Goal: Task Accomplishment & Management: Manage account settings

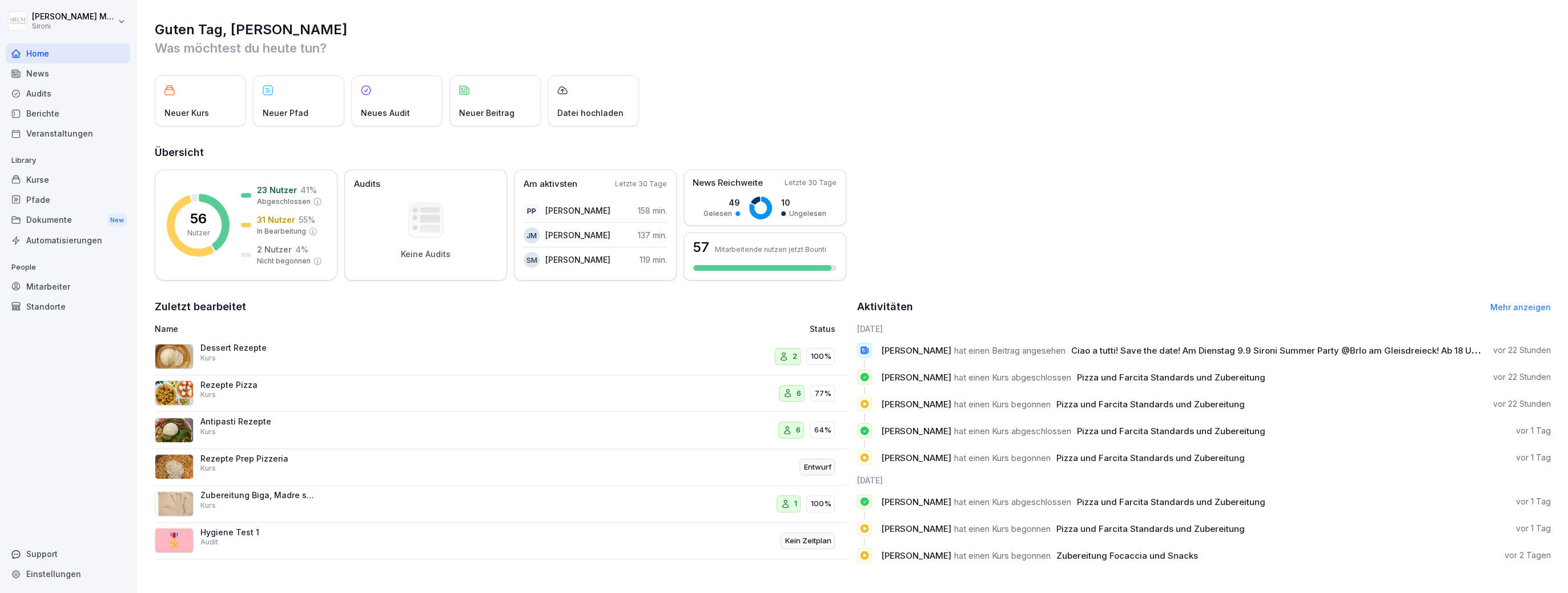
click at [37, 180] on div "Kurse" at bounding box center [68, 180] width 125 height 20
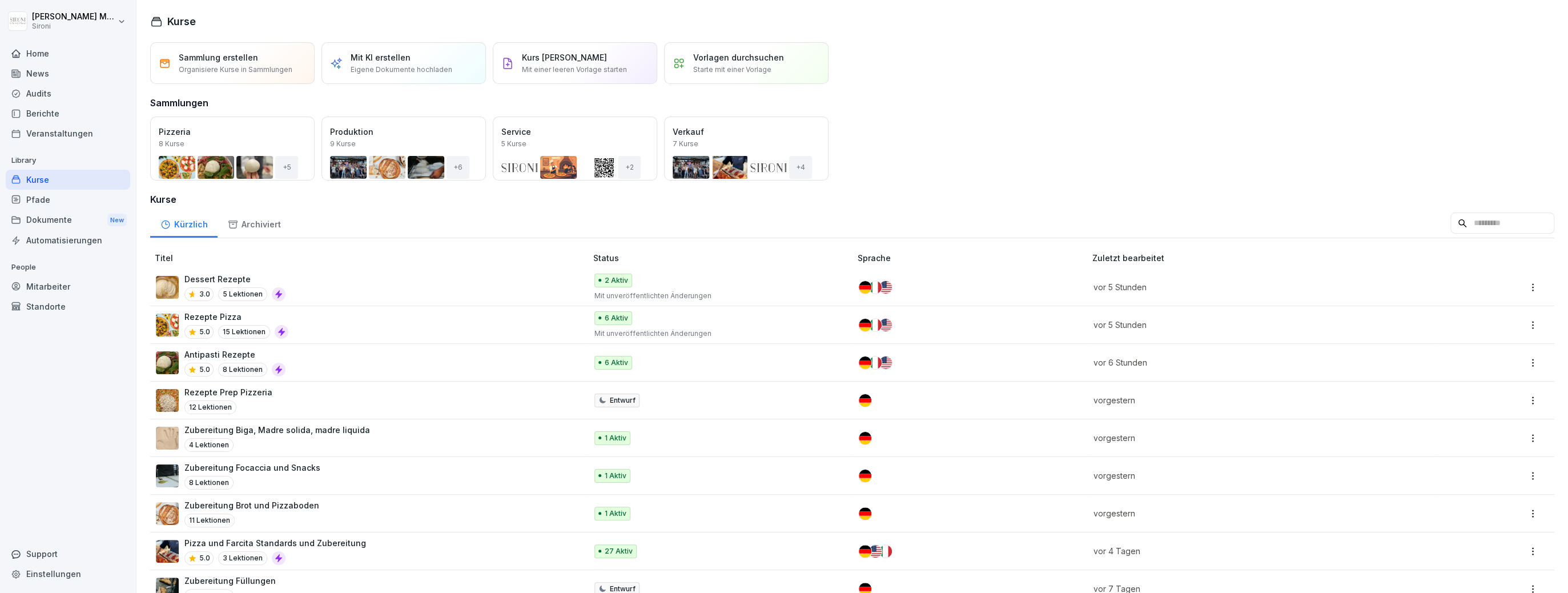
click at [0, 0] on div "Öffnen" at bounding box center [0, 0] width 0 height 0
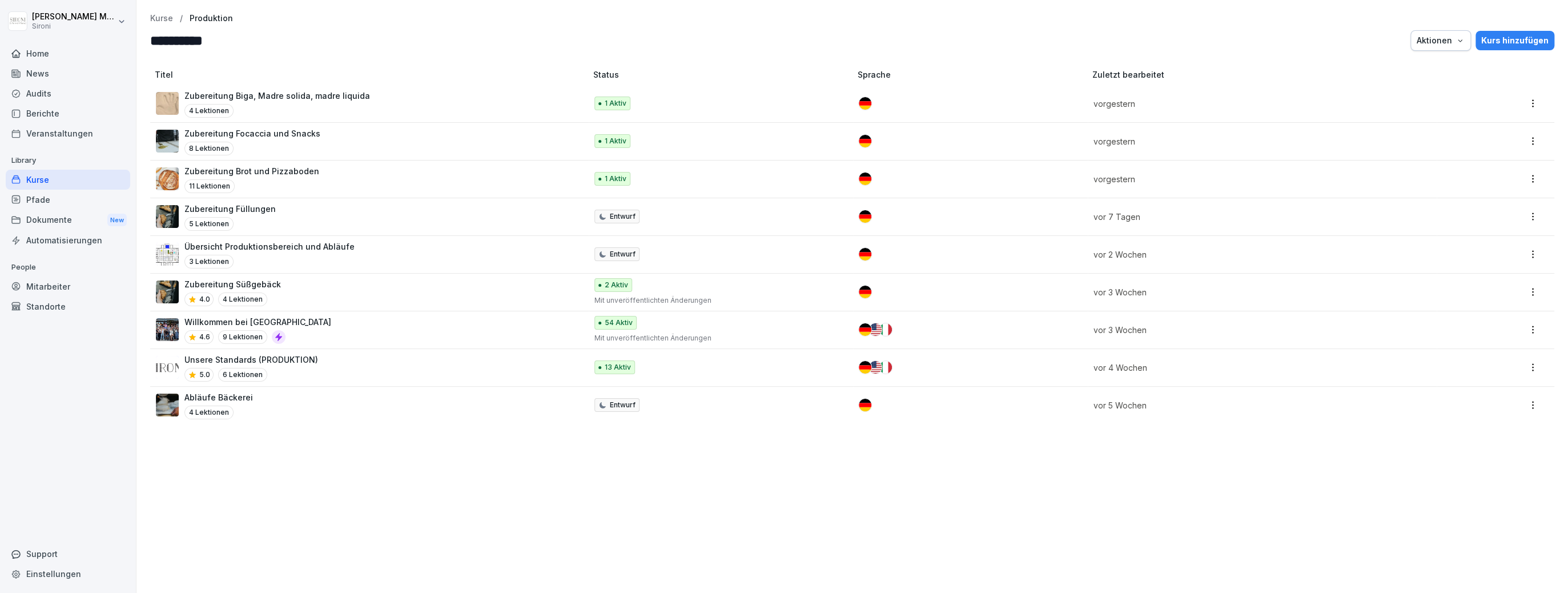
click at [262, 402] on div "Abläufe Bäckerei 4 Lektionen" at bounding box center [365, 405] width 419 height 28
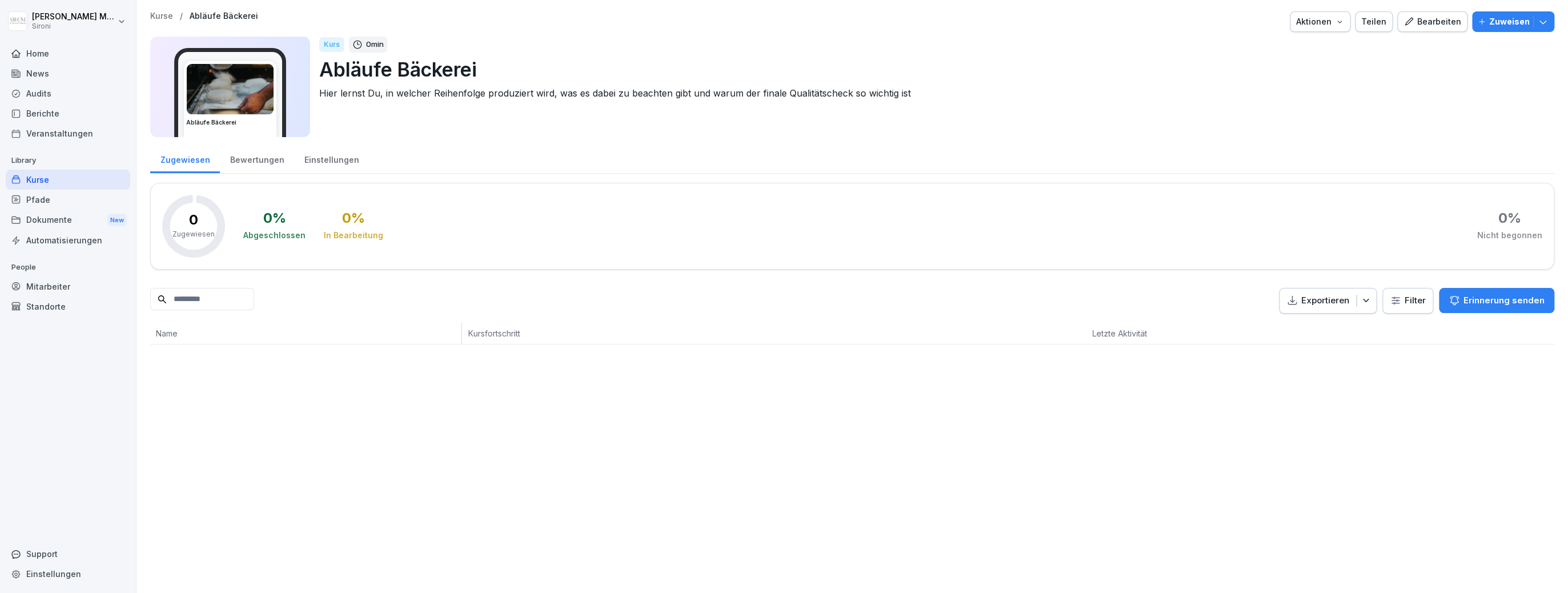
click at [1379, 21] on div "Teilen" at bounding box center [1374, 21] width 25 height 13
click at [1189, 117] on div "Mehr hinzufügen" at bounding box center [1184, 121] width 89 height 19
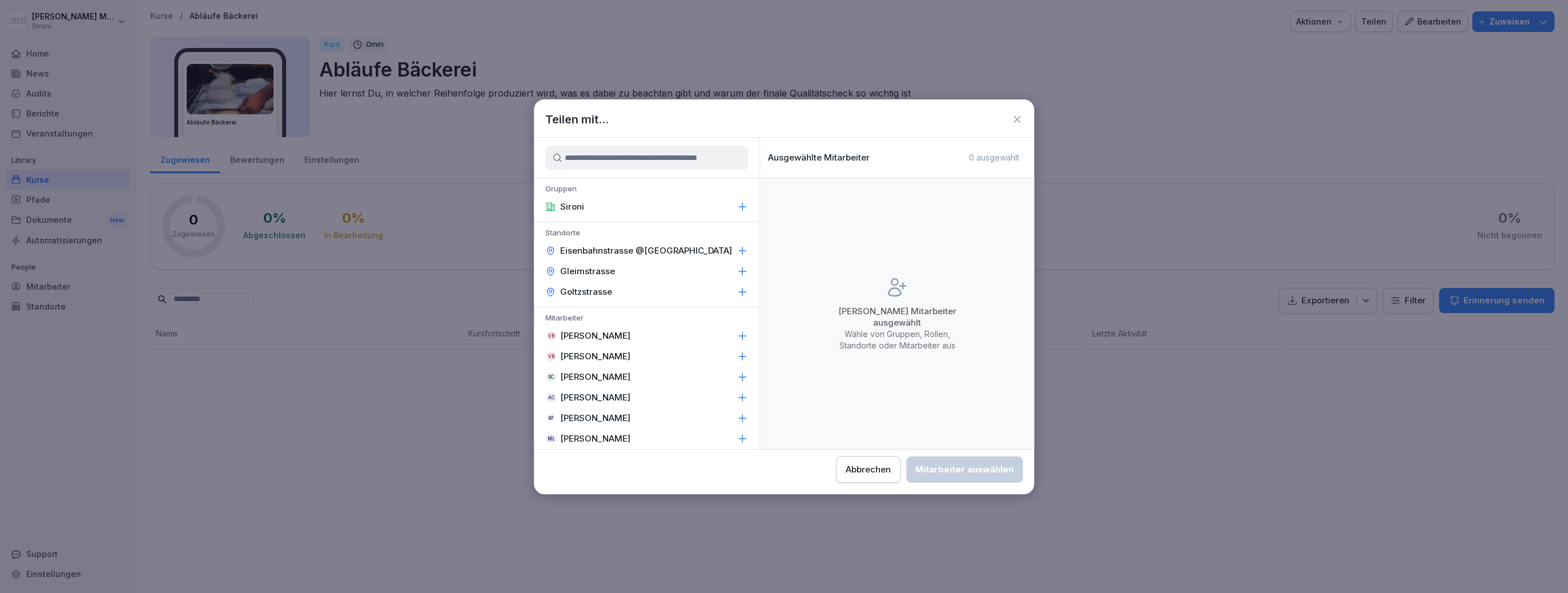
click at [699, 162] on input at bounding box center [647, 158] width 202 height 24
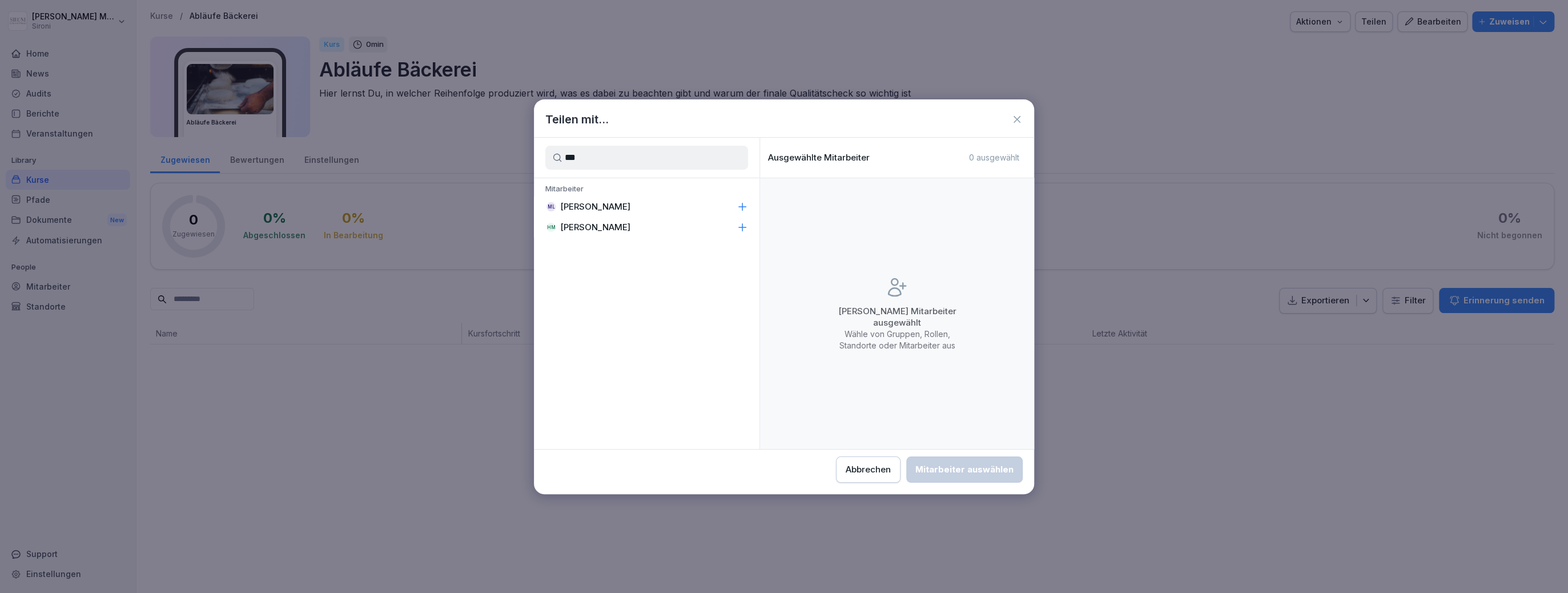
type input "***"
click at [619, 204] on div "ML Matej Leopoli" at bounding box center [647, 207] width 226 height 20
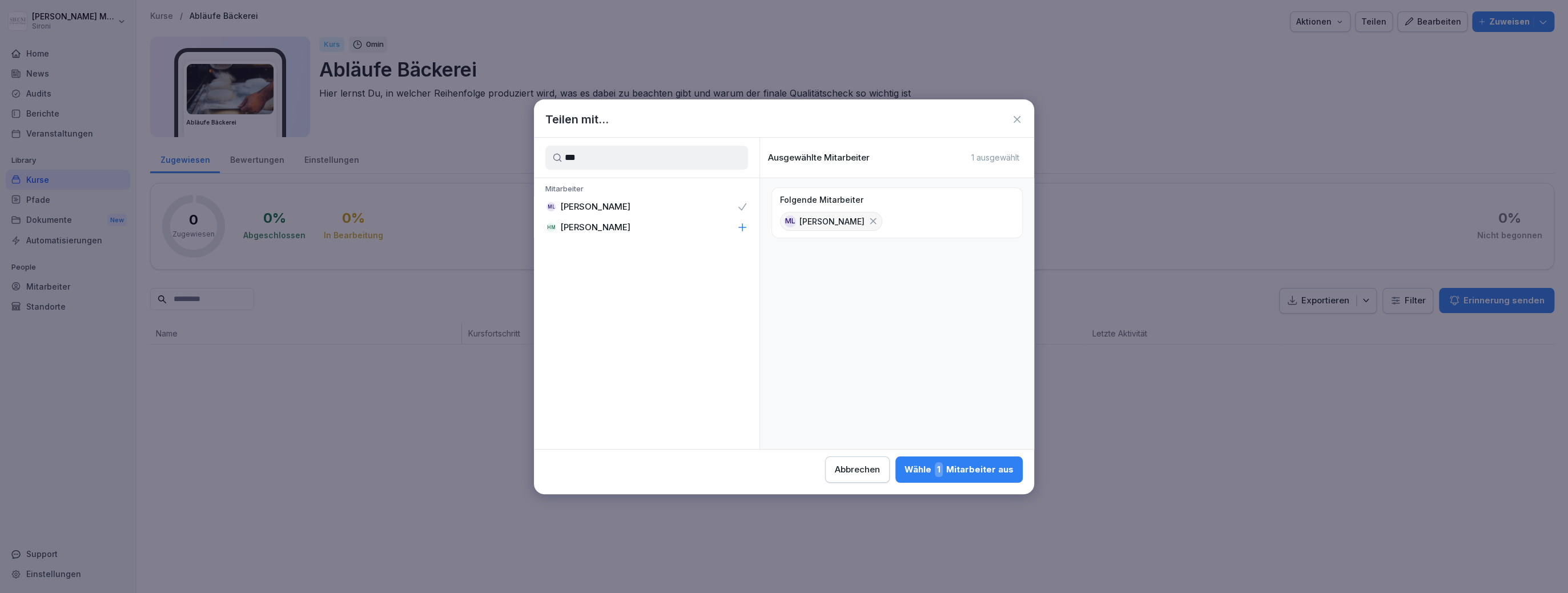
click at [948, 472] on div "Wähle 1 Mitarbeiter aus" at bounding box center [959, 470] width 109 height 15
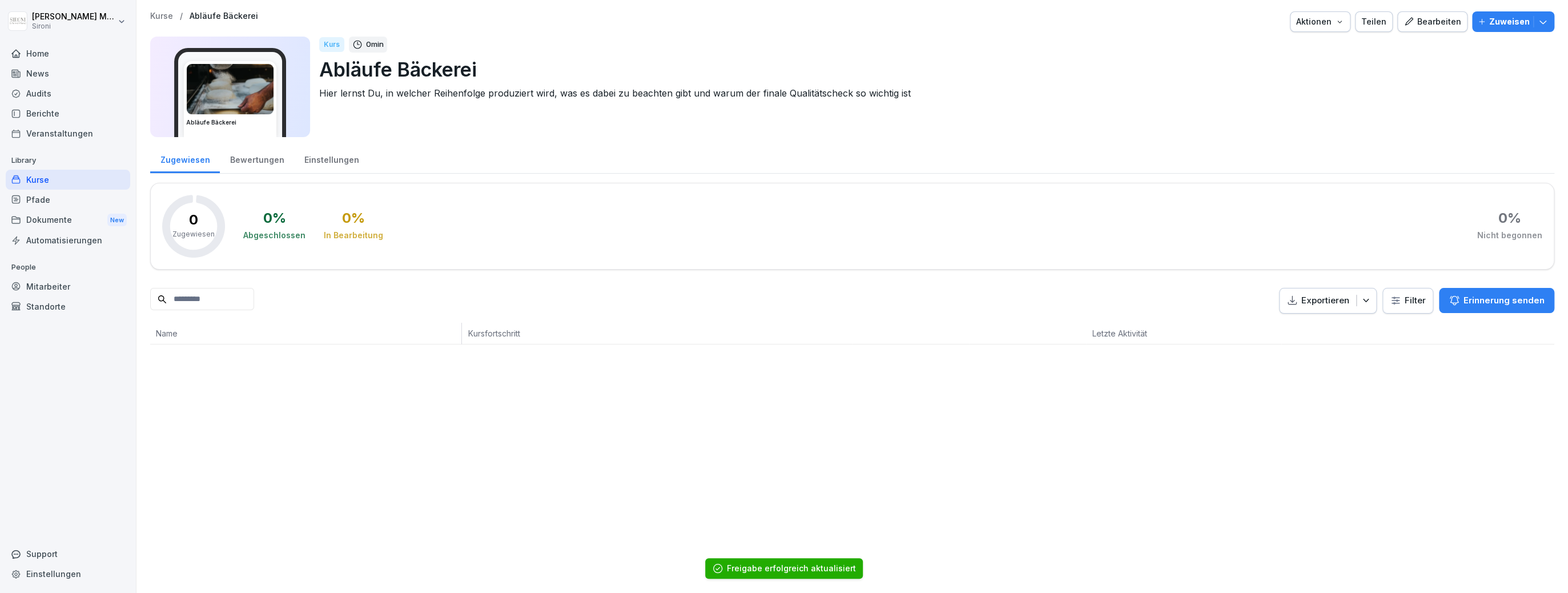
click at [1485, 22] on icon "button" at bounding box center [1481, 21] width 8 height 8
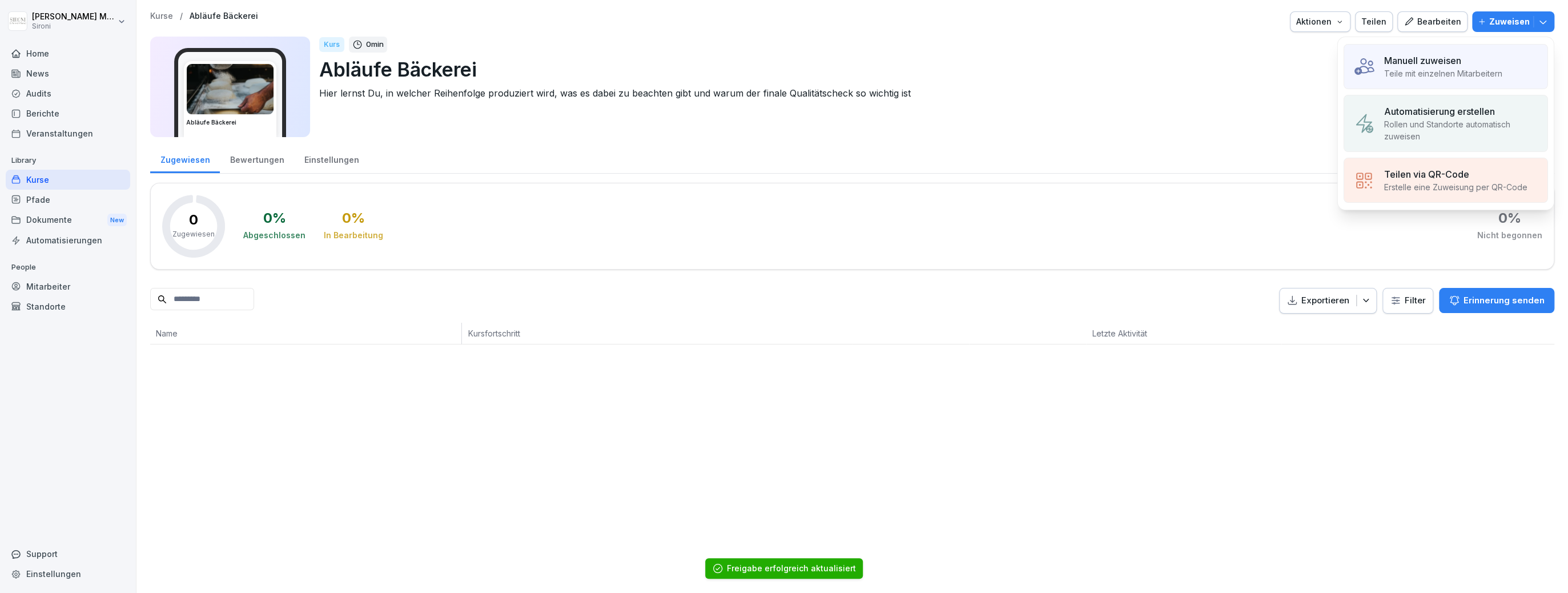
click at [1442, 64] on p "Manuell zuweisen" at bounding box center [1422, 61] width 77 height 13
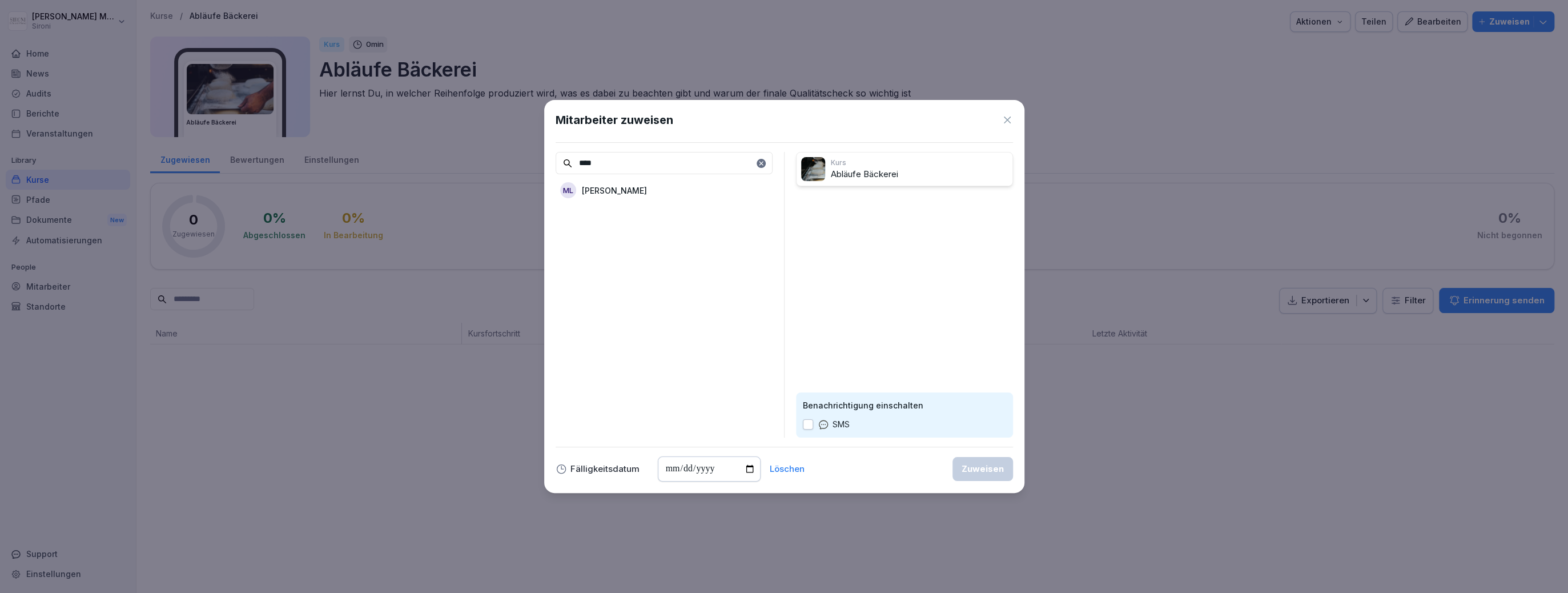
type input "****"
click at [583, 185] on p "Matej Leopoli" at bounding box center [614, 191] width 65 height 12
click at [989, 482] on div "Mitarbeiter zuweisen **** Kurs Abläufe Bäckerei ML Matej Leopoli Benachrichtigu…" at bounding box center [784, 297] width 481 height 393
click at [987, 476] on button "Zuweisen" at bounding box center [983, 469] width 61 height 24
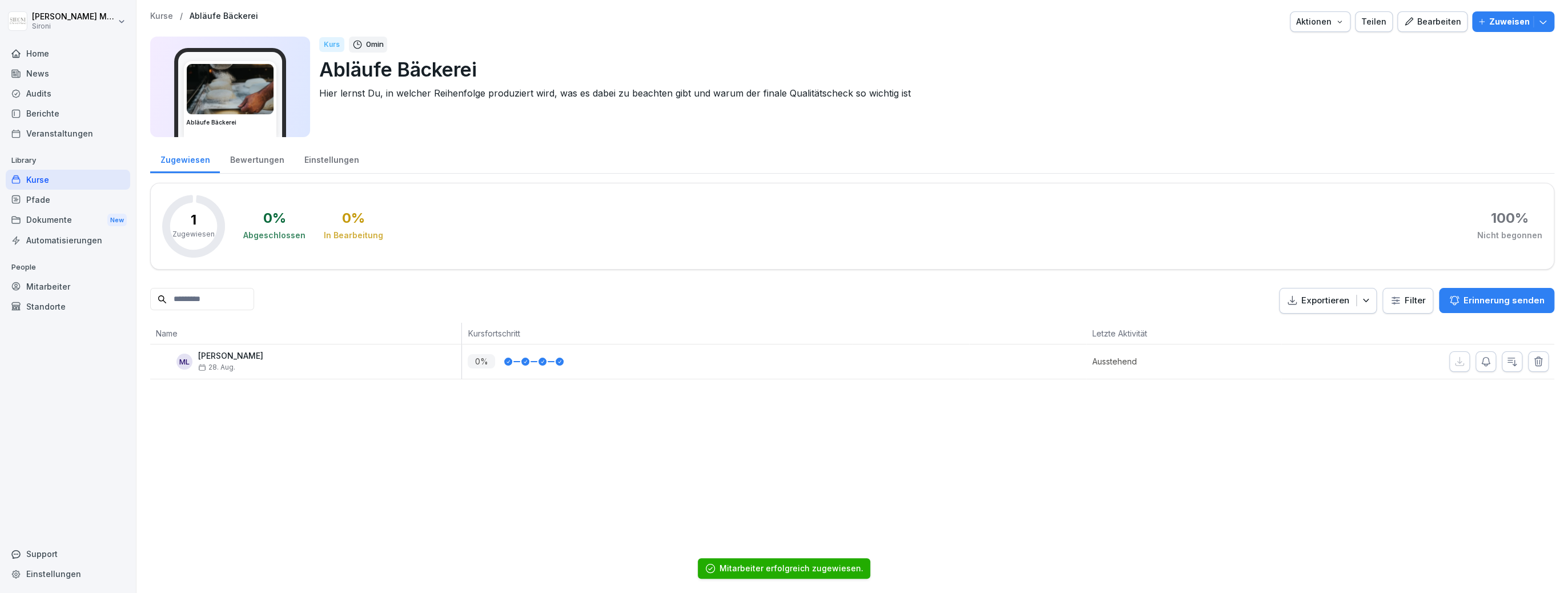
click at [1447, 14] on button "Bearbeiten" at bounding box center [1431, 22] width 70 height 20
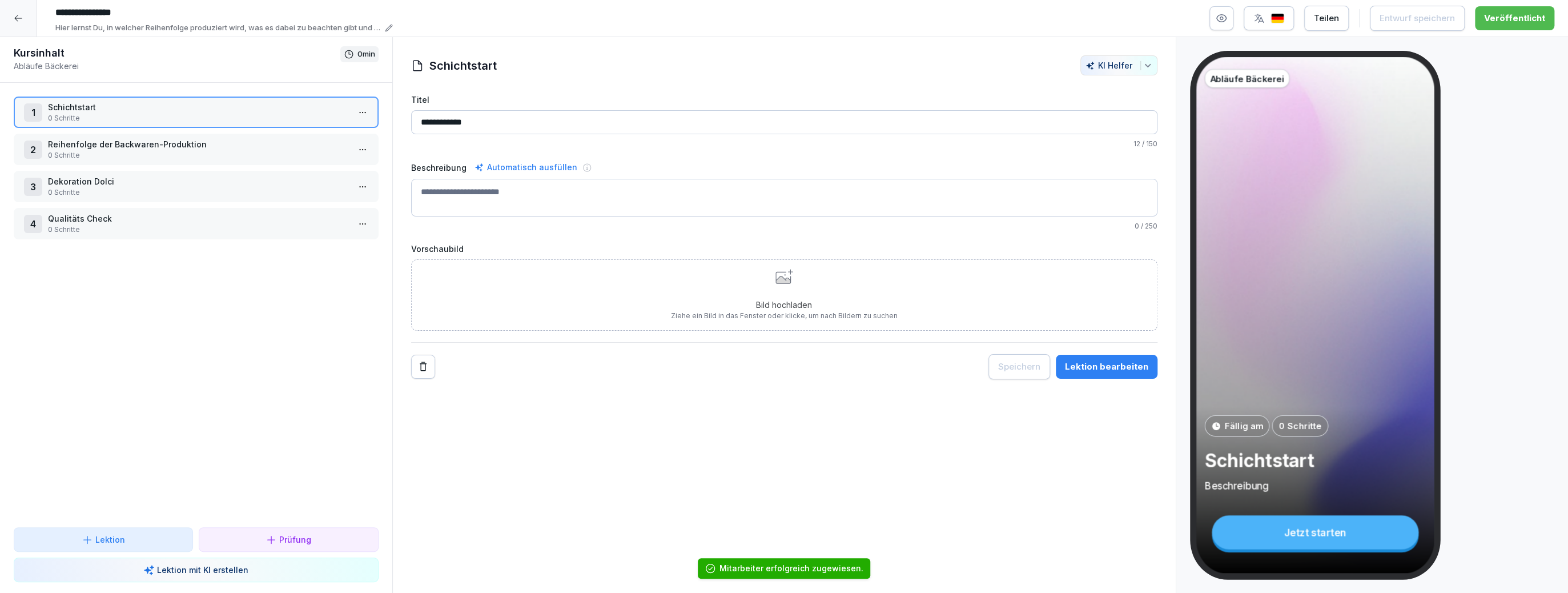
click at [233, 143] on p "Reihenfolge der Backwaren-Produktion" at bounding box center [198, 144] width 301 height 12
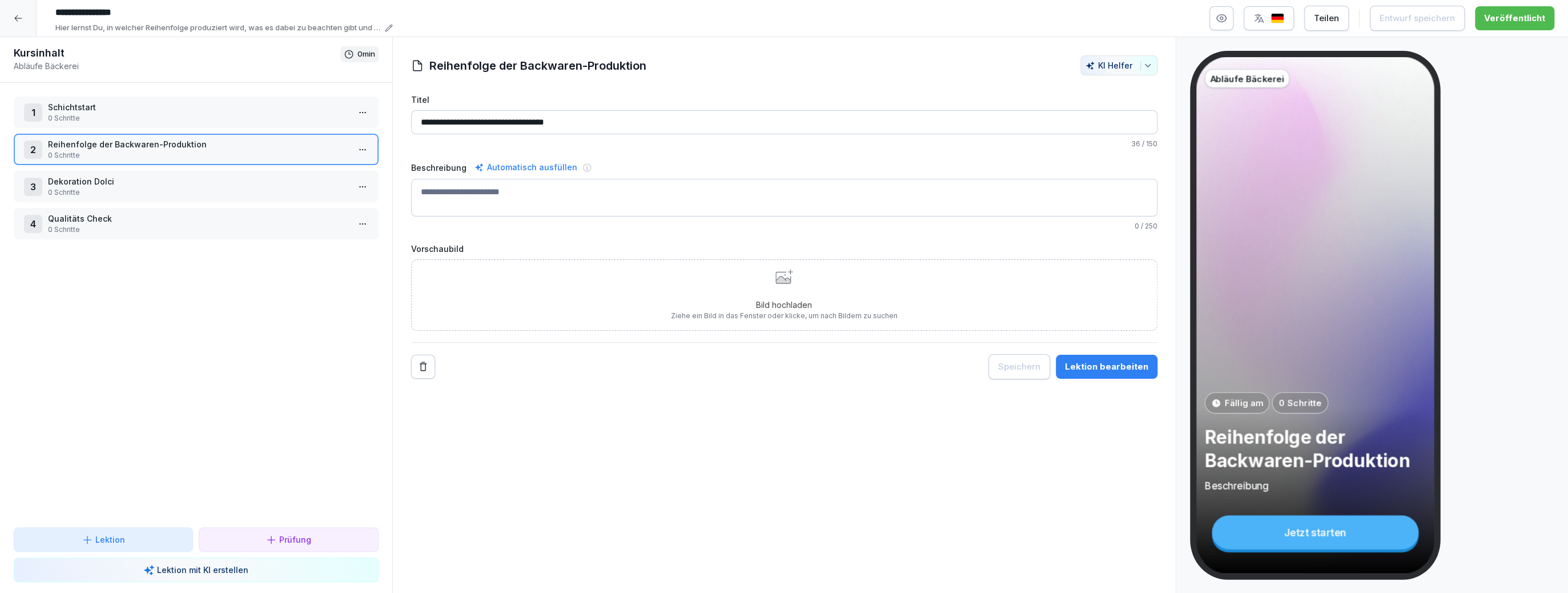
click at [205, 171] on div "3 Dekoration Dolci 0 Schritte" at bounding box center [196, 186] width 365 height 31
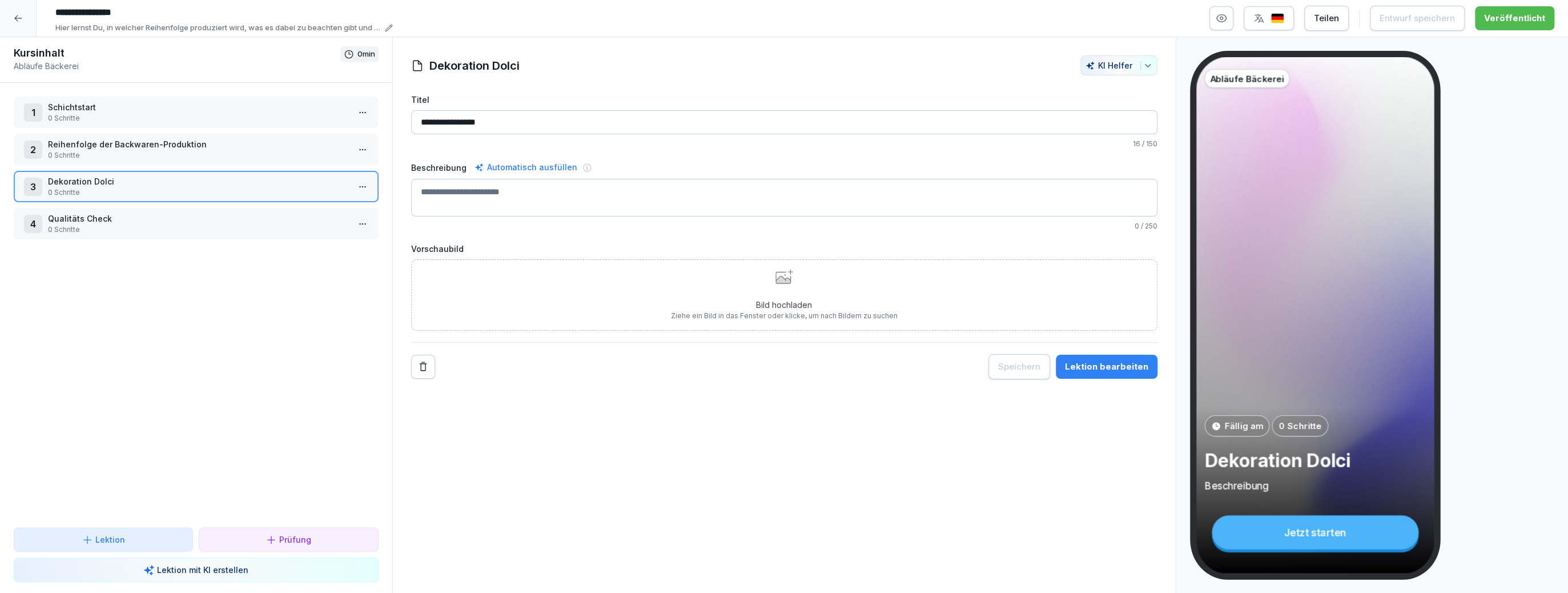
click at [201, 203] on div "1 Schichtstart 0 Schritte 2 Reihenfolge der Backwaren-Produktion 0 Schritte 3 D…" at bounding box center [196, 305] width 392 height 445
click at [201, 213] on p "Qualitäts Check" at bounding box center [198, 218] width 301 height 12
click at [196, 110] on p "Schichtstart" at bounding box center [198, 107] width 301 height 12
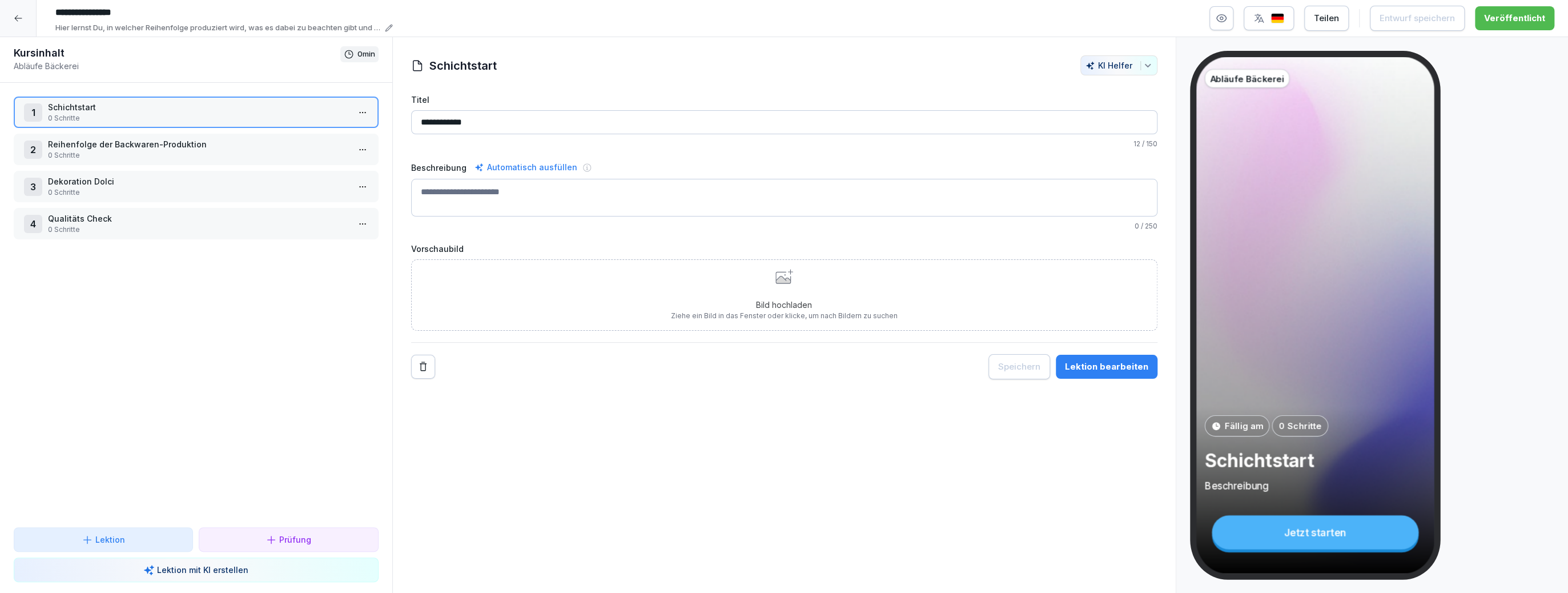
click at [191, 146] on p "Reihenfolge der Backwaren-Produktion" at bounding box center [198, 144] width 301 height 12
click at [22, 20] on div at bounding box center [18, 18] width 36 height 36
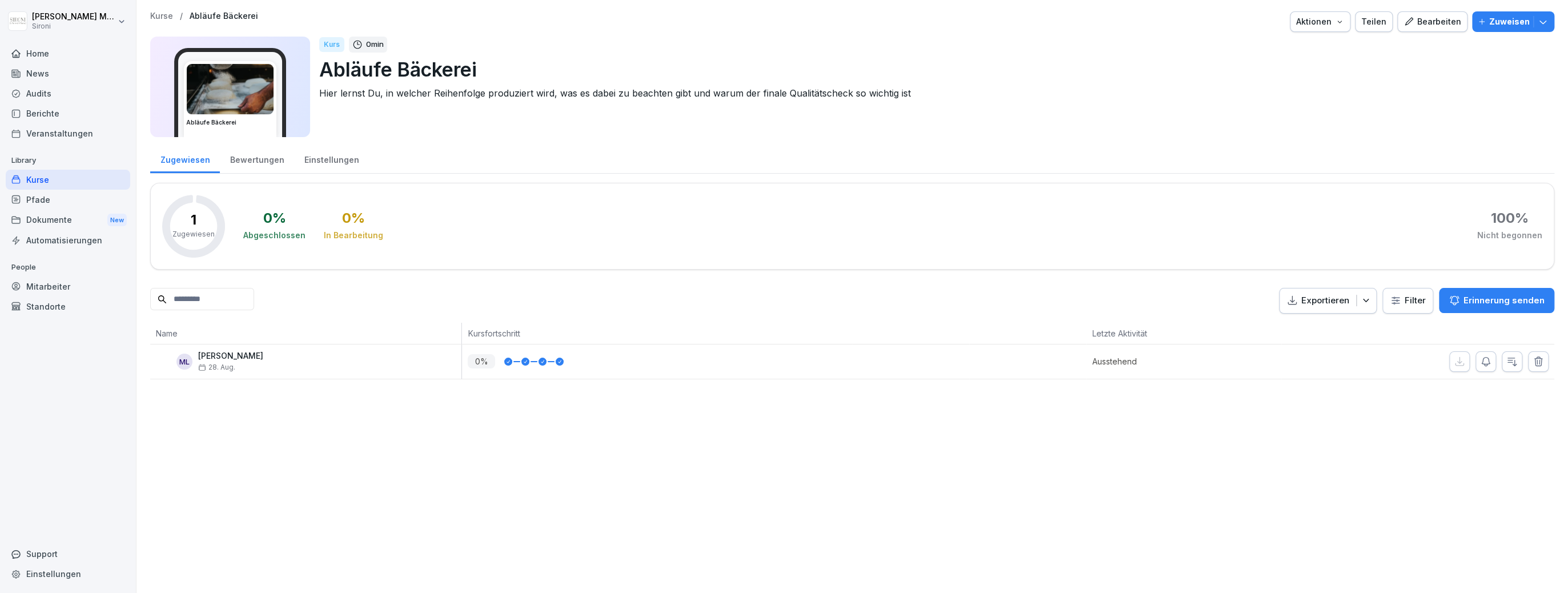
click at [1429, 22] on div "Bearbeiten" at bounding box center [1432, 21] width 57 height 13
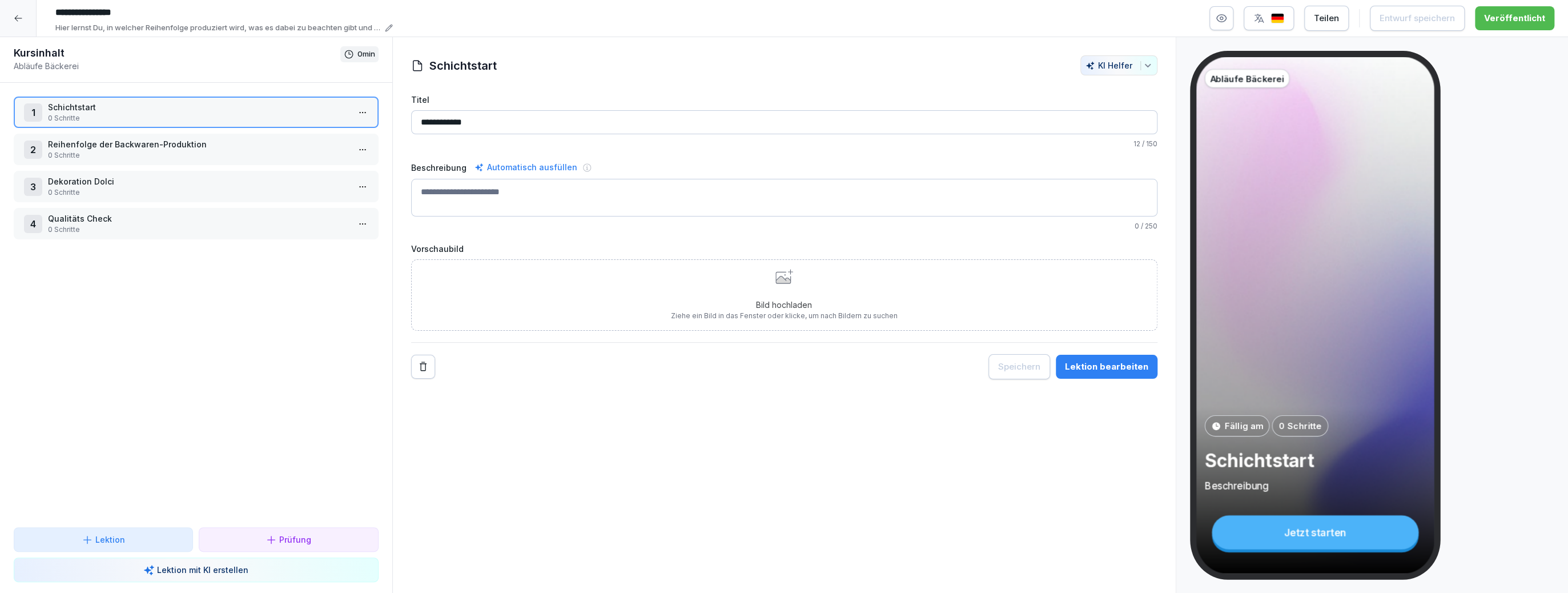
click at [20, 19] on icon at bounding box center [18, 18] width 9 height 9
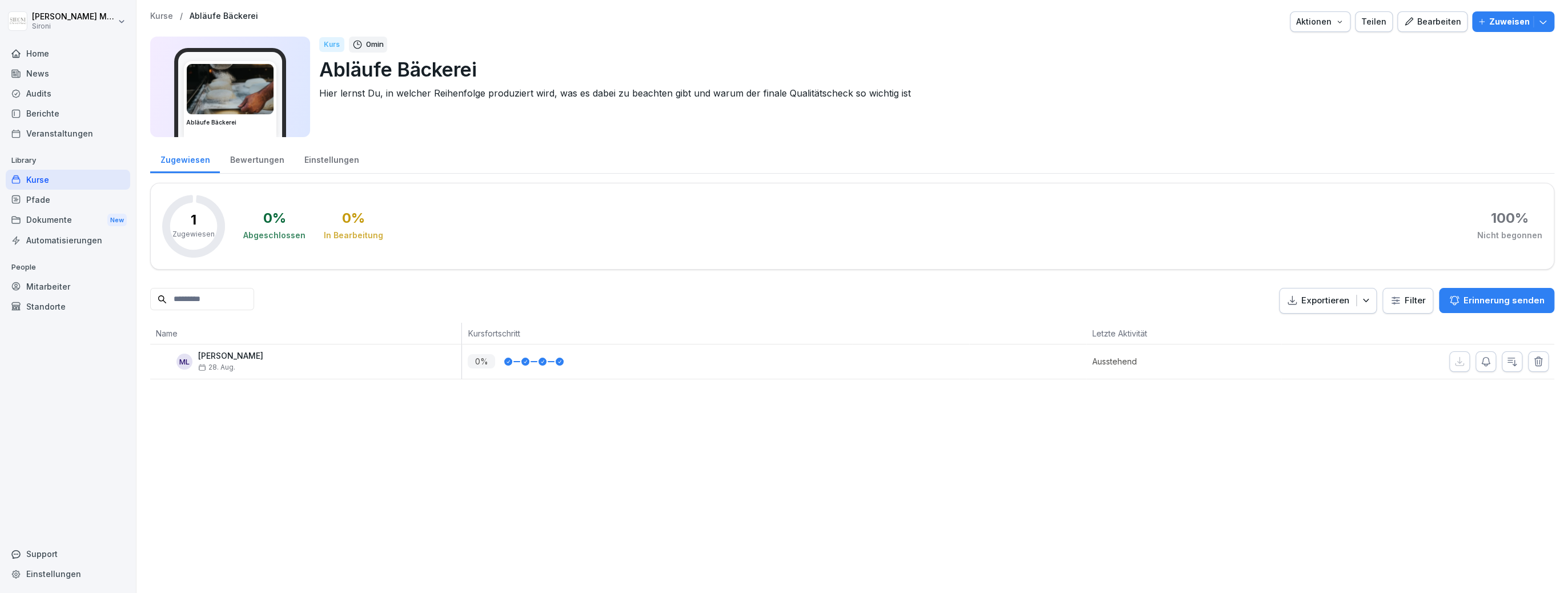
click at [41, 181] on div "Kurse" at bounding box center [68, 180] width 125 height 20
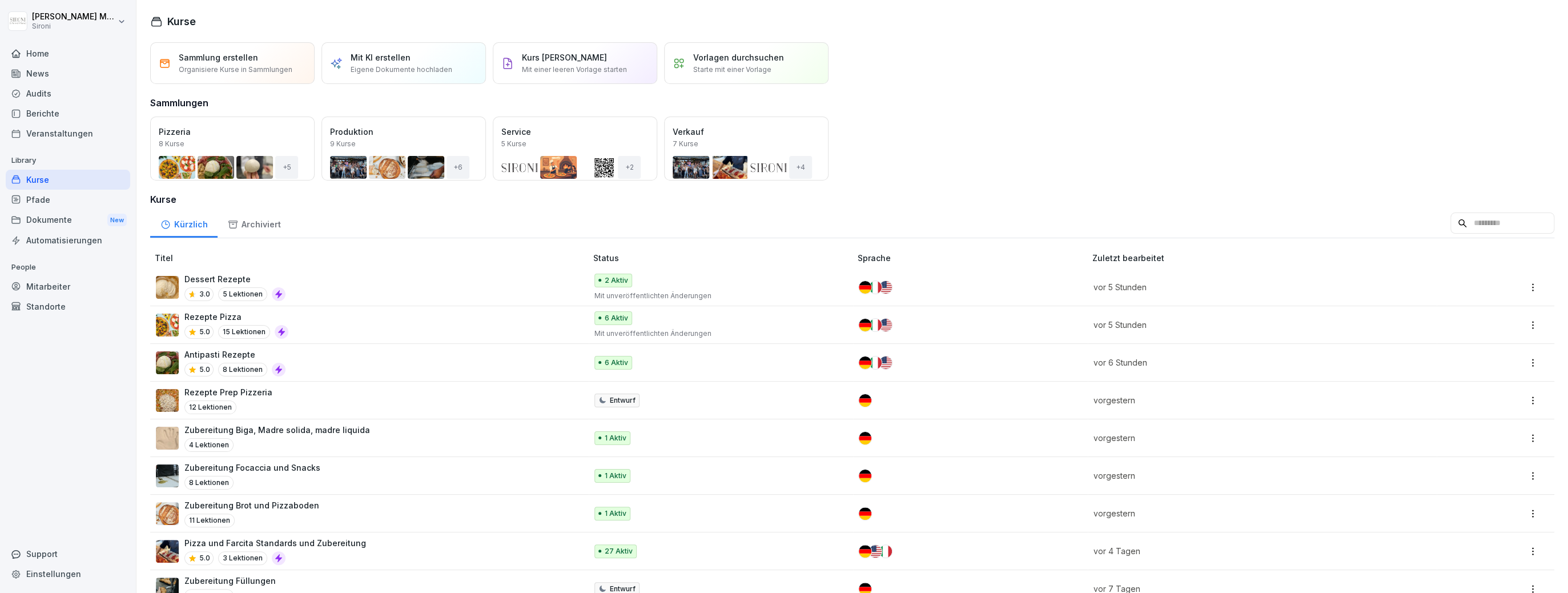
scroll to position [9, 0]
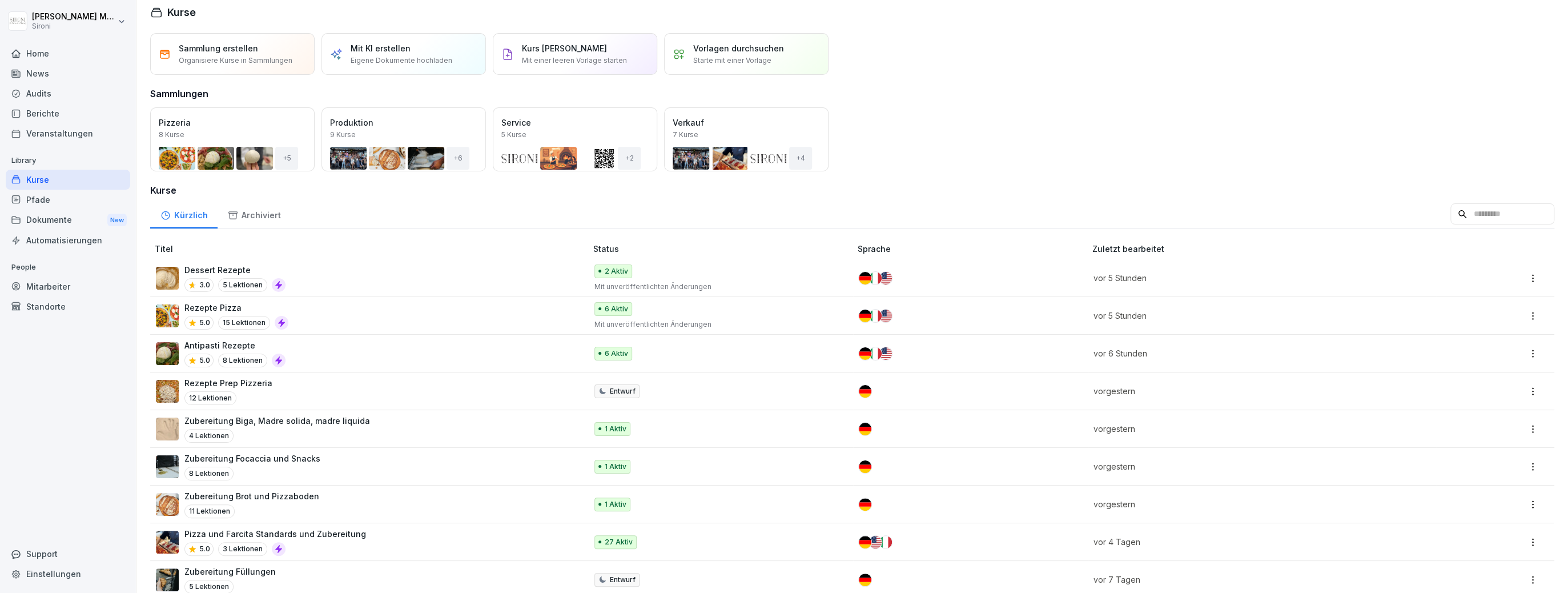
click at [0, 0] on div "Öffnen" at bounding box center [0, 0] width 0 height 0
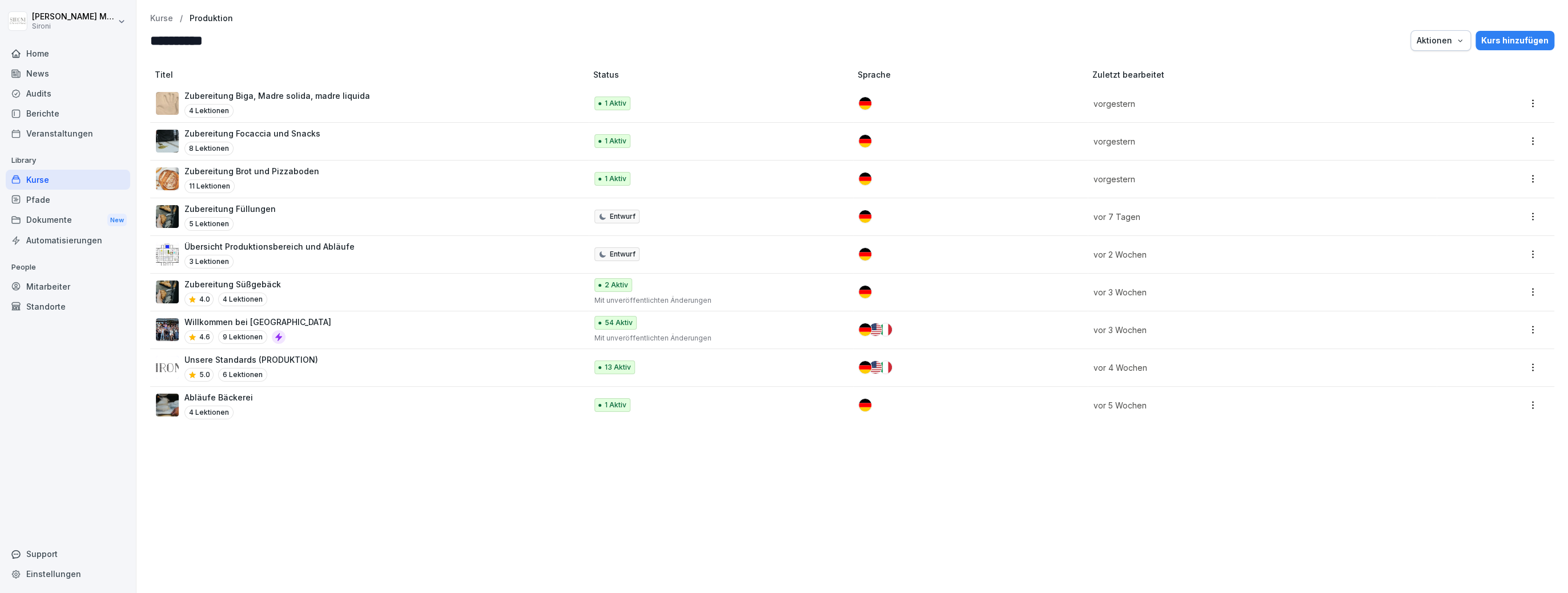
click at [367, 246] on div "Übersicht Produktionsbereich und Abläufe 3 Lektionen" at bounding box center [365, 254] width 419 height 28
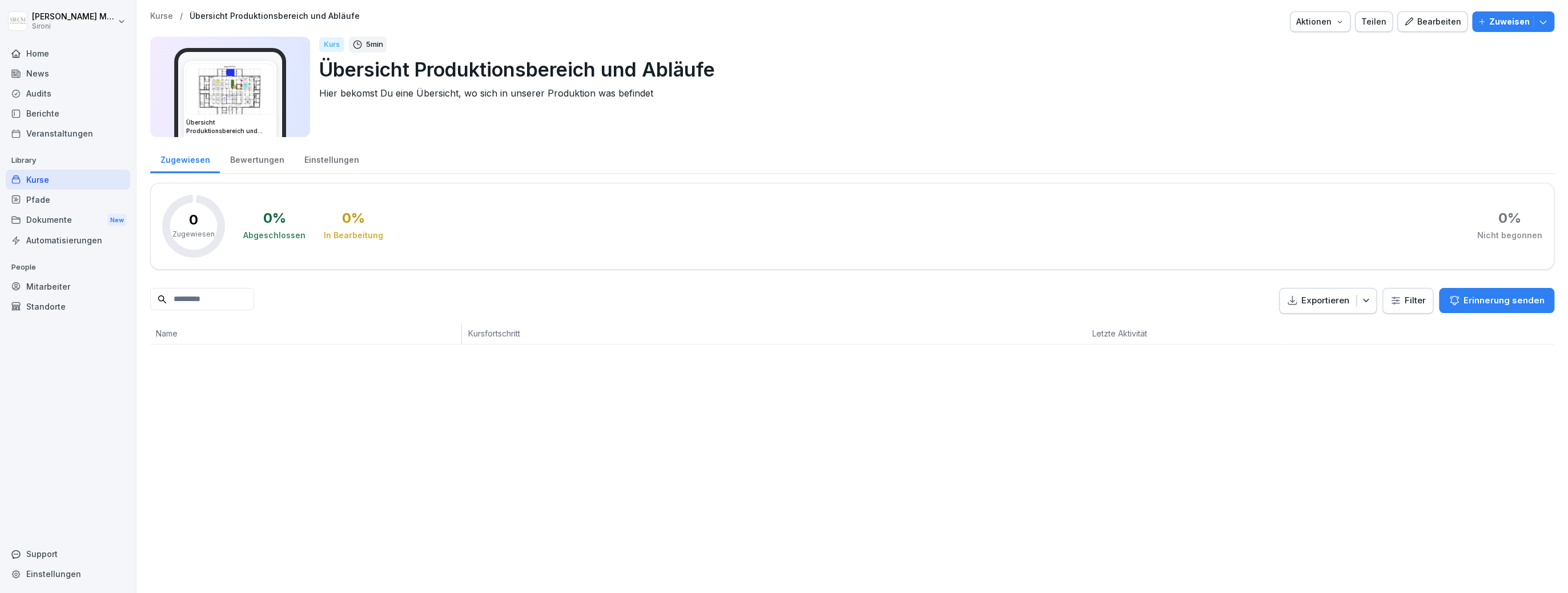
click at [1383, 24] on div "Teilen" at bounding box center [1374, 21] width 25 height 13
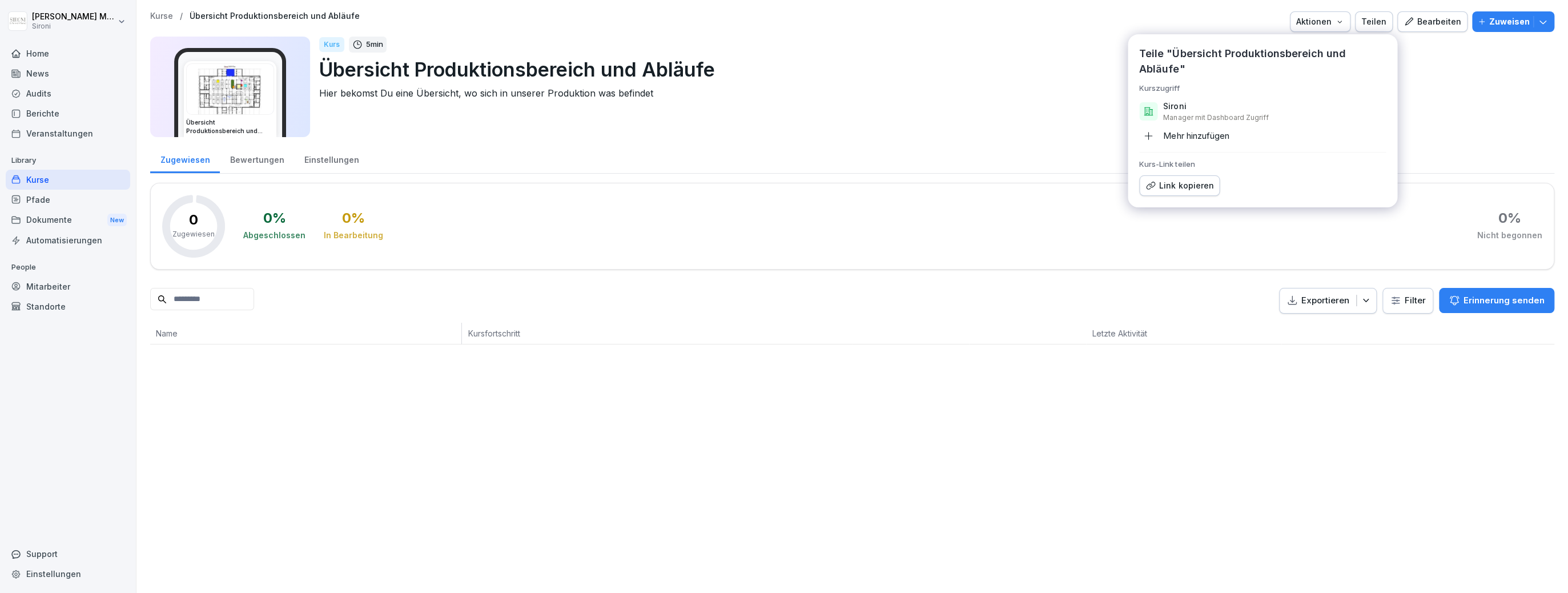
click at [1197, 137] on div "Mehr hinzufügen" at bounding box center [1184, 136] width 89 height 19
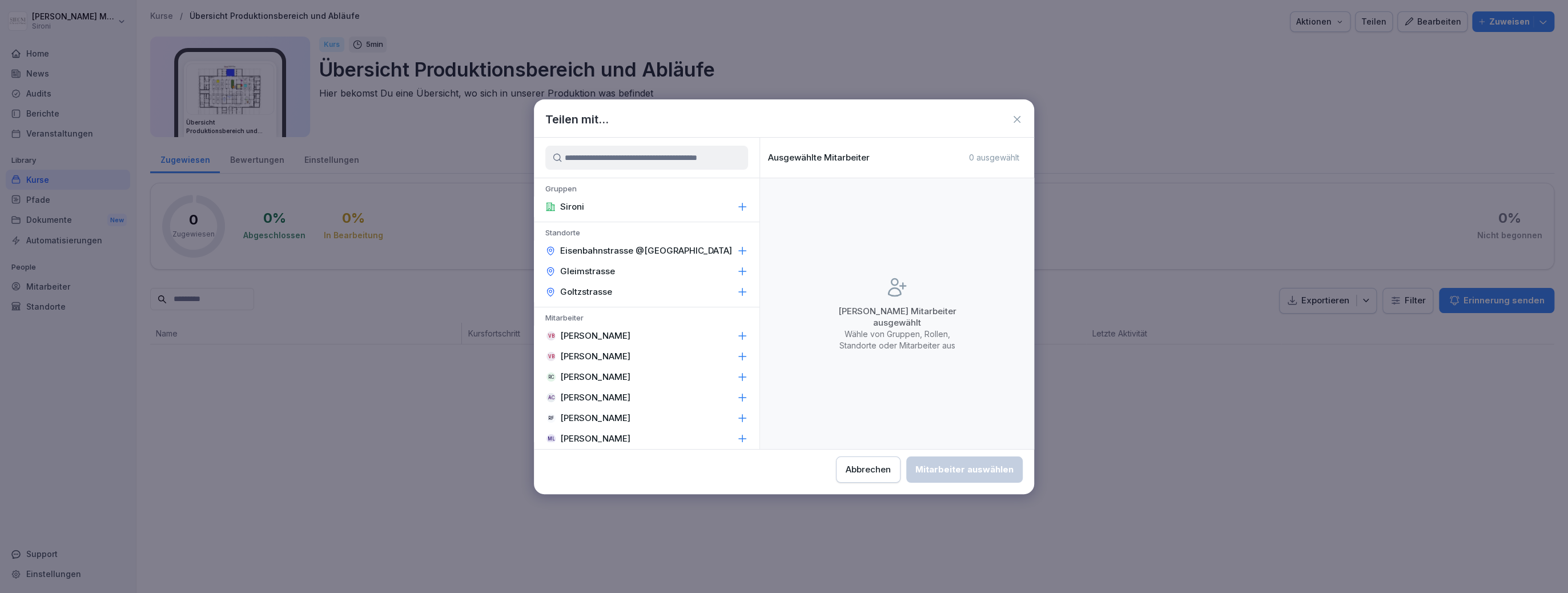
click at [743, 163] on input at bounding box center [647, 158] width 202 height 24
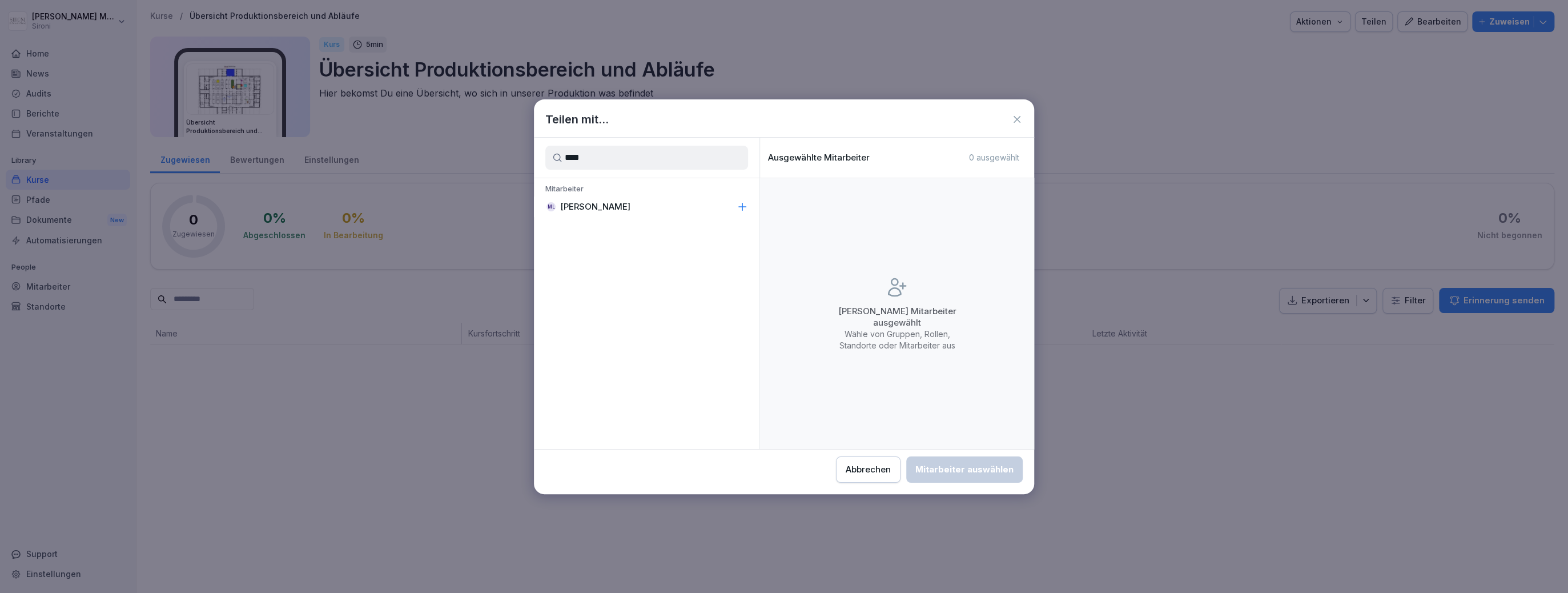
type input "****"
click at [600, 202] on p "[PERSON_NAME]" at bounding box center [594, 207] width 70 height 12
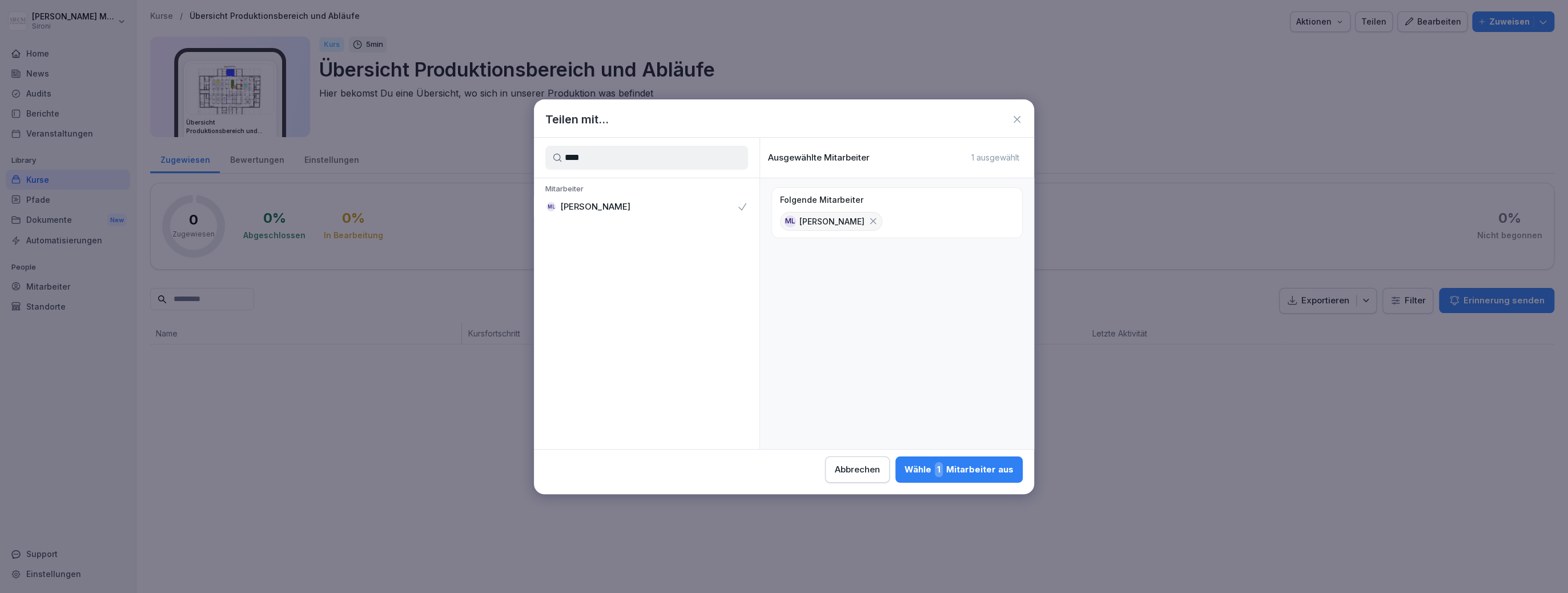
click at [968, 466] on div "Wähle 1 Mitarbeiter aus" at bounding box center [959, 470] width 109 height 15
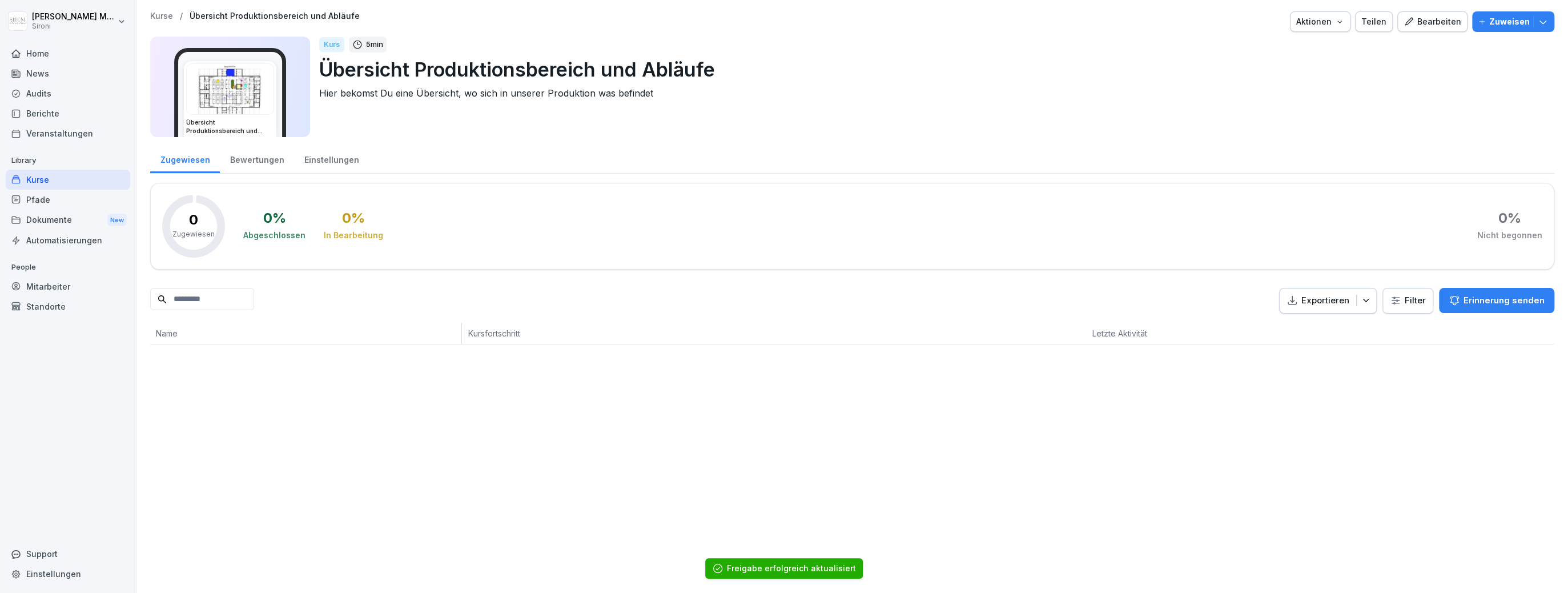
click at [1526, 25] on p "Zuweisen" at bounding box center [1509, 21] width 40 height 13
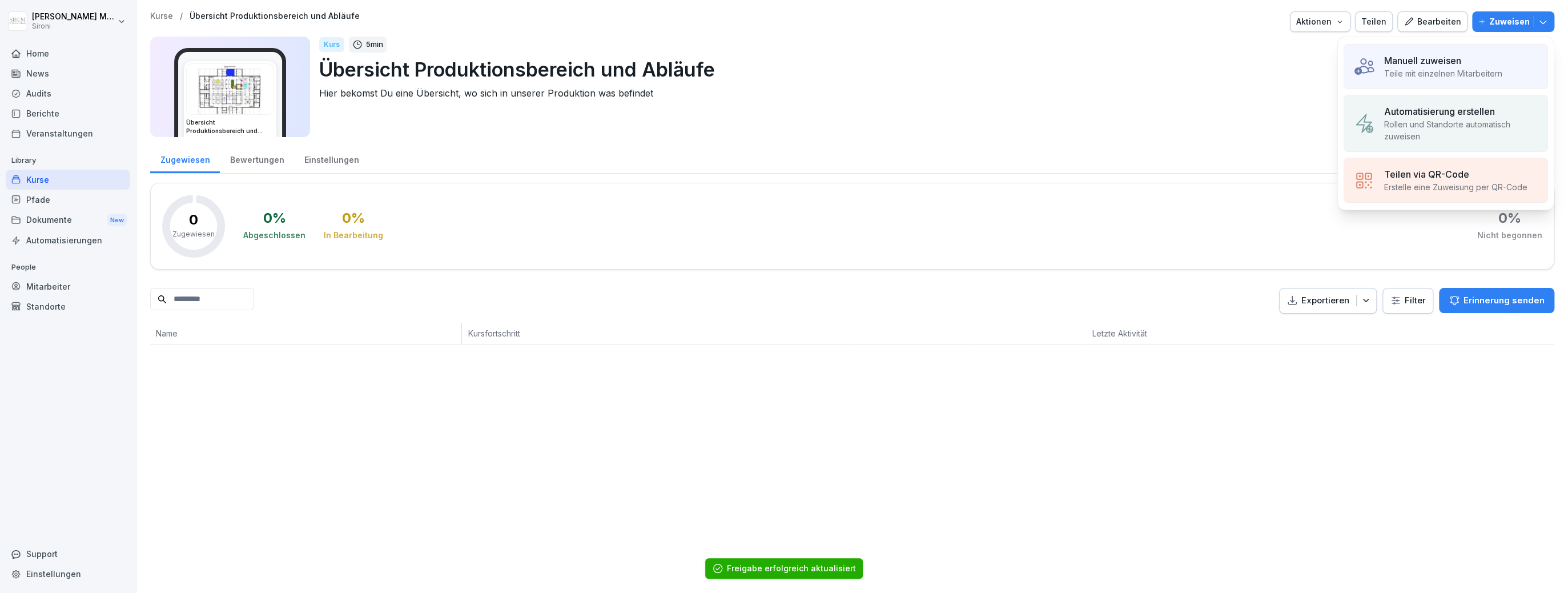
click at [1431, 60] on p "Manuell zuweisen" at bounding box center [1422, 61] width 77 height 13
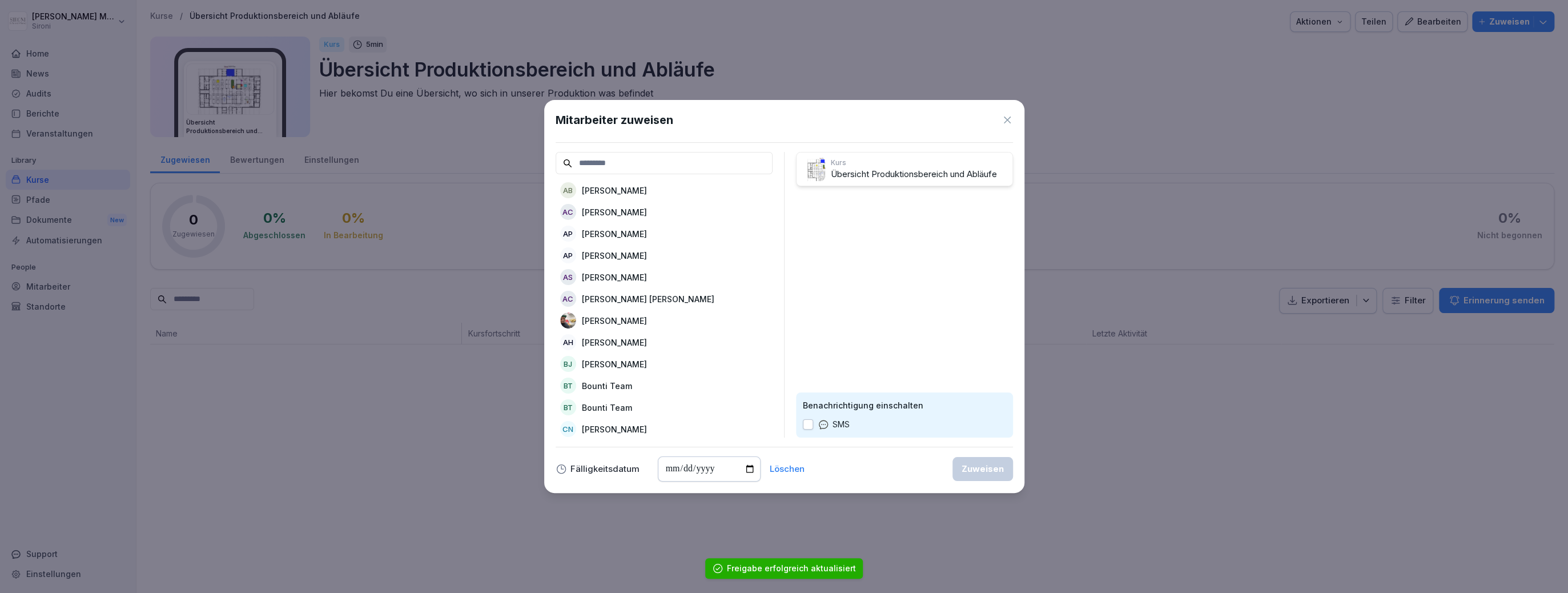
click at [701, 169] on input at bounding box center [663, 163] width 217 height 22
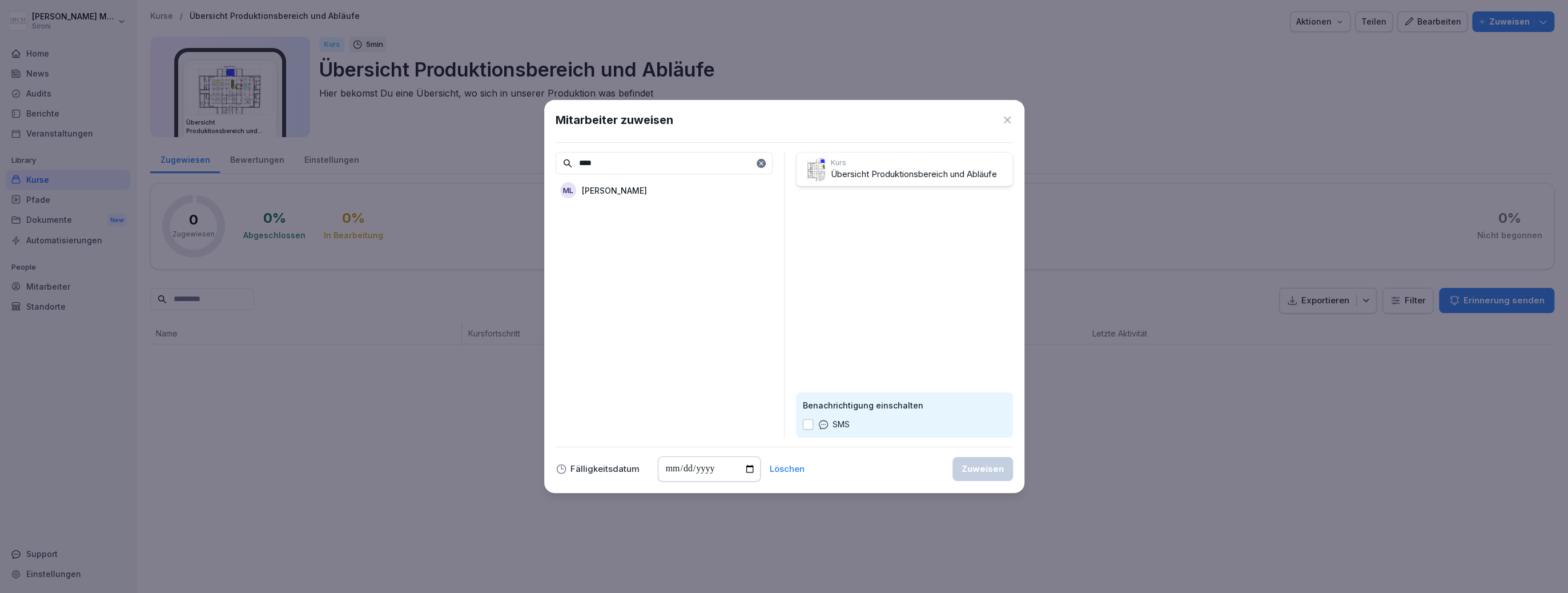
type input "****"
click at [623, 192] on p "[PERSON_NAME]" at bounding box center [614, 191] width 65 height 12
click at [967, 472] on div "Zuweisen" at bounding box center [983, 469] width 42 height 13
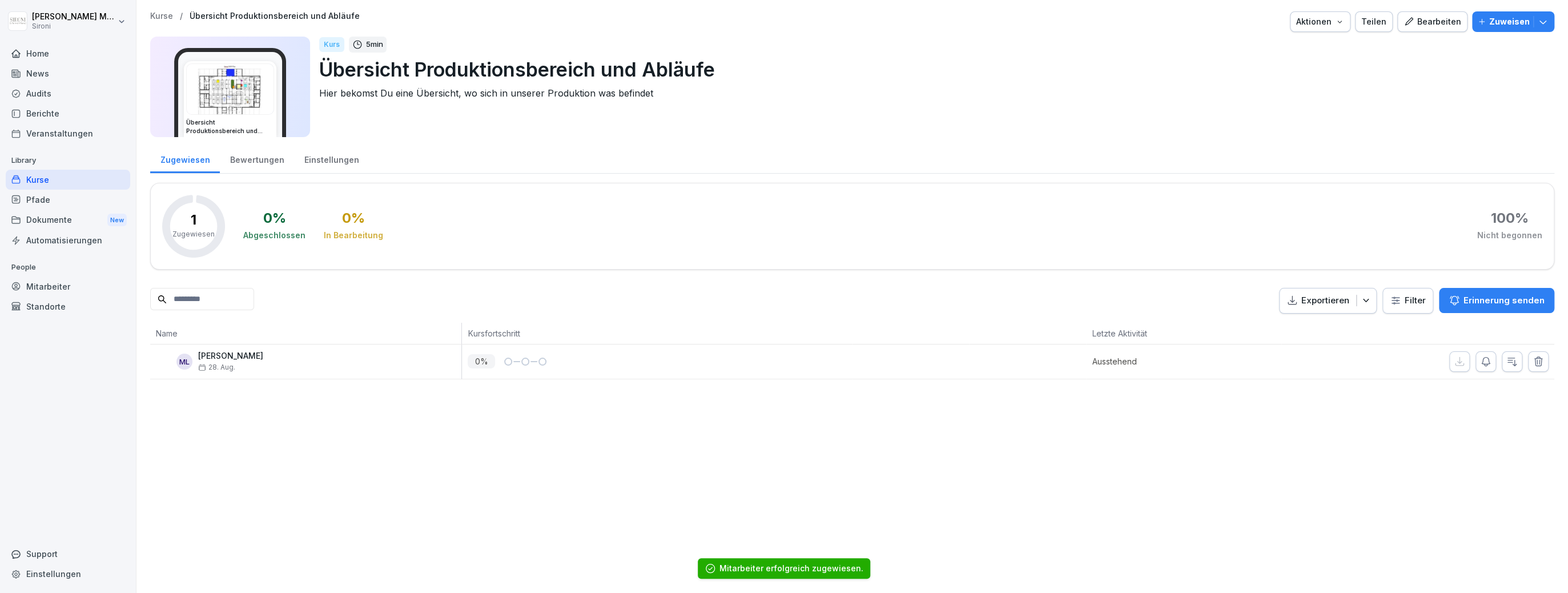
click at [158, 12] on p "Kurse" at bounding box center [161, 17] width 23 height 10
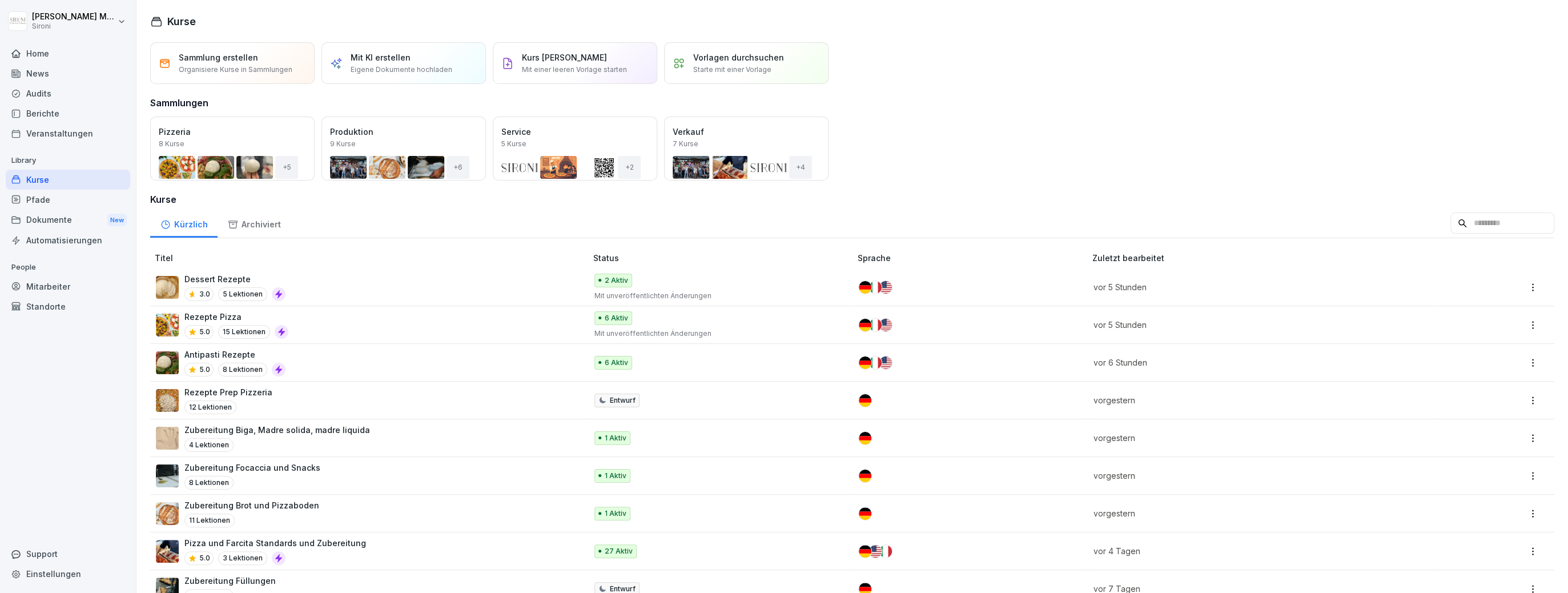
click at [0, 0] on div "Öffnen" at bounding box center [0, 0] width 0 height 0
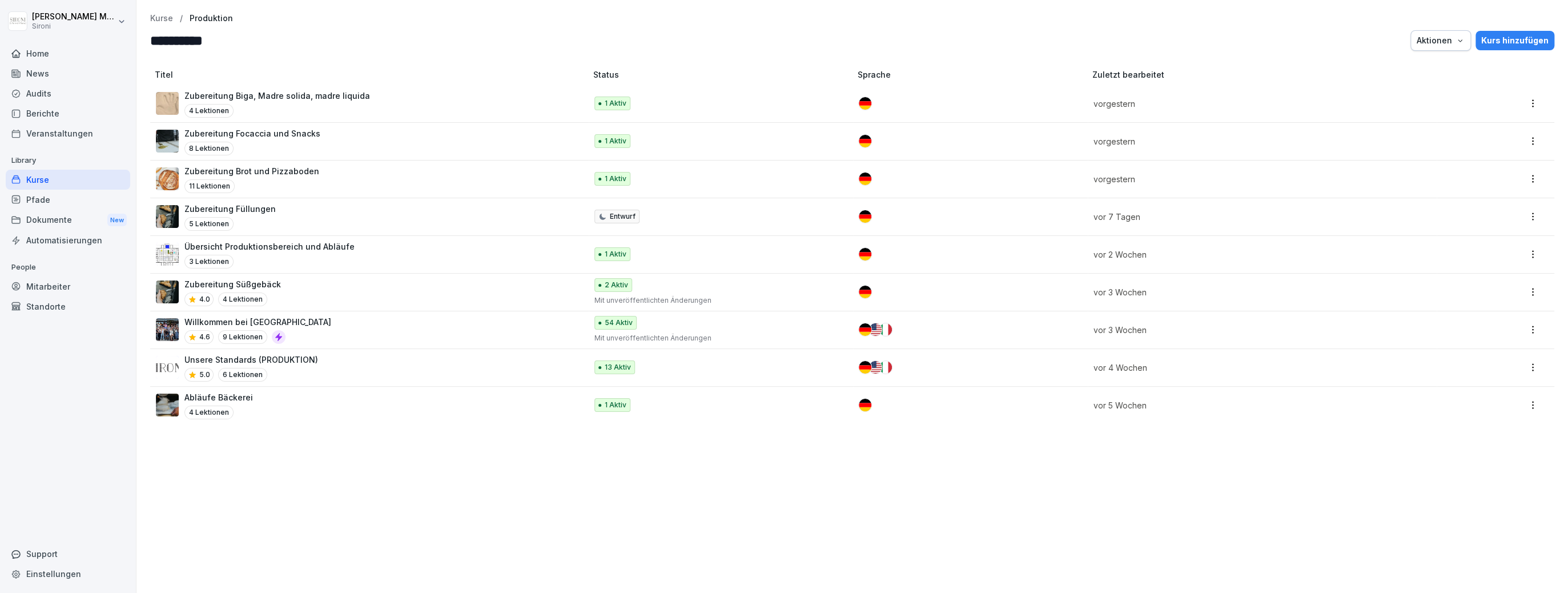
click at [244, 400] on p "Abläufe Bäckerei" at bounding box center [218, 397] width 68 height 12
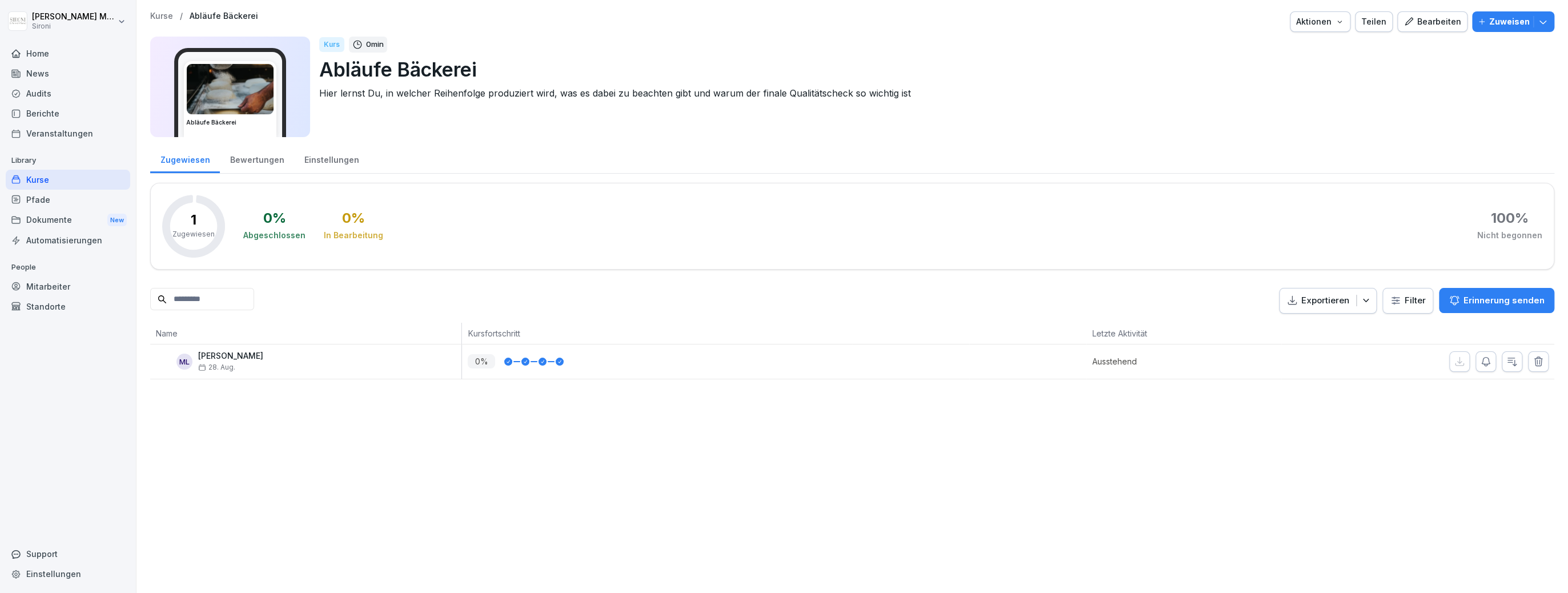
click at [1434, 20] on div "Bearbeiten" at bounding box center [1432, 21] width 57 height 13
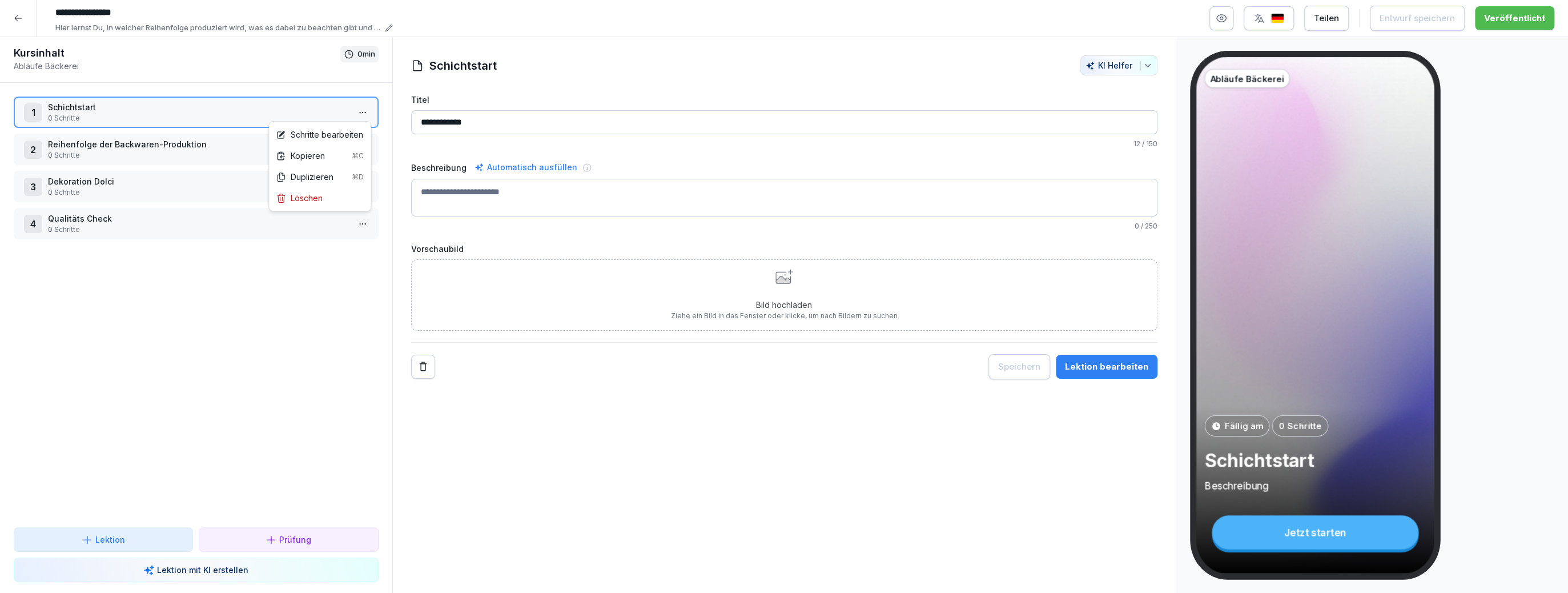
click at [357, 114] on html "**********" at bounding box center [784, 296] width 1568 height 593
click at [343, 134] on div "Schritte bearbeiten" at bounding box center [320, 134] width 88 height 12
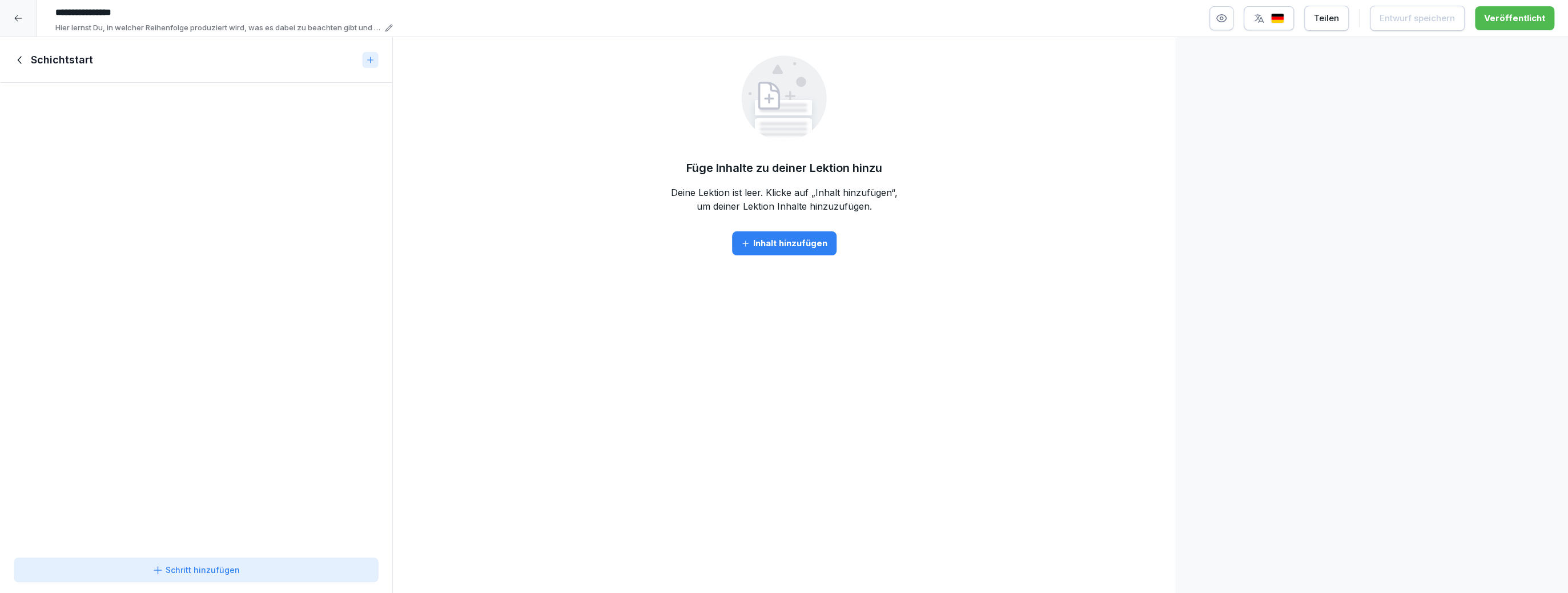
click at [25, 59] on icon at bounding box center [19, 60] width 13 height 13
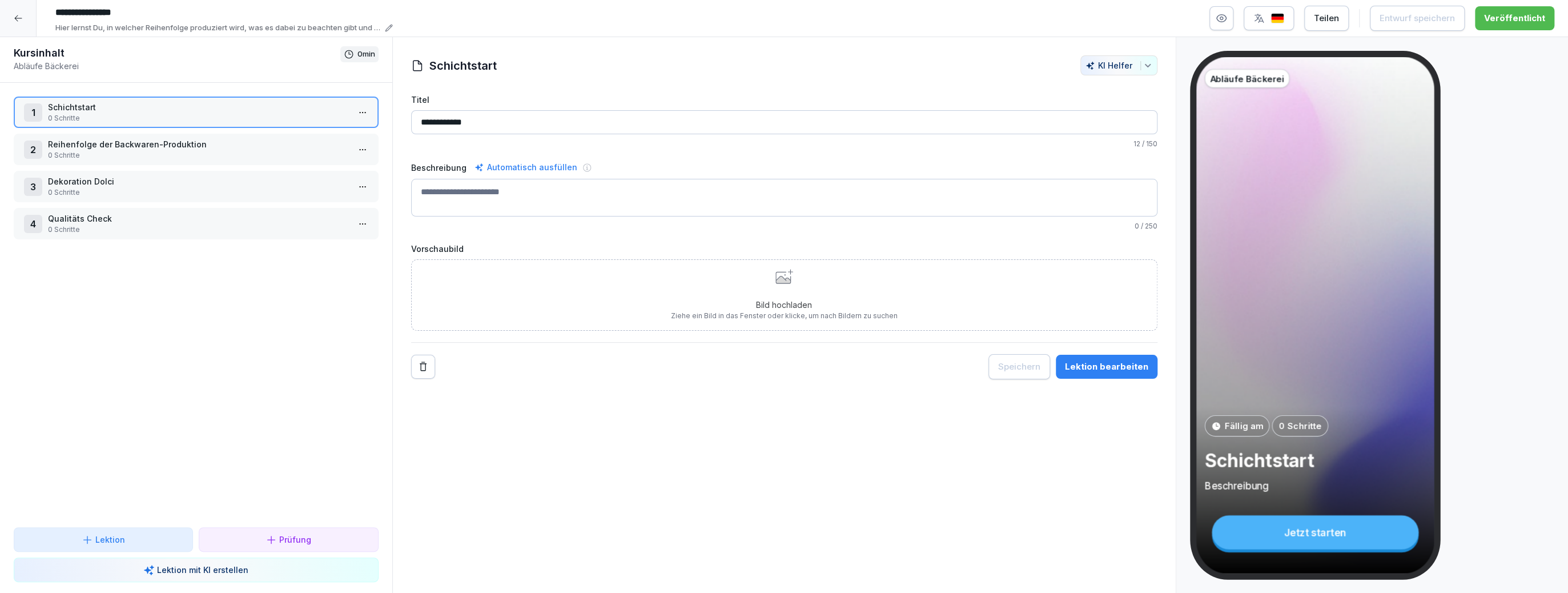
click at [298, 136] on div "2 Reihenfolge der Backwaren-Produktion 0 Schritte" at bounding box center [196, 148] width 365 height 31
click at [272, 176] on p "Dekoration Dolci" at bounding box center [198, 181] width 301 height 12
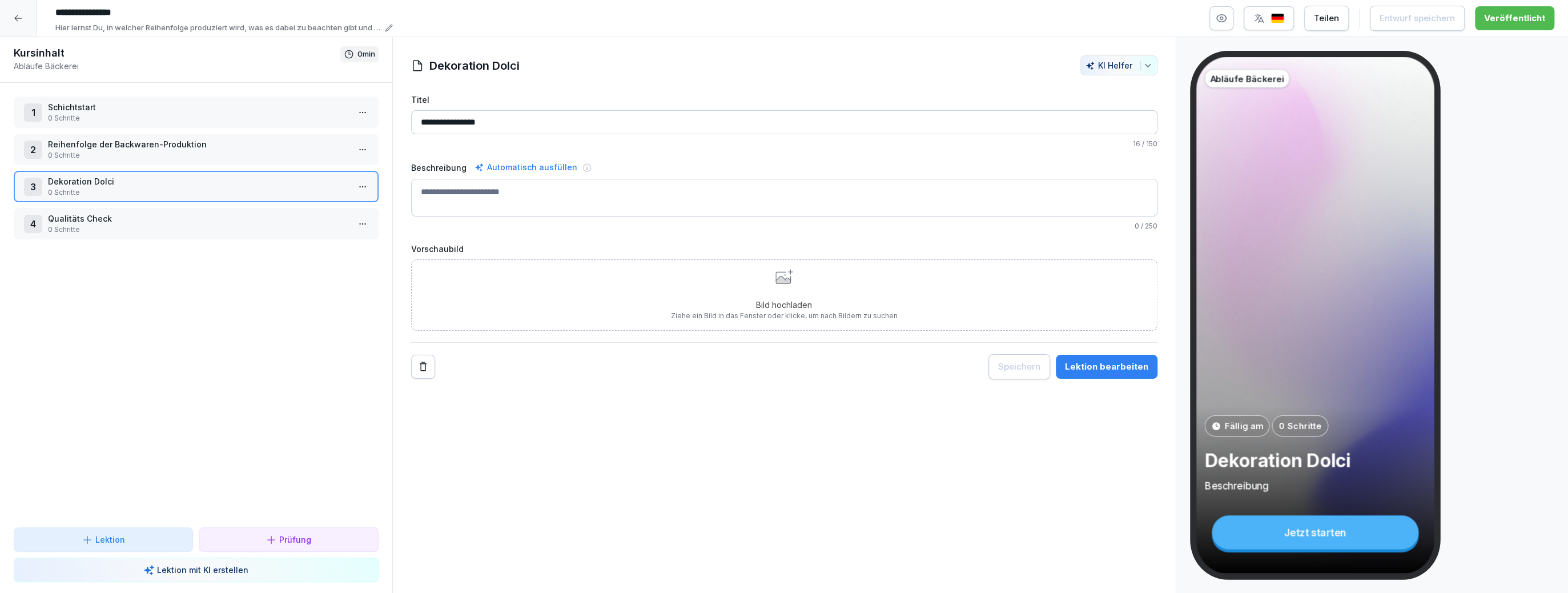
click at [233, 226] on p "0 Schritte" at bounding box center [198, 229] width 301 height 10
click at [20, 20] on icon at bounding box center [18, 18] width 9 height 9
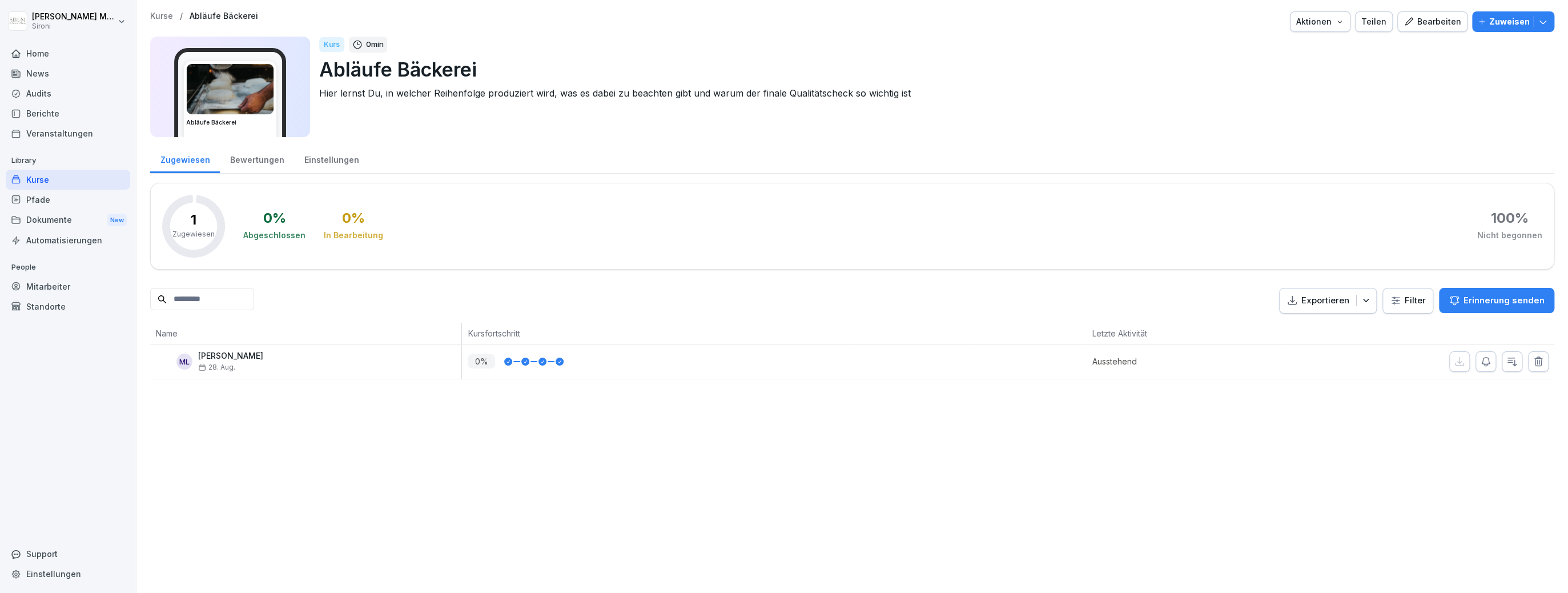
click at [165, 17] on p "Kurse" at bounding box center [161, 17] width 23 height 10
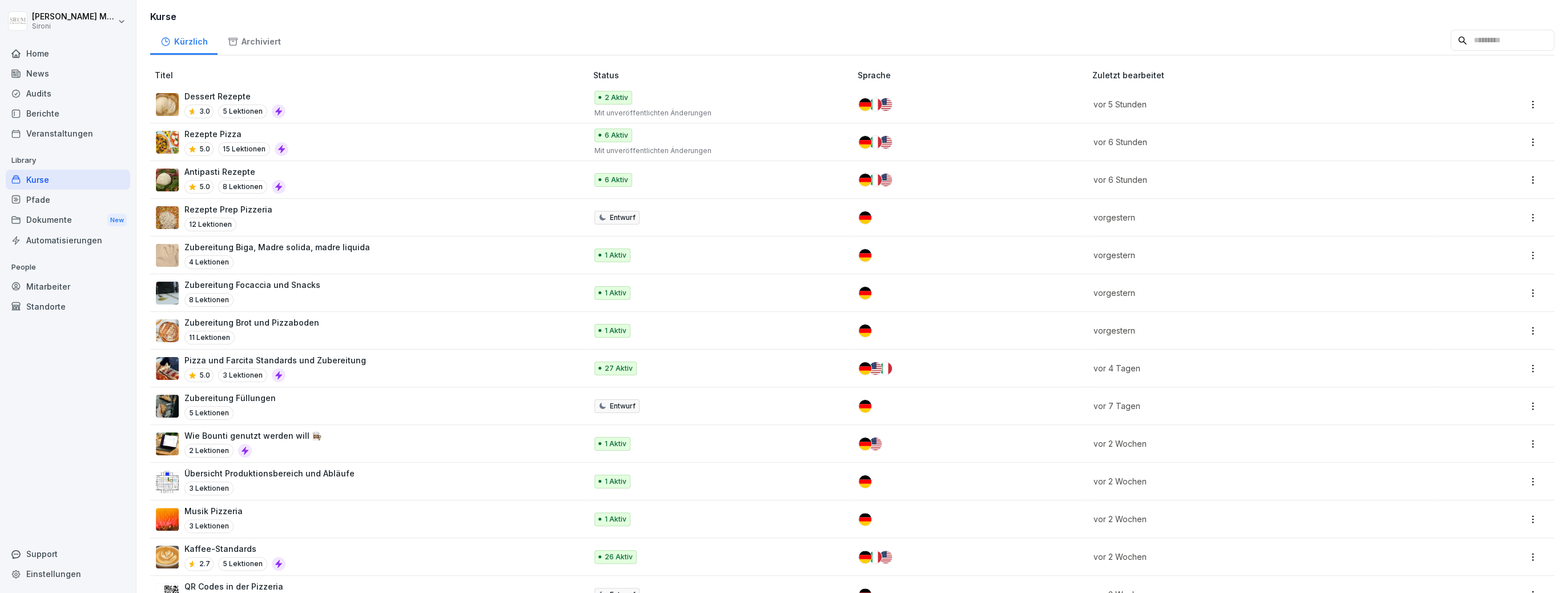
scroll to position [186, 0]
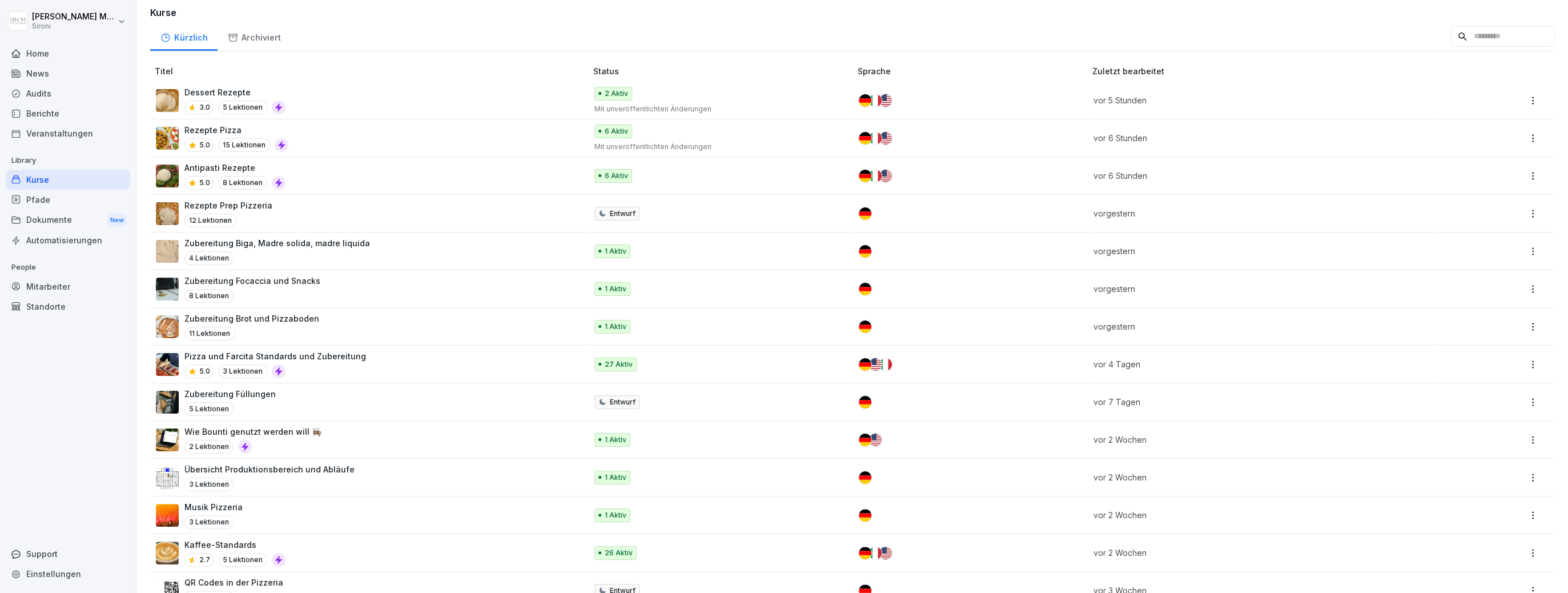
click at [229, 465] on p "Übersicht Produktionsbereich und Abläufe" at bounding box center [270, 469] width 170 height 12
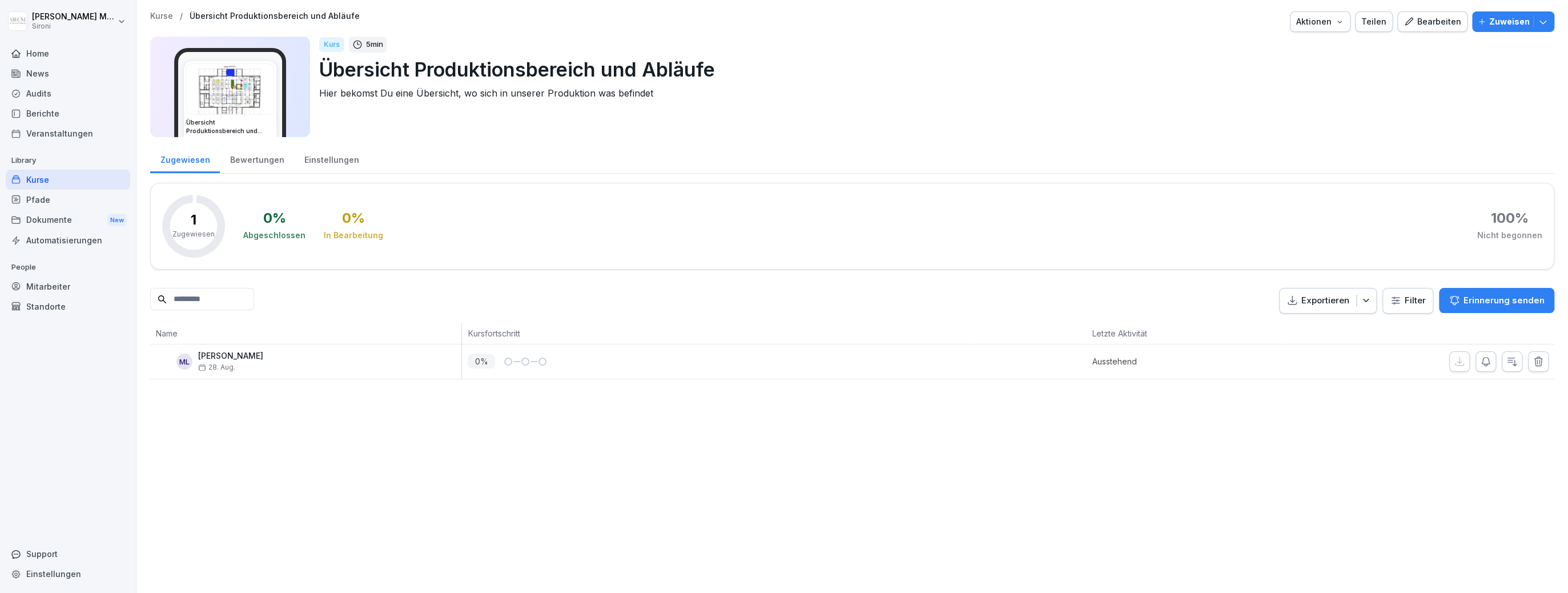
click at [1414, 24] on icon "button" at bounding box center [1409, 22] width 10 height 10
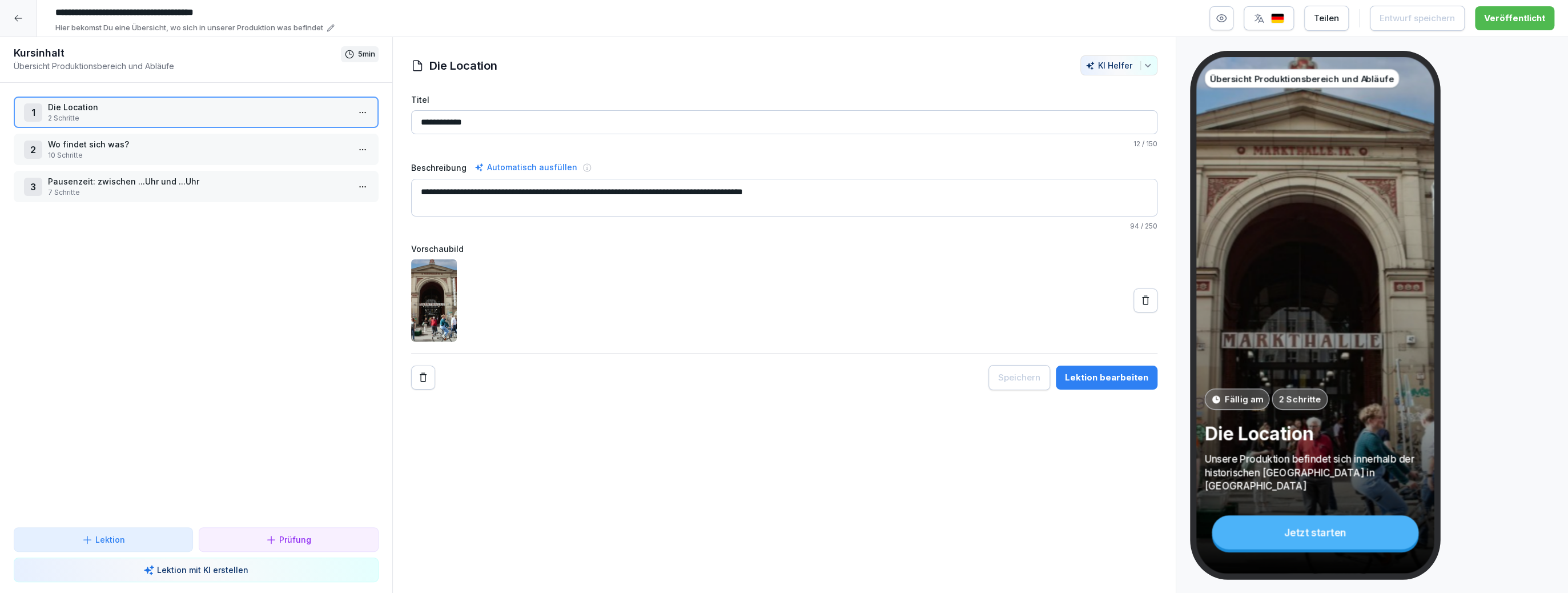
click at [211, 138] on p "Wo findet sich was?" at bounding box center [198, 144] width 301 height 12
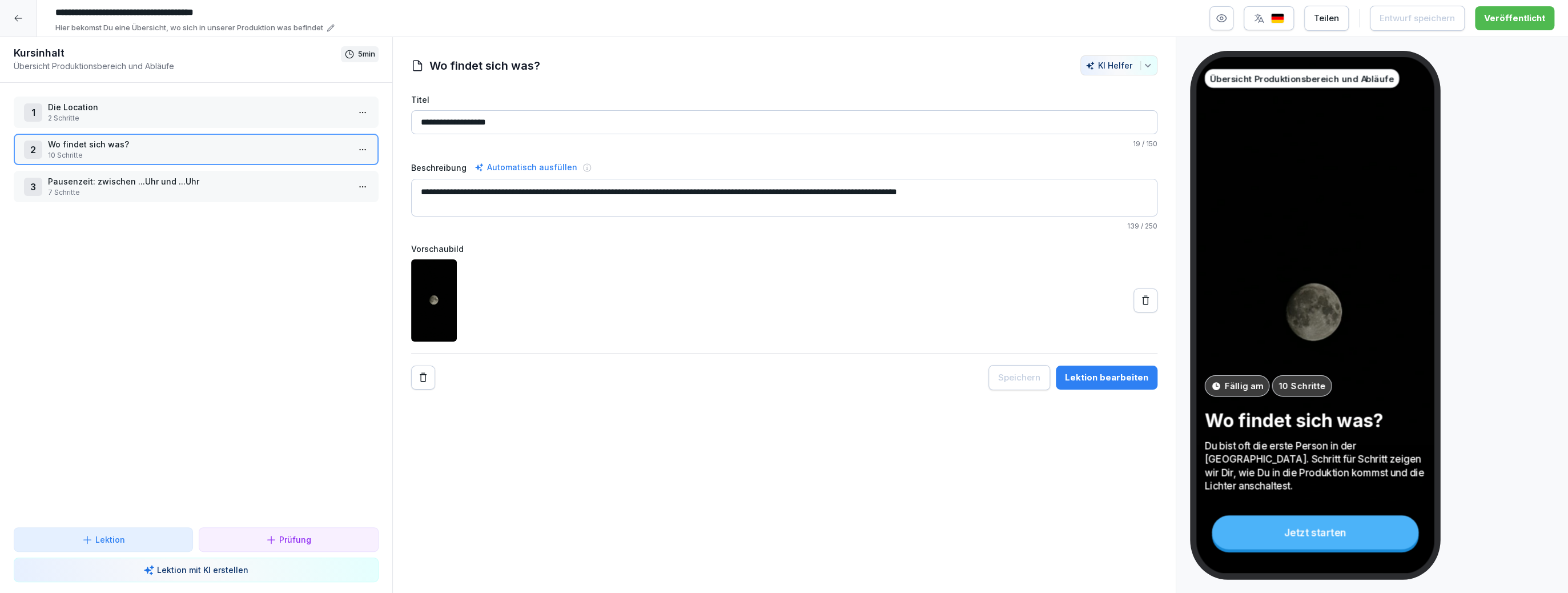
click at [207, 182] on p "Pausenzeit: zwischen ...Uhr und ...Uhr" at bounding box center [198, 181] width 301 height 12
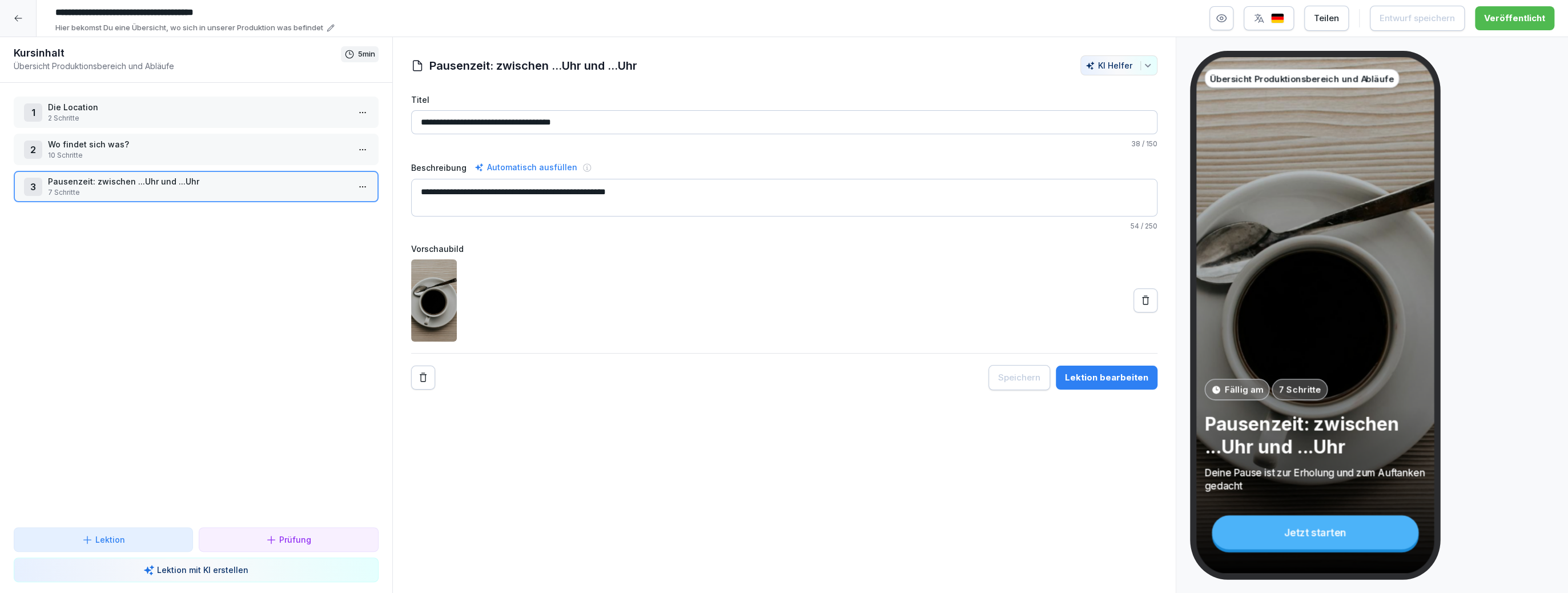
click at [371, 186] on div "3 Pausenzeit: zwischen ...Uhr und ...Uhr 7 Schritte" at bounding box center [196, 186] width 365 height 31
click at [362, 186] on html "**********" at bounding box center [784, 296] width 1568 height 593
click at [337, 200] on div "Schritte bearbeiten" at bounding box center [320, 208] width 97 height 21
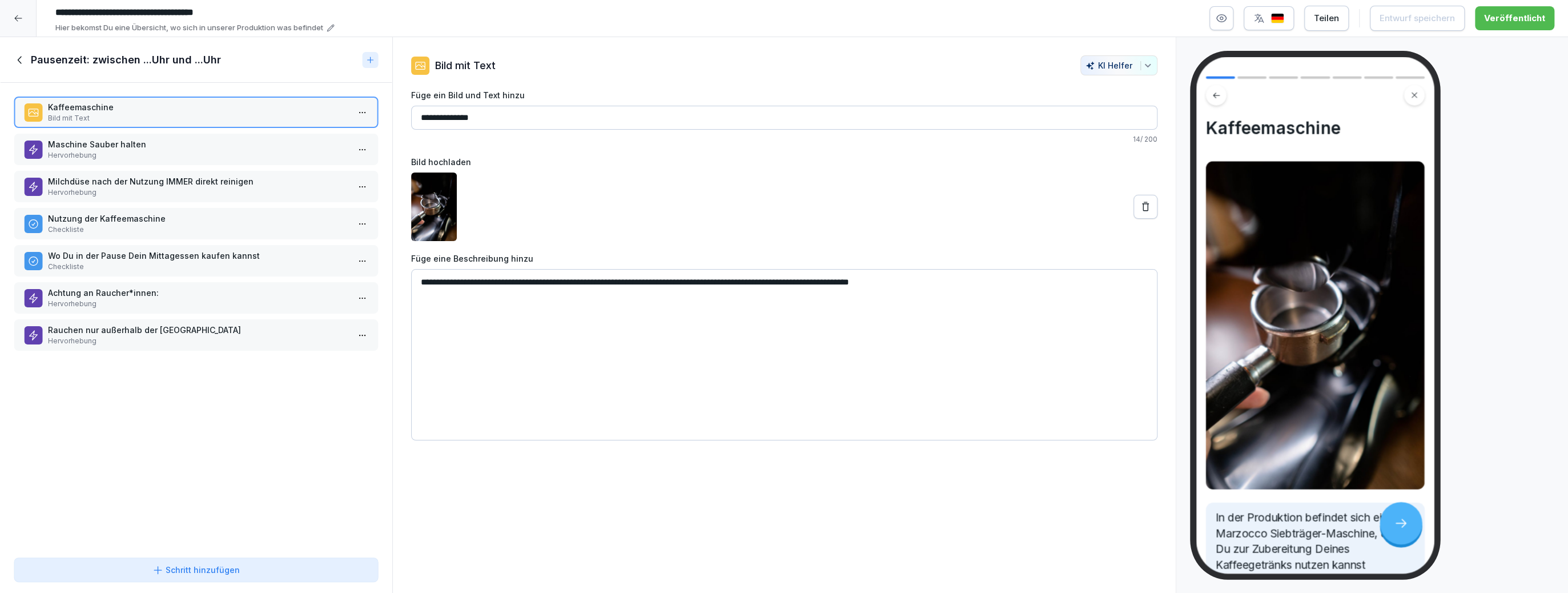
click at [283, 141] on p "Maschine Sauber halten" at bounding box center [198, 144] width 301 height 12
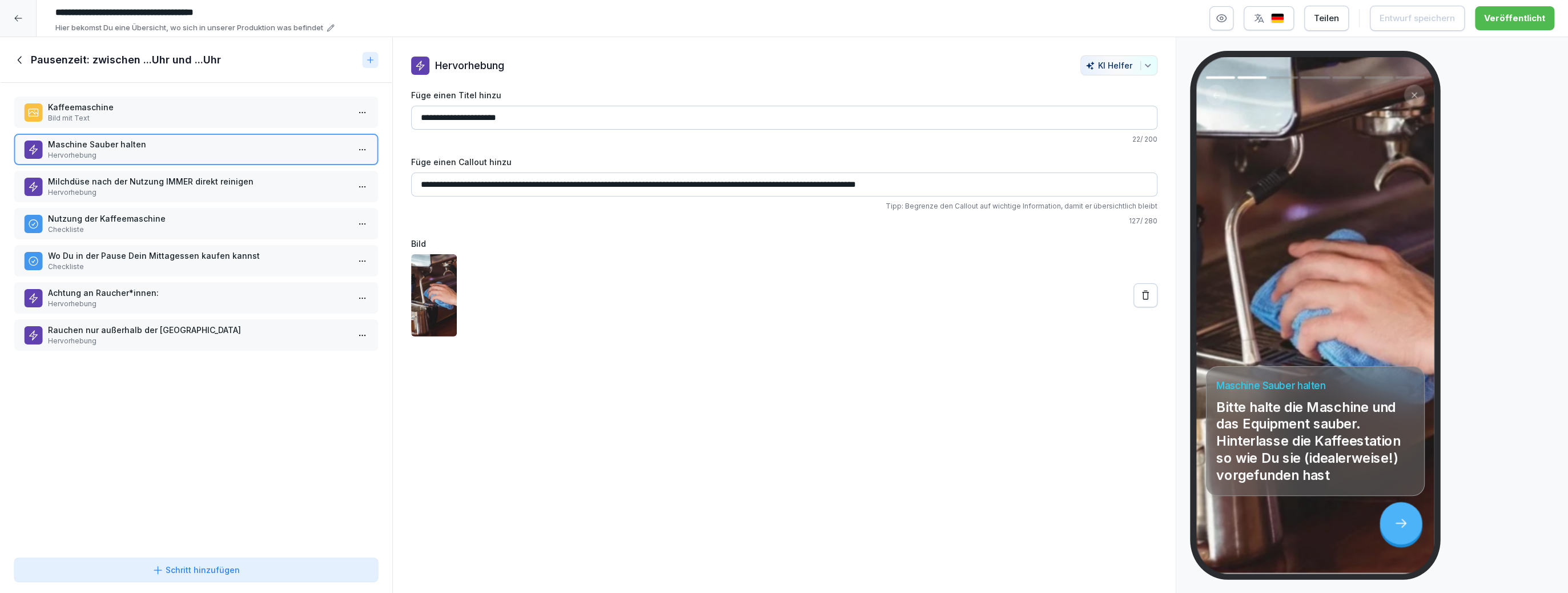
click at [252, 184] on p "Milchdüse nach der Nutzung IMMER direkt reinigen" at bounding box center [198, 181] width 301 height 12
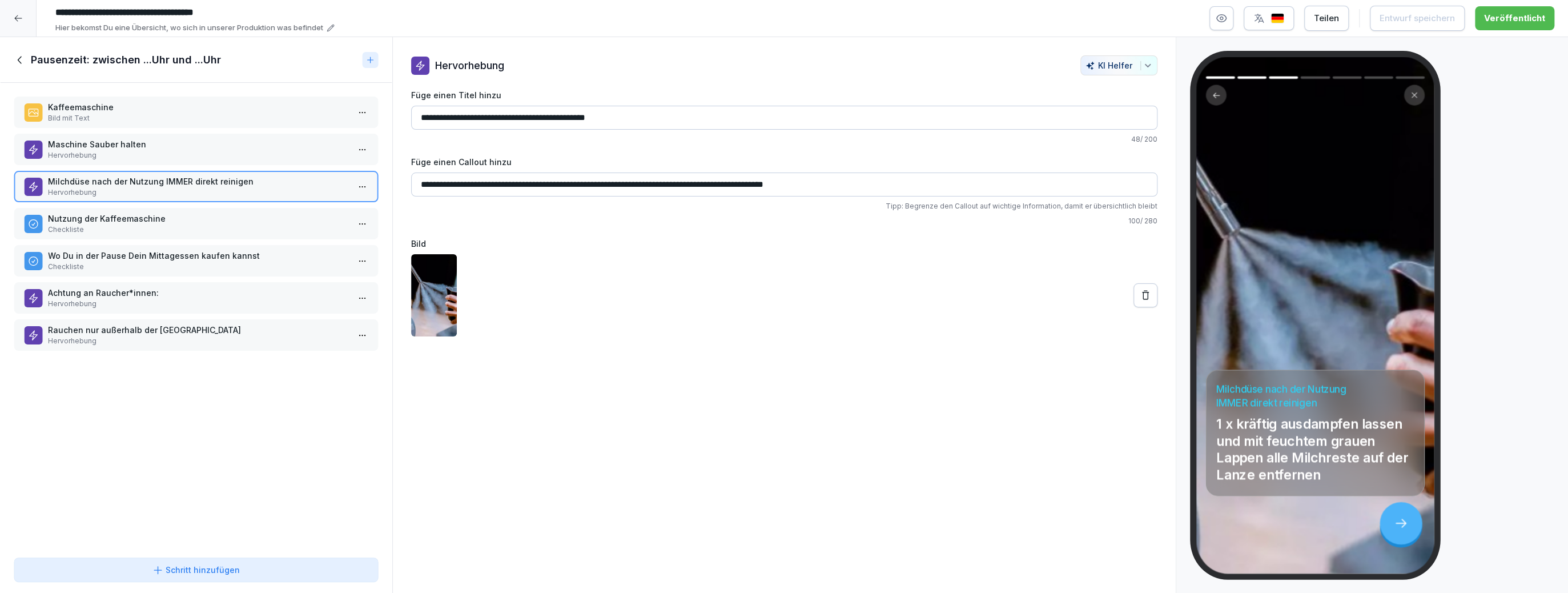
click at [226, 222] on p "Nutzung der Kaffeemaschine" at bounding box center [198, 218] width 301 height 12
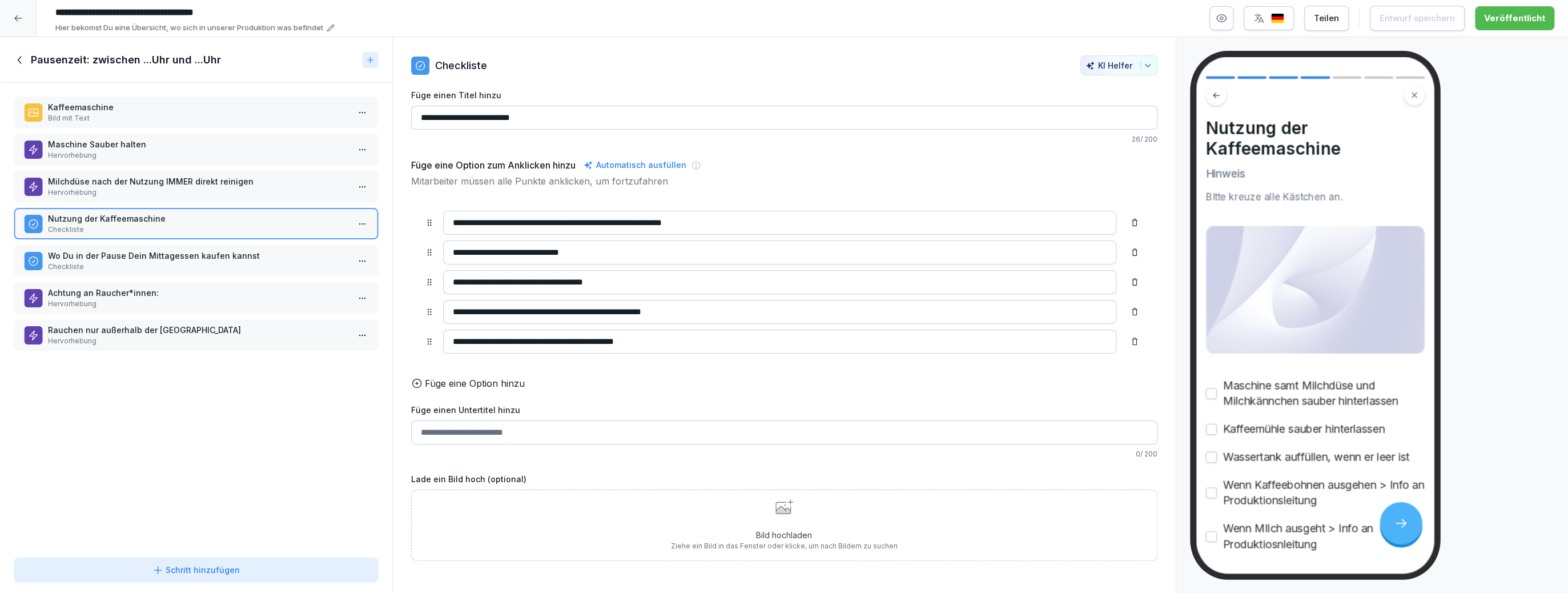
click at [204, 252] on p "Wo Du in der Pause Dein Mittagessen kaufen kannst" at bounding box center [198, 256] width 301 height 12
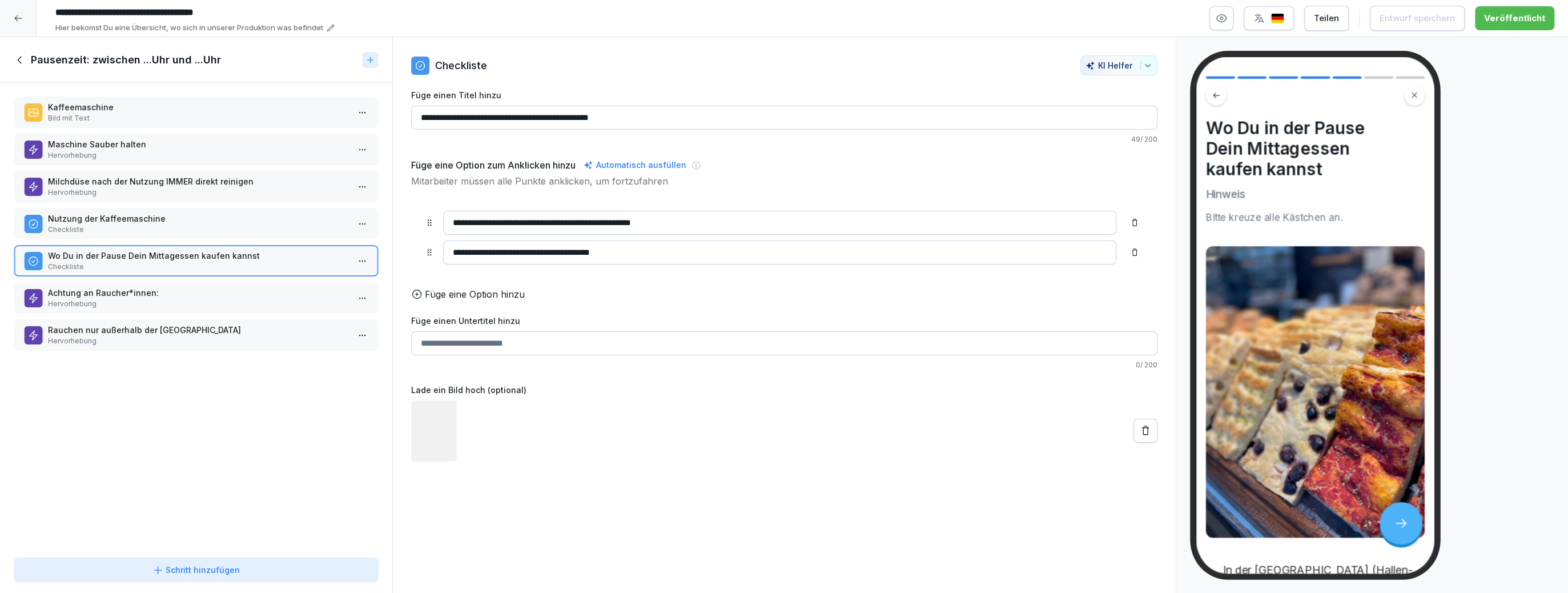
click at [193, 275] on div "Kaffeemaschine Bild mit Text Maschine Sauber halten Hervorhebung Milchdüse nach…" at bounding box center [196, 317] width 392 height 470
click at [193, 288] on p "Achtung an Raucher*innen:" at bounding box center [198, 293] width 301 height 12
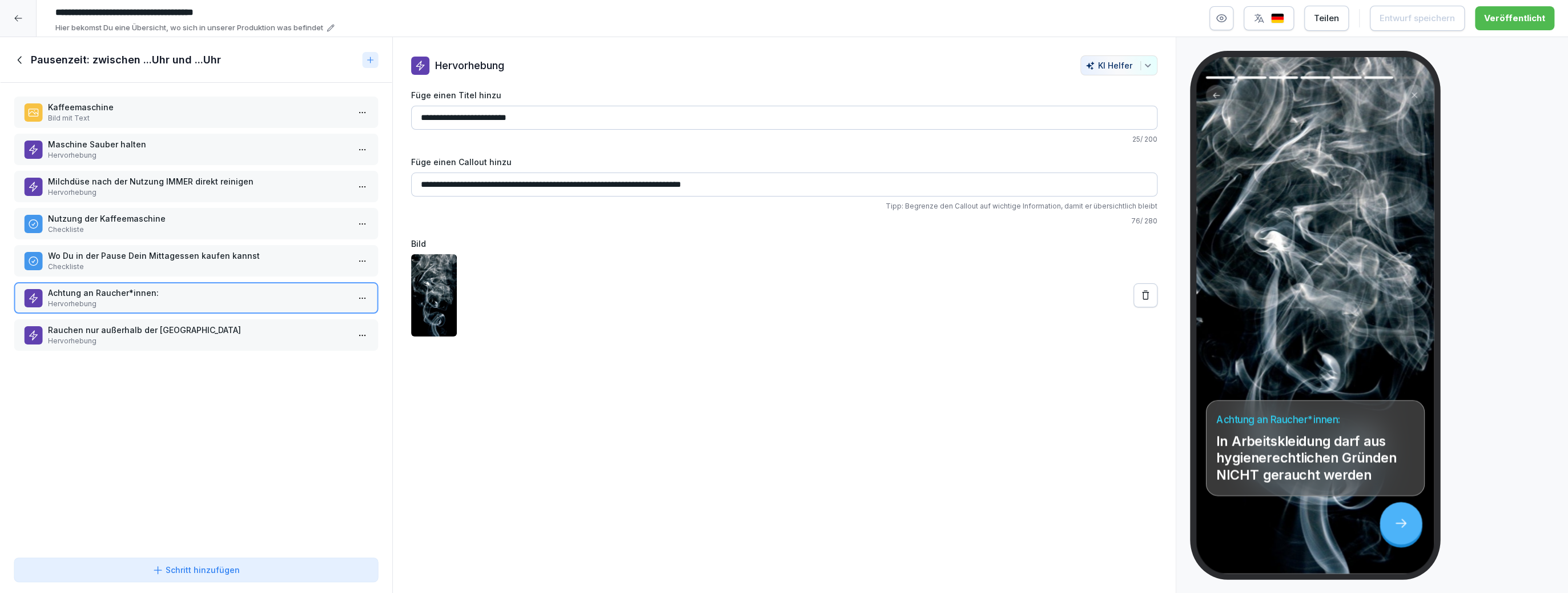
click at [209, 327] on p "Rauchen nur außerhalb der Halle" at bounding box center [198, 330] width 301 height 12
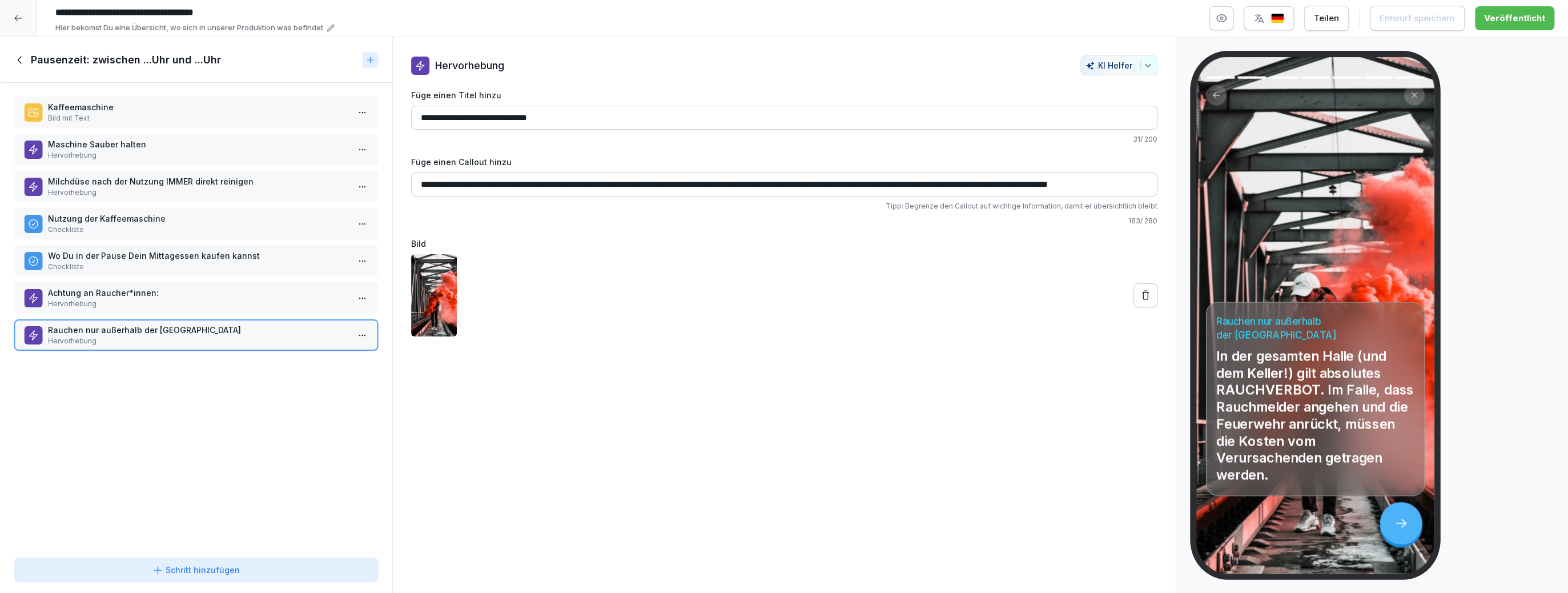
click at [258, 294] on p "Achtung an Raucher*innen:" at bounding box center [198, 293] width 301 height 12
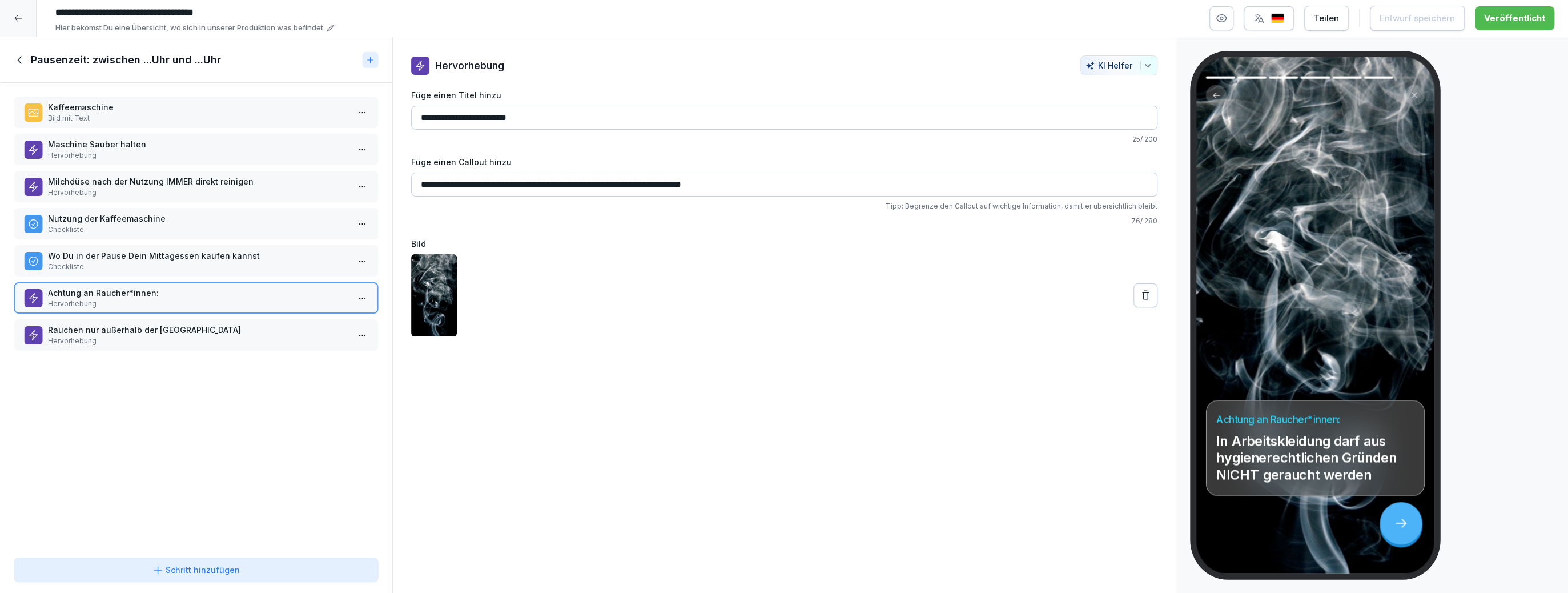
click at [647, 184] on input "**********" at bounding box center [784, 185] width 746 height 24
drag, startPoint x: 648, startPoint y: 181, endPoint x: 521, endPoint y: 185, distance: 127.1
click at [521, 185] on input "**********" at bounding box center [784, 185] width 746 height 24
click at [768, 180] on input "**********" at bounding box center [784, 185] width 746 height 24
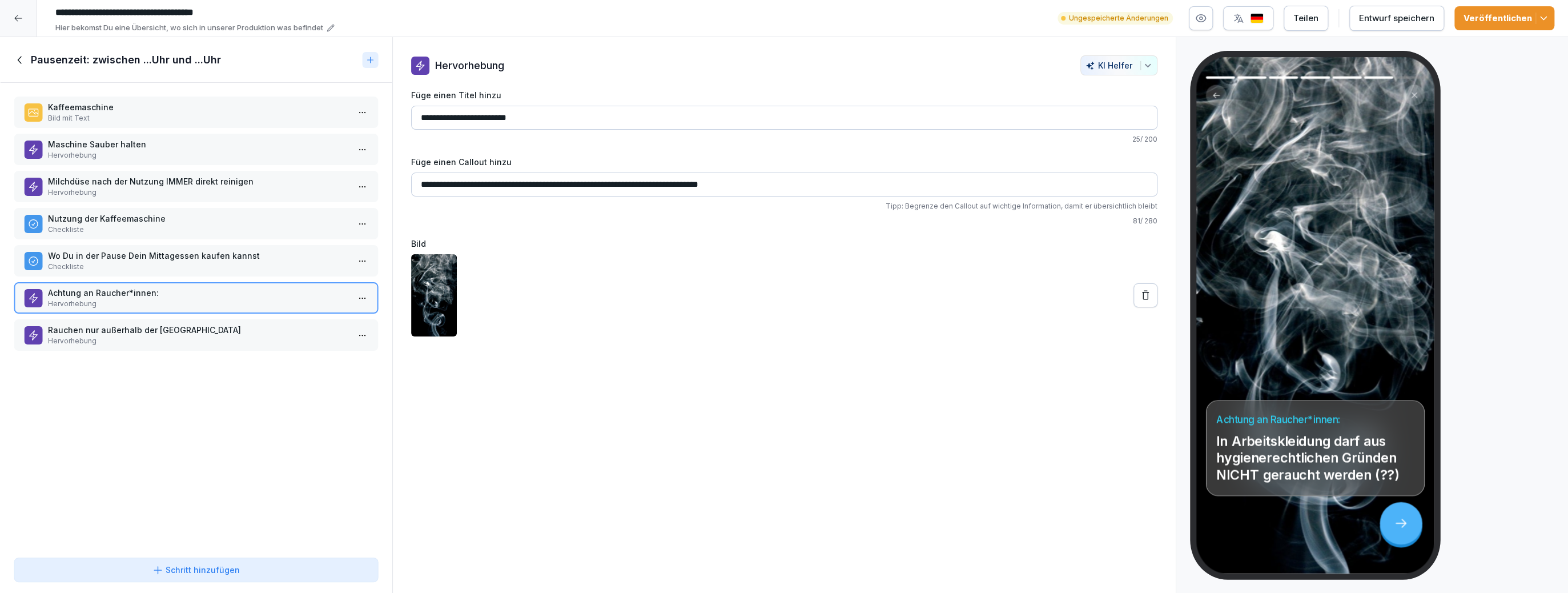
type input "**********"
click at [1407, 19] on div "Entwurf speichern" at bounding box center [1396, 18] width 75 height 13
click at [1535, 15] on span "button" at bounding box center [1542, 19] width 13 height 12
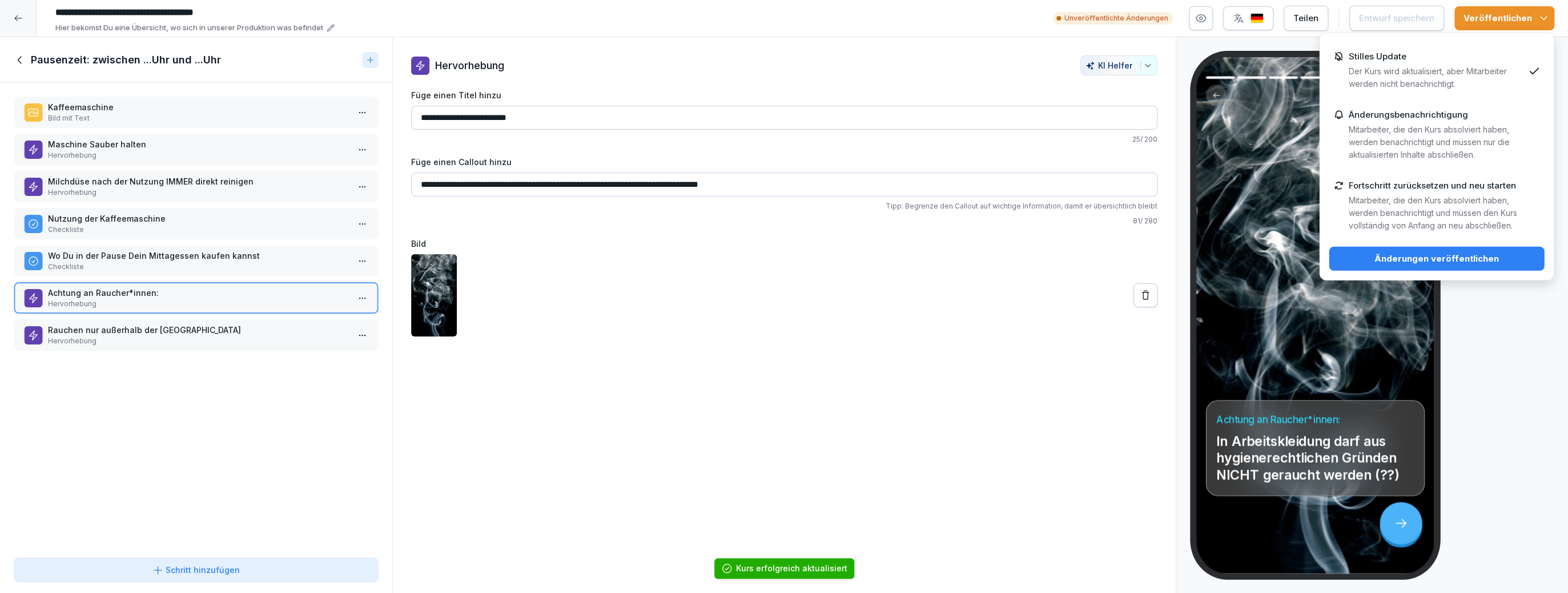
click at [1404, 261] on div "Änderungen veröffentlichen" at bounding box center [1436, 258] width 197 height 13
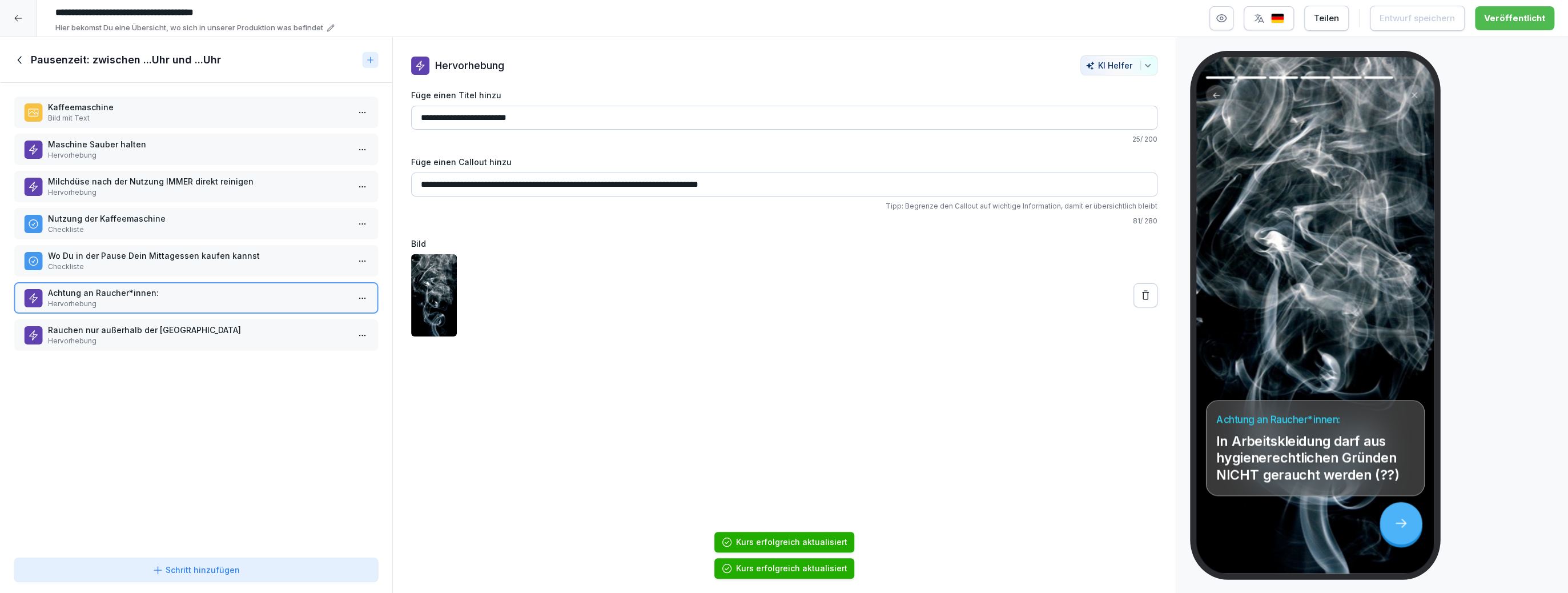
click at [17, 59] on icon at bounding box center [19, 60] width 13 height 13
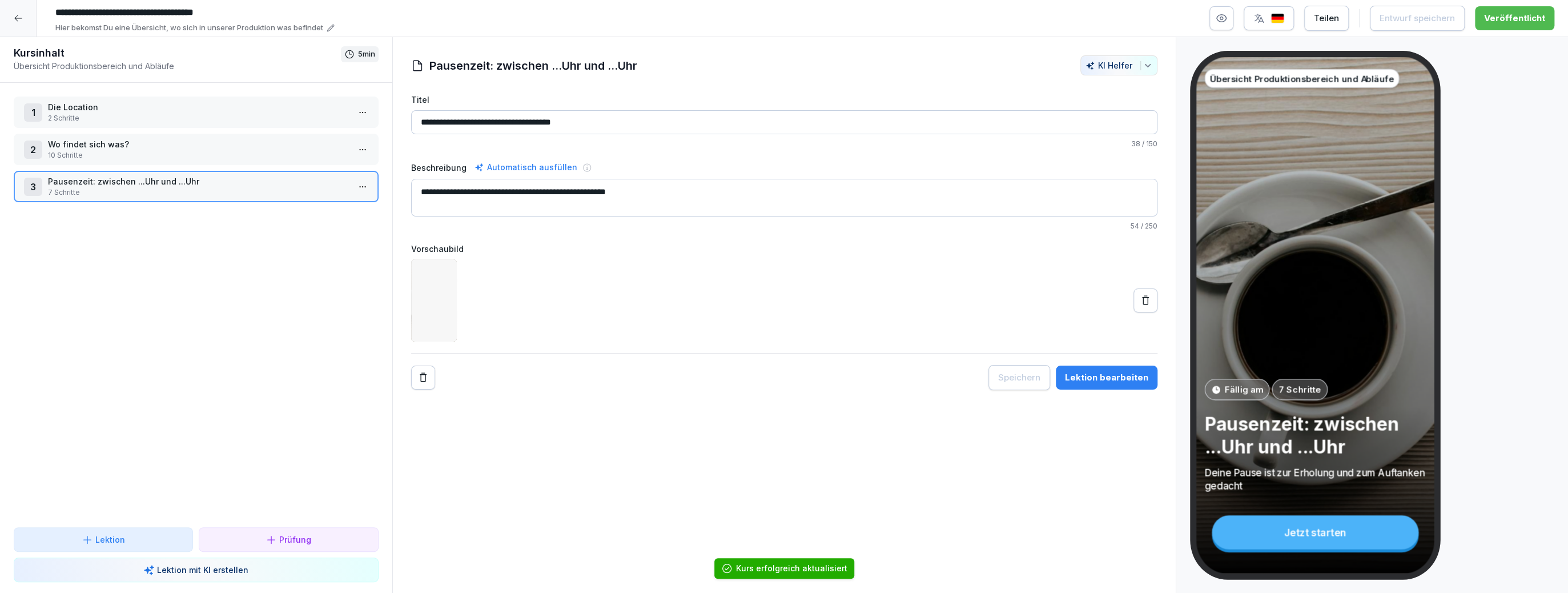
click at [61, 101] on p "Die Location" at bounding box center [198, 107] width 301 height 12
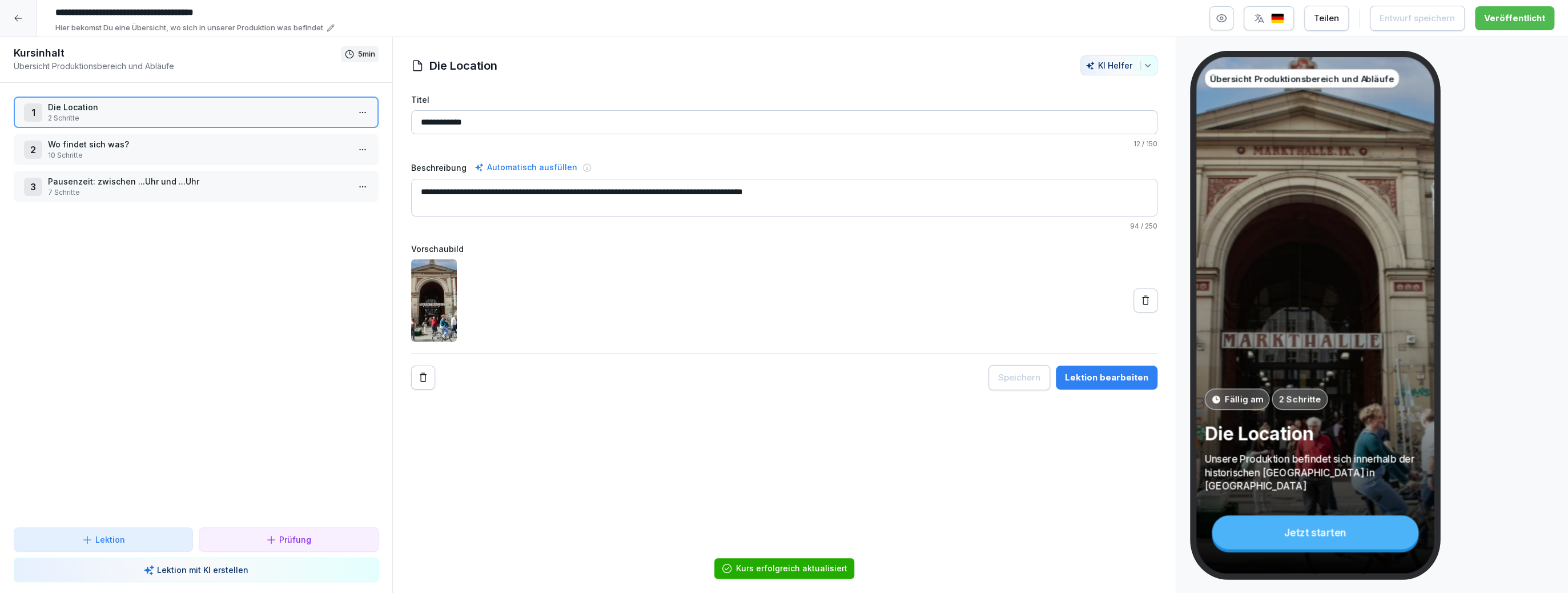
click at [352, 114] on div "1 Die Location 2 Schritte" at bounding box center [196, 112] width 344 height 22
click at [363, 113] on html "**********" at bounding box center [784, 296] width 1568 height 593
click at [338, 133] on div "Schritte bearbeiten" at bounding box center [320, 134] width 88 height 12
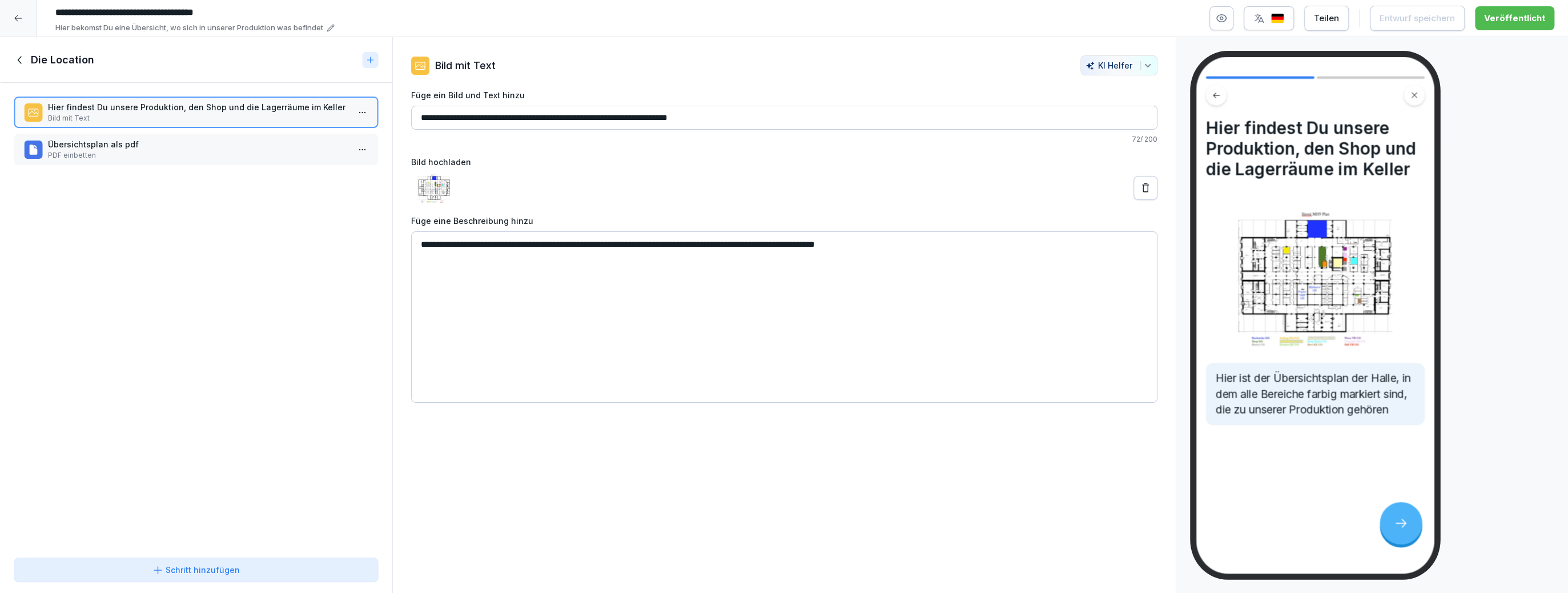
click at [285, 143] on p "Übersichtsplan als pdf" at bounding box center [198, 144] width 301 height 12
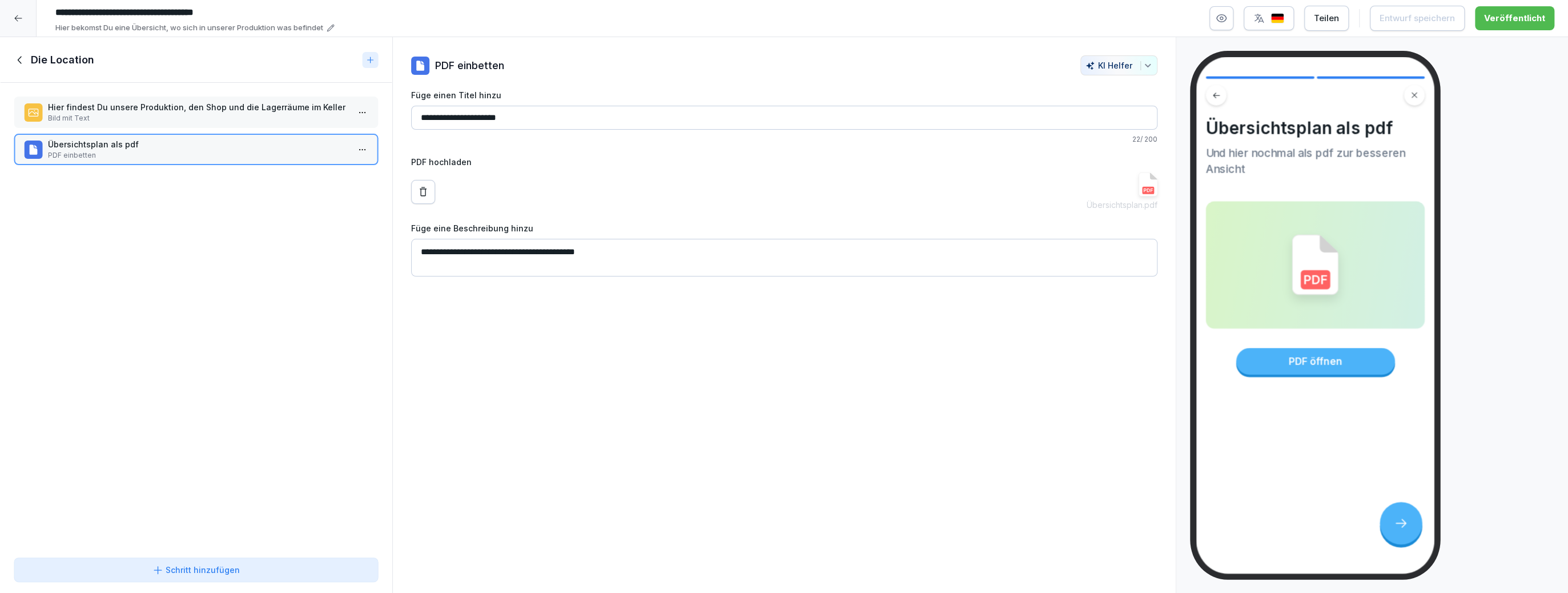
click at [22, 57] on icon at bounding box center [19, 60] width 13 height 13
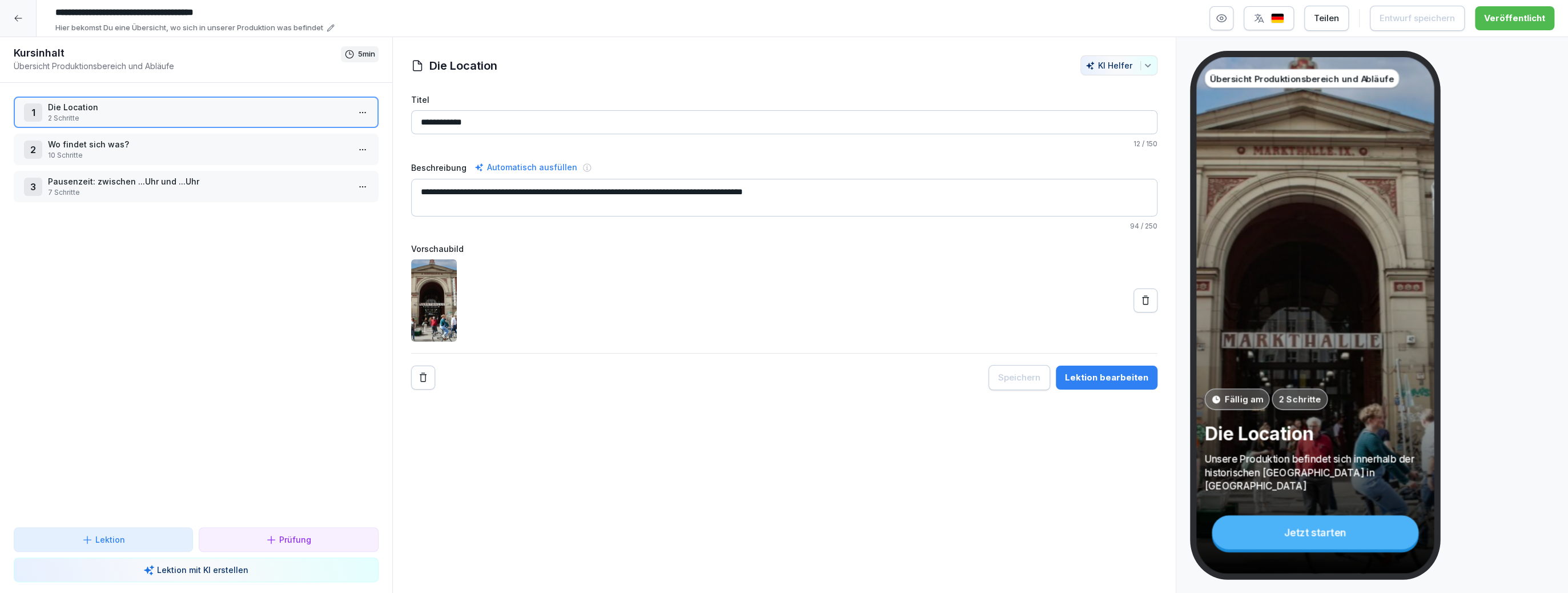
click at [170, 138] on p "Wo findet sich was?" at bounding box center [198, 144] width 301 height 12
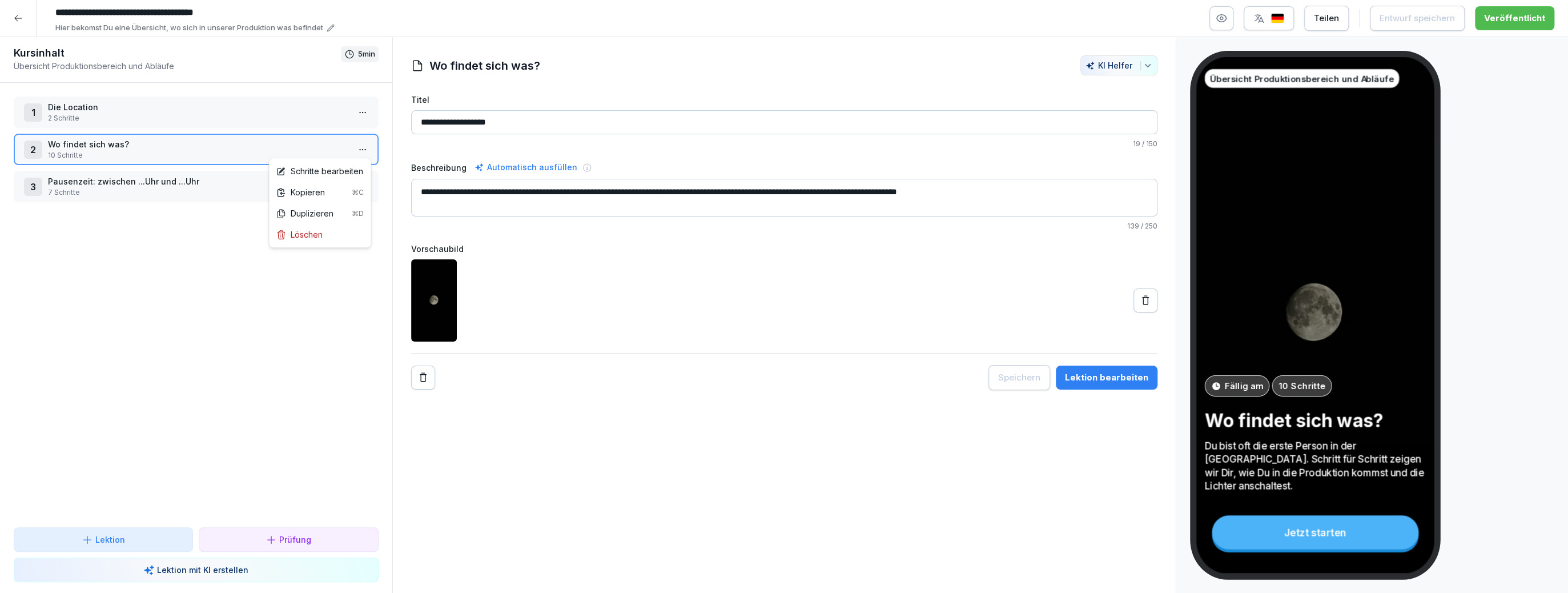
click at [358, 143] on html "**********" at bounding box center [784, 296] width 1568 height 593
click at [345, 171] on div "Schritte bearbeiten" at bounding box center [320, 171] width 88 height 12
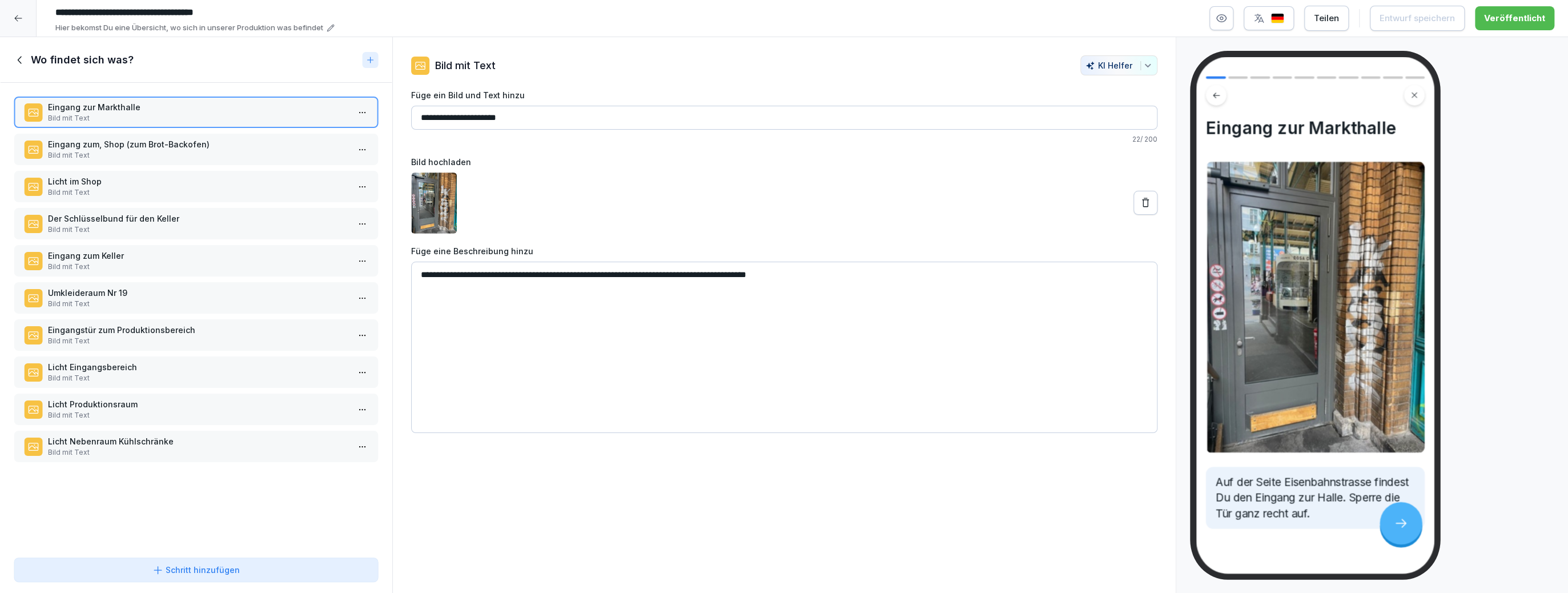
click at [286, 139] on p "Eingang zum, Shop (zum Brot-Backofen)" at bounding box center [198, 144] width 301 height 12
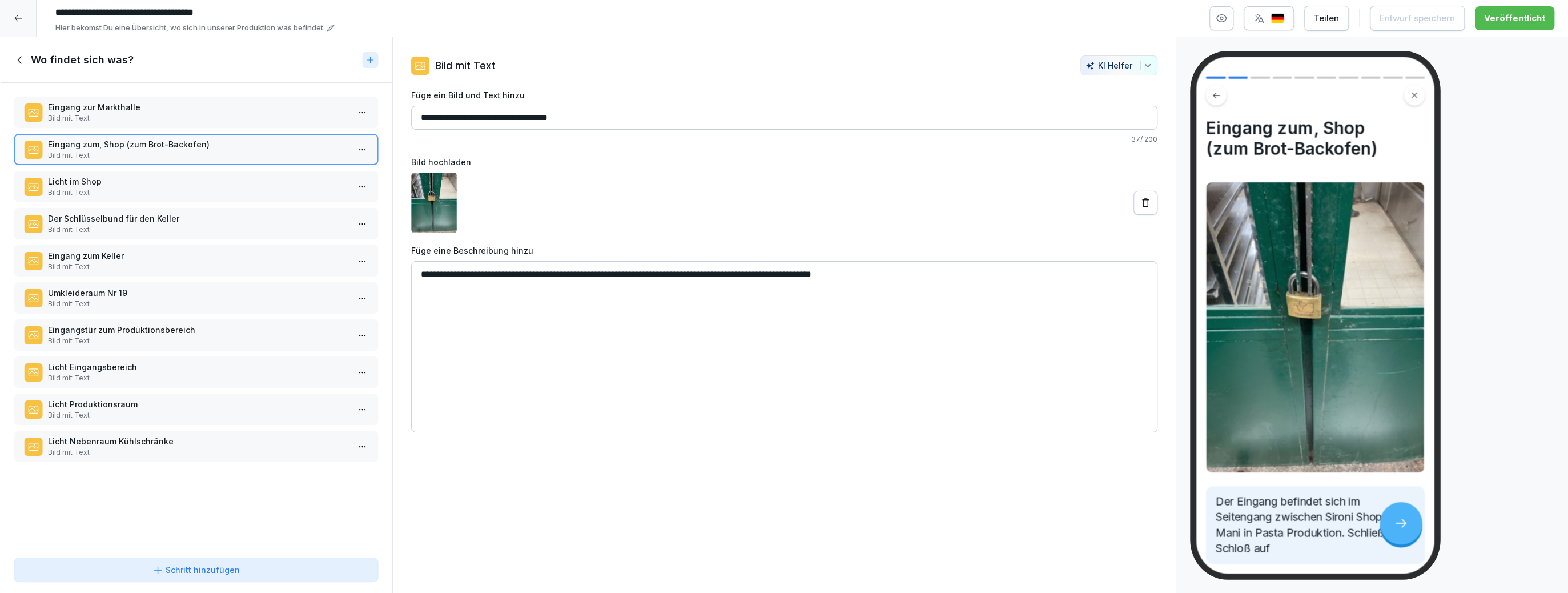
click at [261, 176] on p "Licht im Shop" at bounding box center [198, 181] width 301 height 12
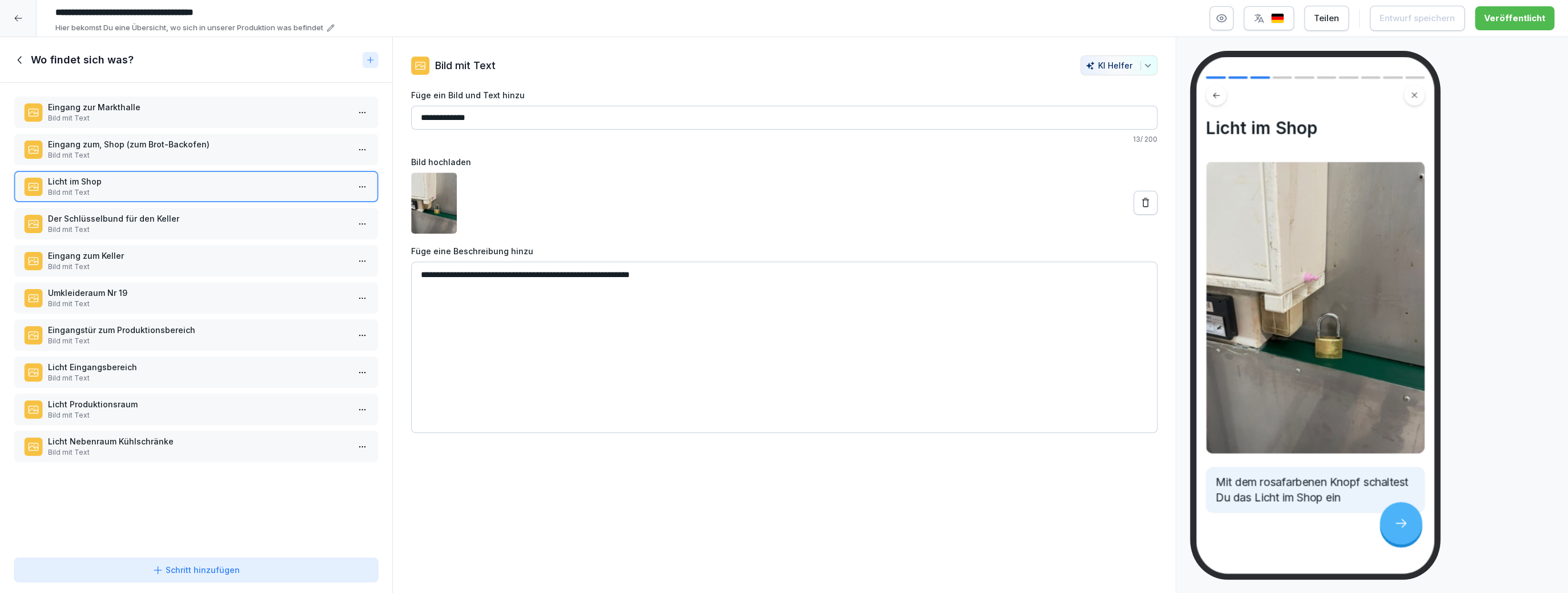
click at [250, 199] on div "Licht im Shop Bild mit Text" at bounding box center [196, 186] width 365 height 31
click at [247, 213] on p "Der Schlüsselbund für den Keller" at bounding box center [198, 218] width 301 height 12
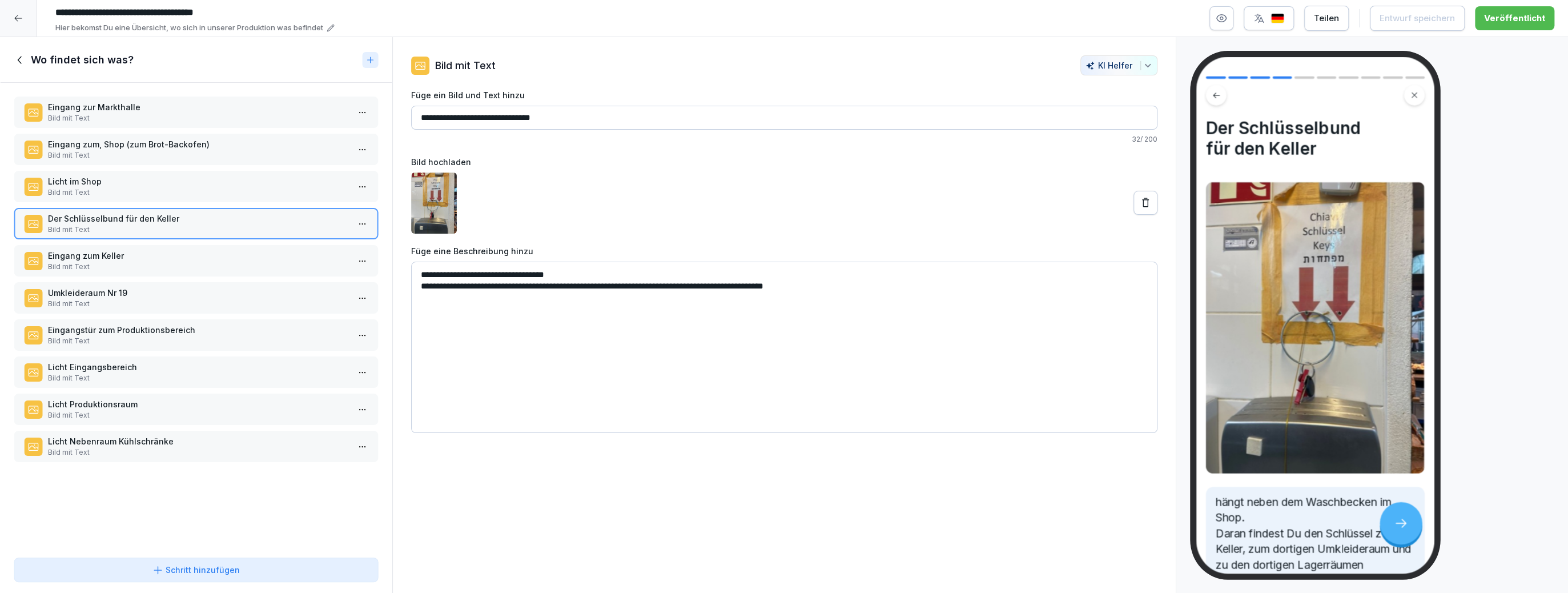
click at [228, 255] on p "Eingang zum Keller" at bounding box center [198, 256] width 301 height 12
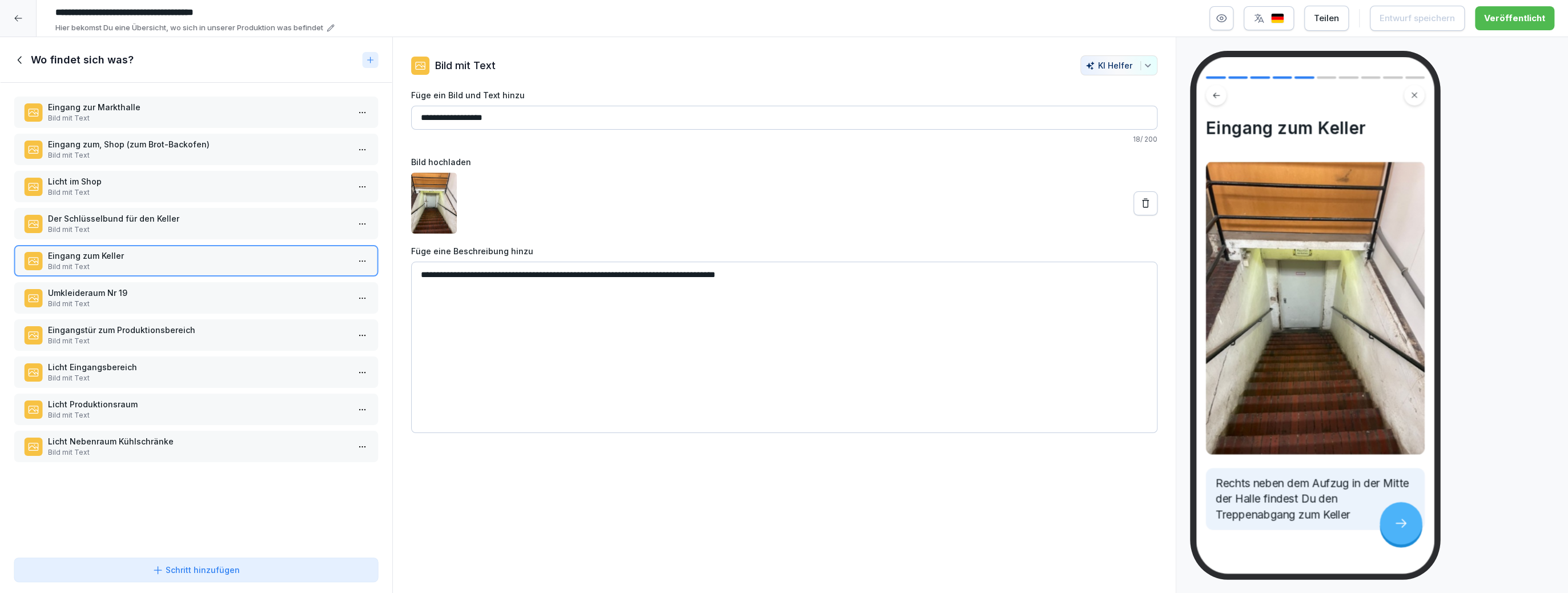
click at [217, 289] on p "Umkleideraum Nr 19" at bounding box center [198, 293] width 301 height 12
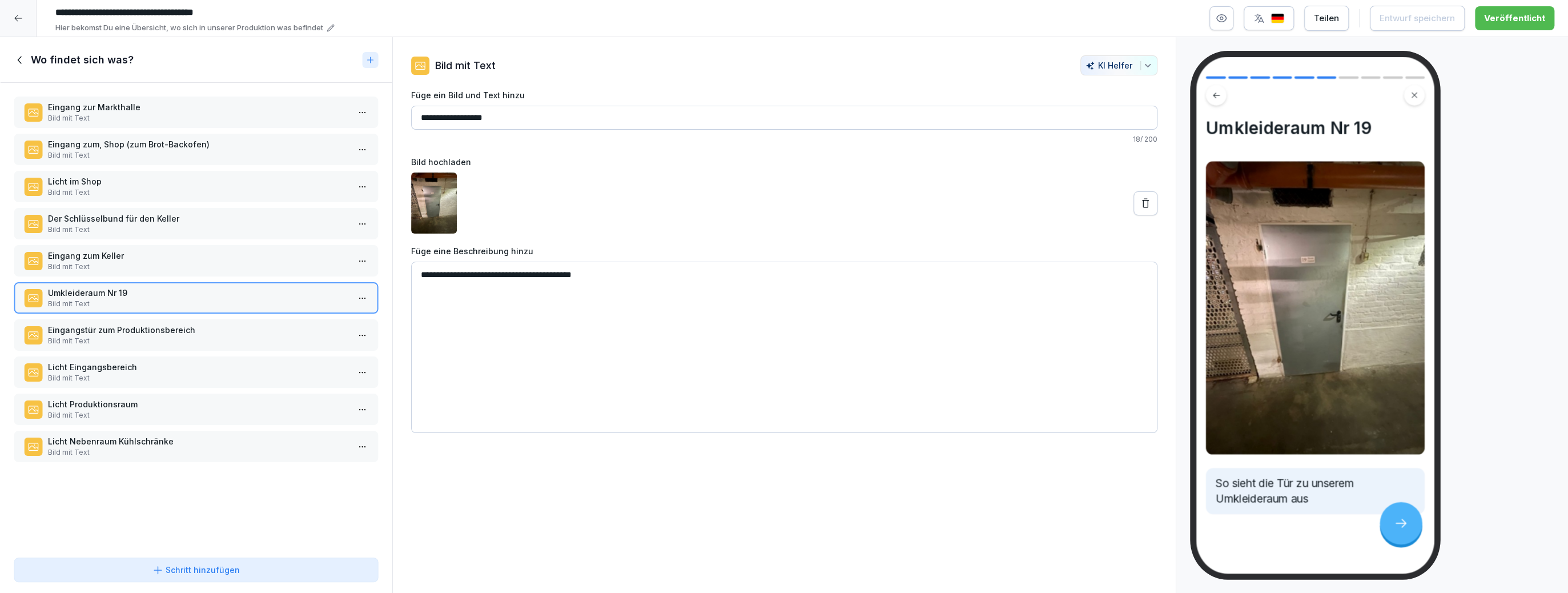
click at [207, 320] on div "Eingangstür zum Produktionsbereich Bild mit Text" at bounding box center [196, 335] width 365 height 31
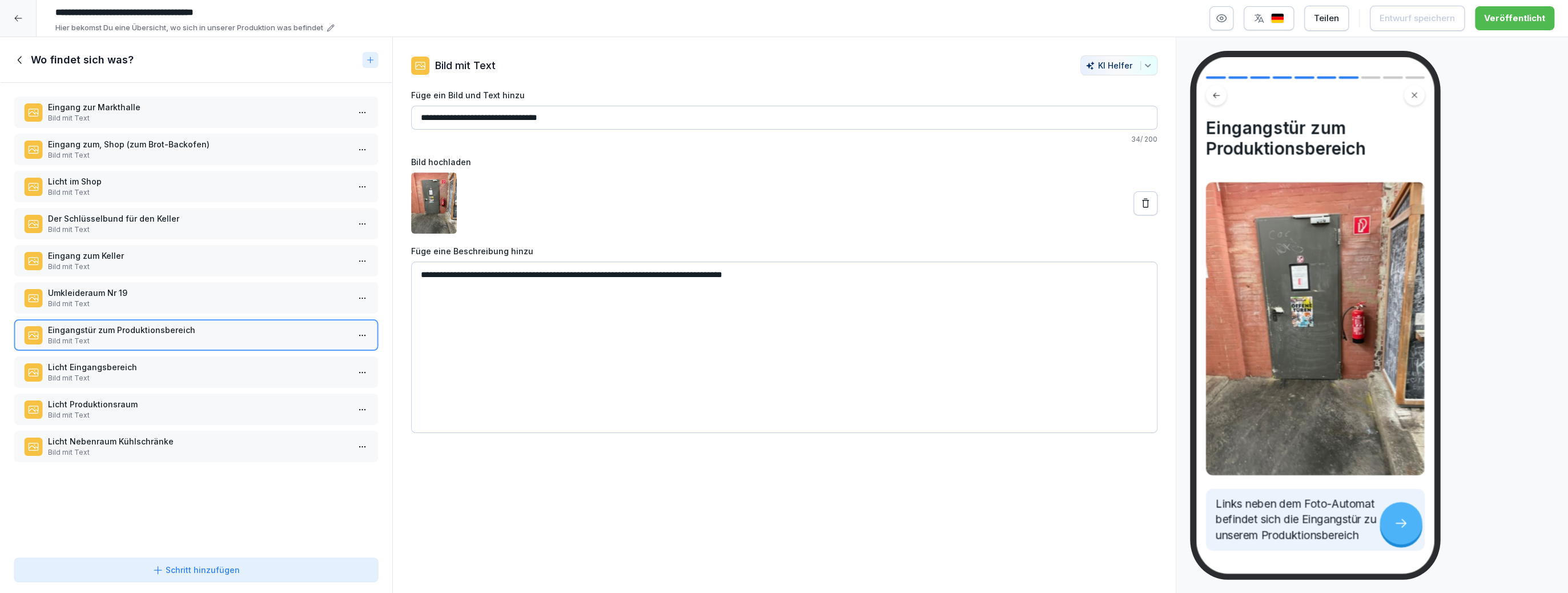
click at [195, 373] on p "Bild mit Text" at bounding box center [198, 378] width 301 height 10
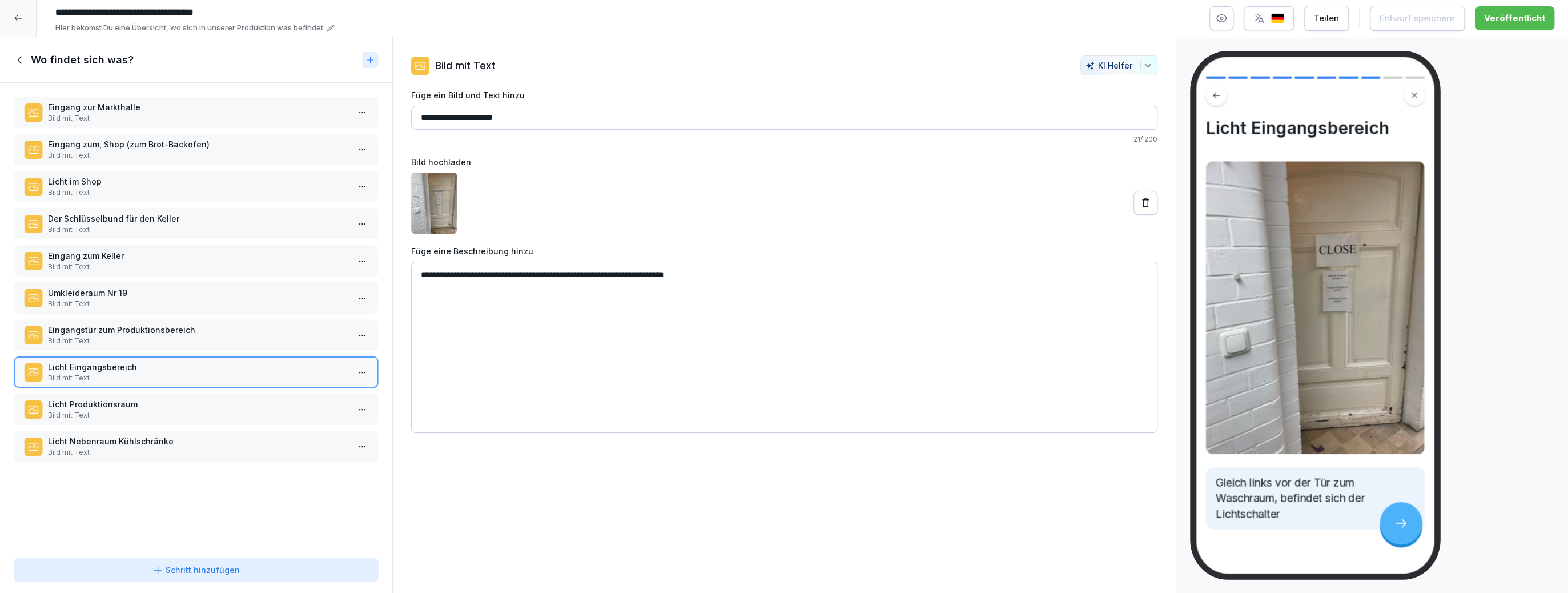
click at [189, 413] on p "Bild mit Text" at bounding box center [198, 415] width 301 height 10
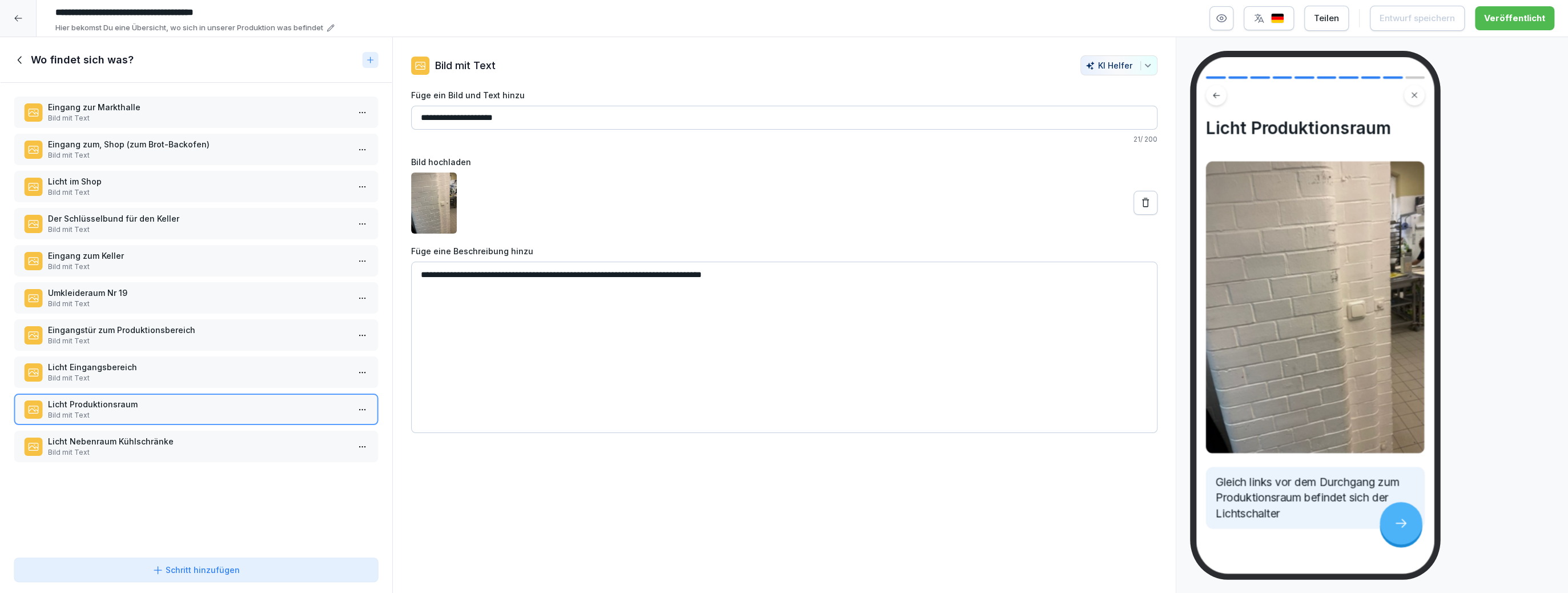
click at [185, 435] on p "Licht Nebenraum Kühlschränke" at bounding box center [198, 441] width 301 height 12
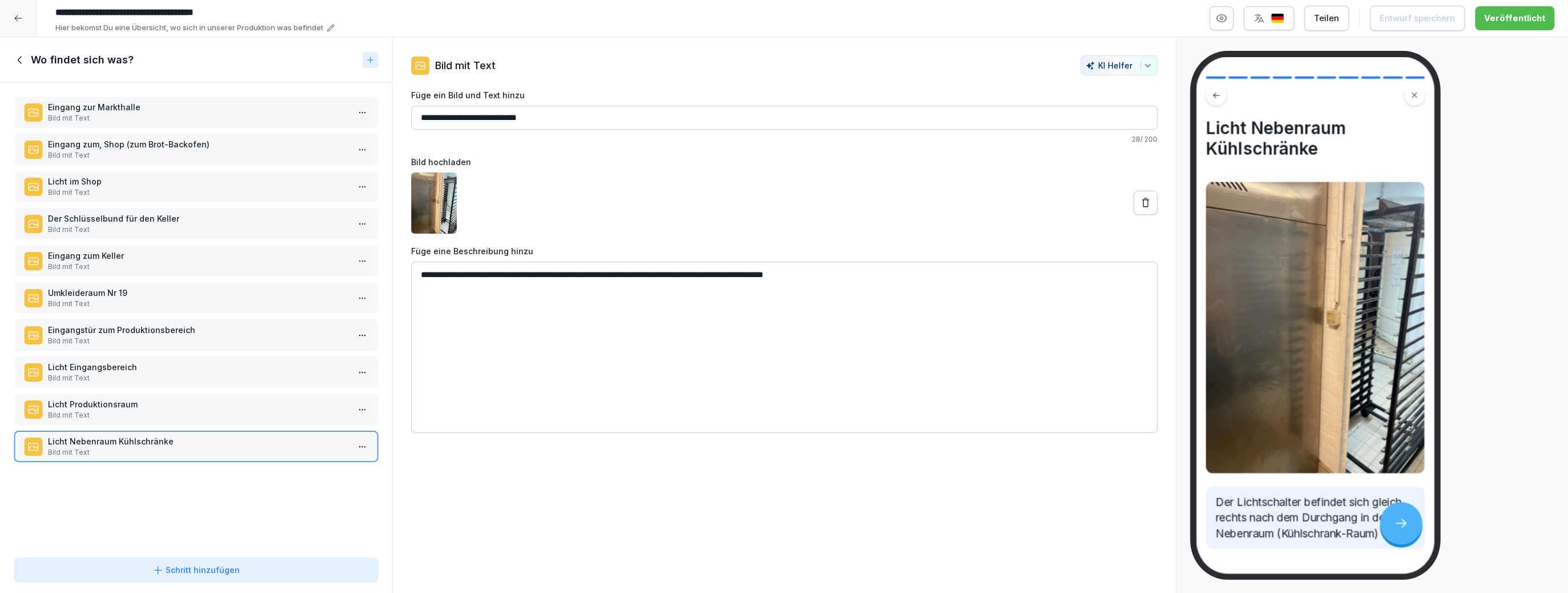
click at [24, 54] on icon at bounding box center [19, 60] width 13 height 13
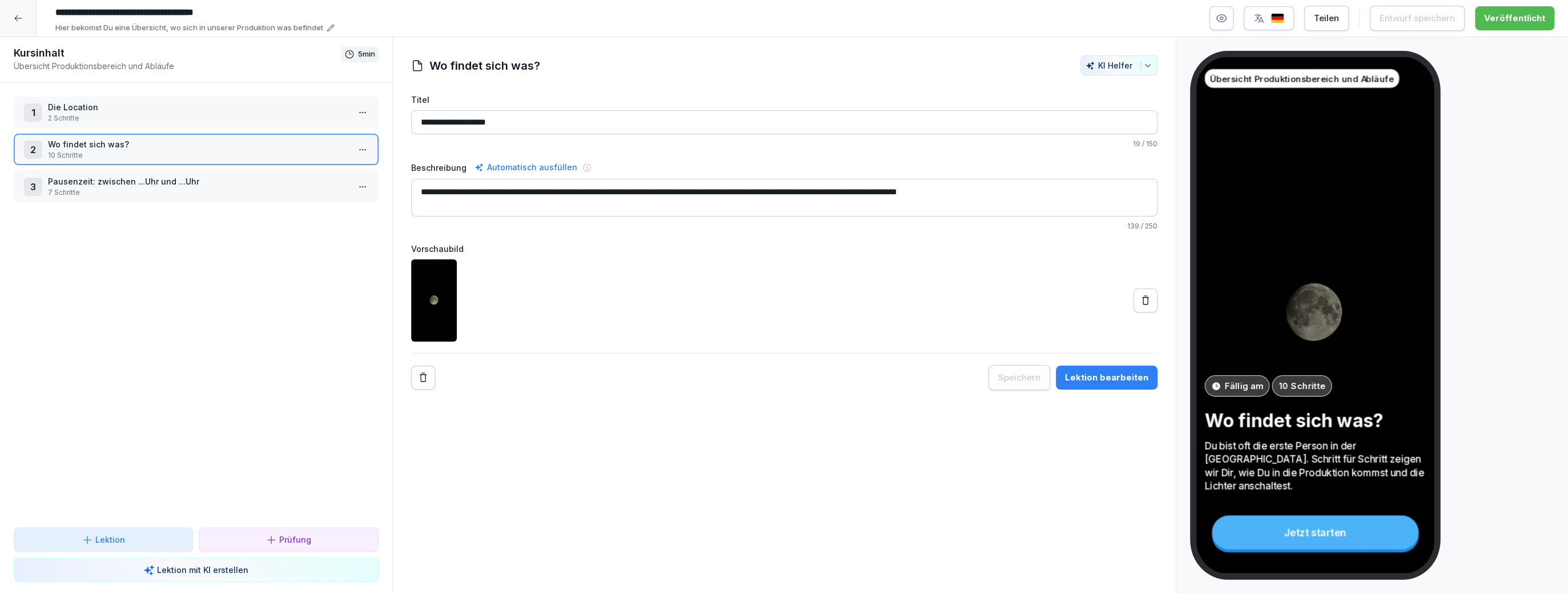
click at [19, 24] on div at bounding box center [18, 18] width 36 height 36
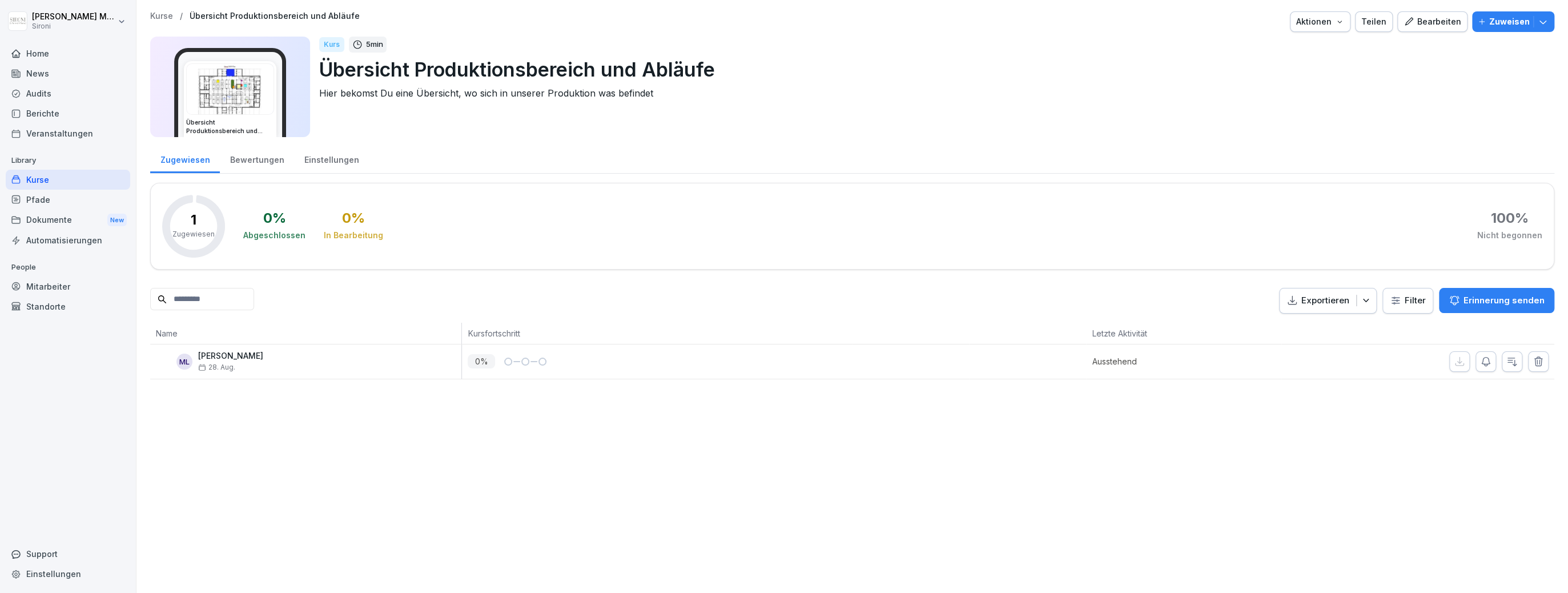
click at [158, 16] on p "Kurse" at bounding box center [161, 17] width 23 height 10
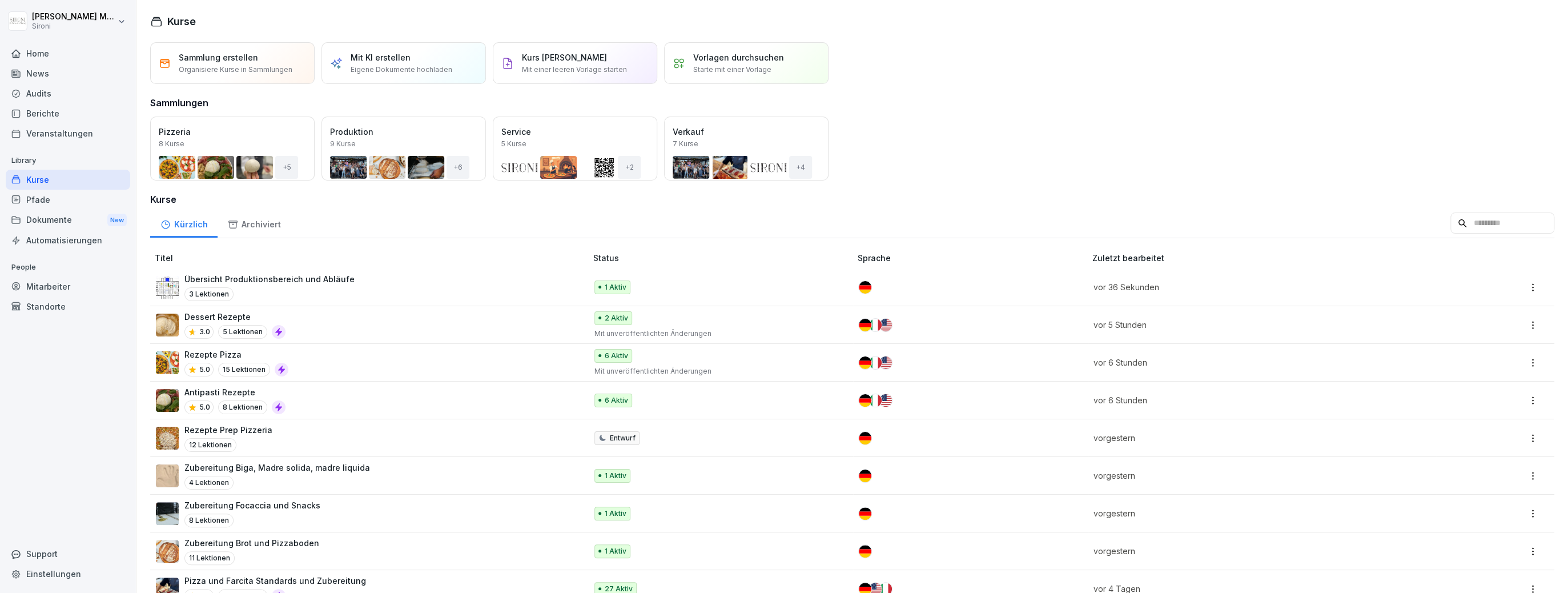
click at [0, 0] on div "Öffnen" at bounding box center [0, 0] width 0 height 0
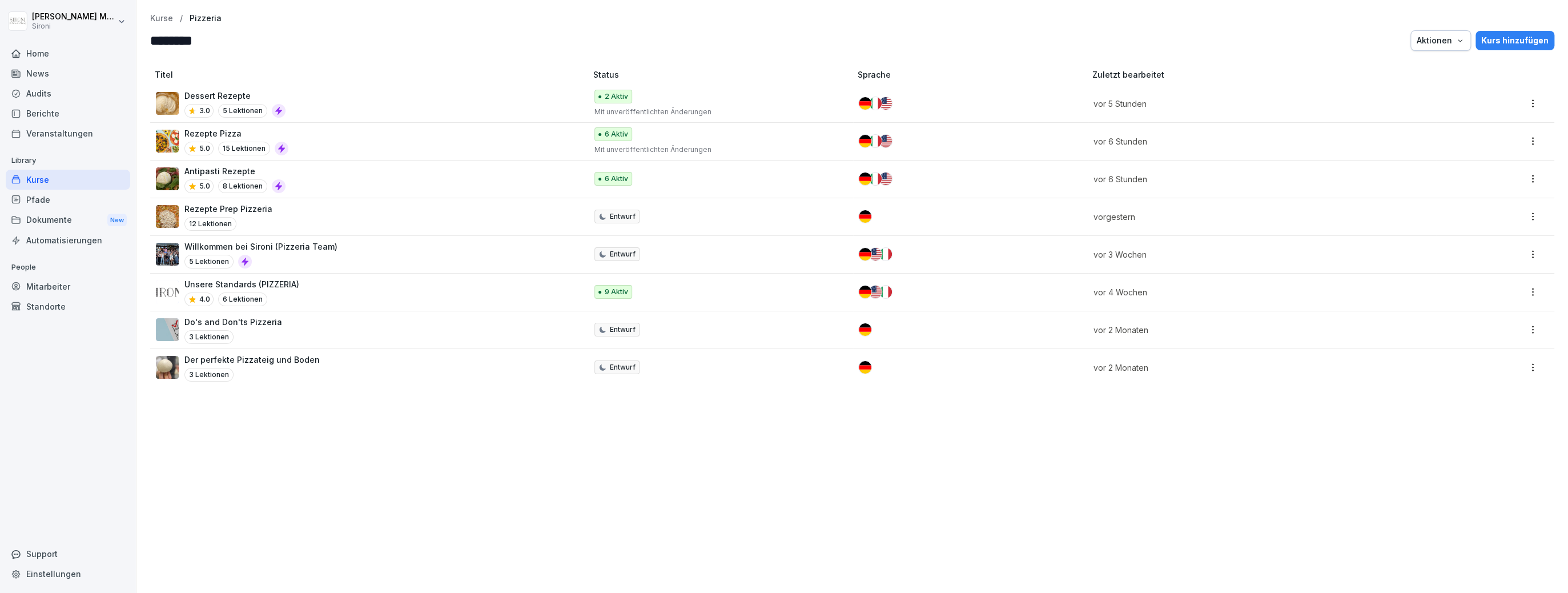
click at [42, 185] on div "Kurse" at bounding box center [68, 180] width 125 height 20
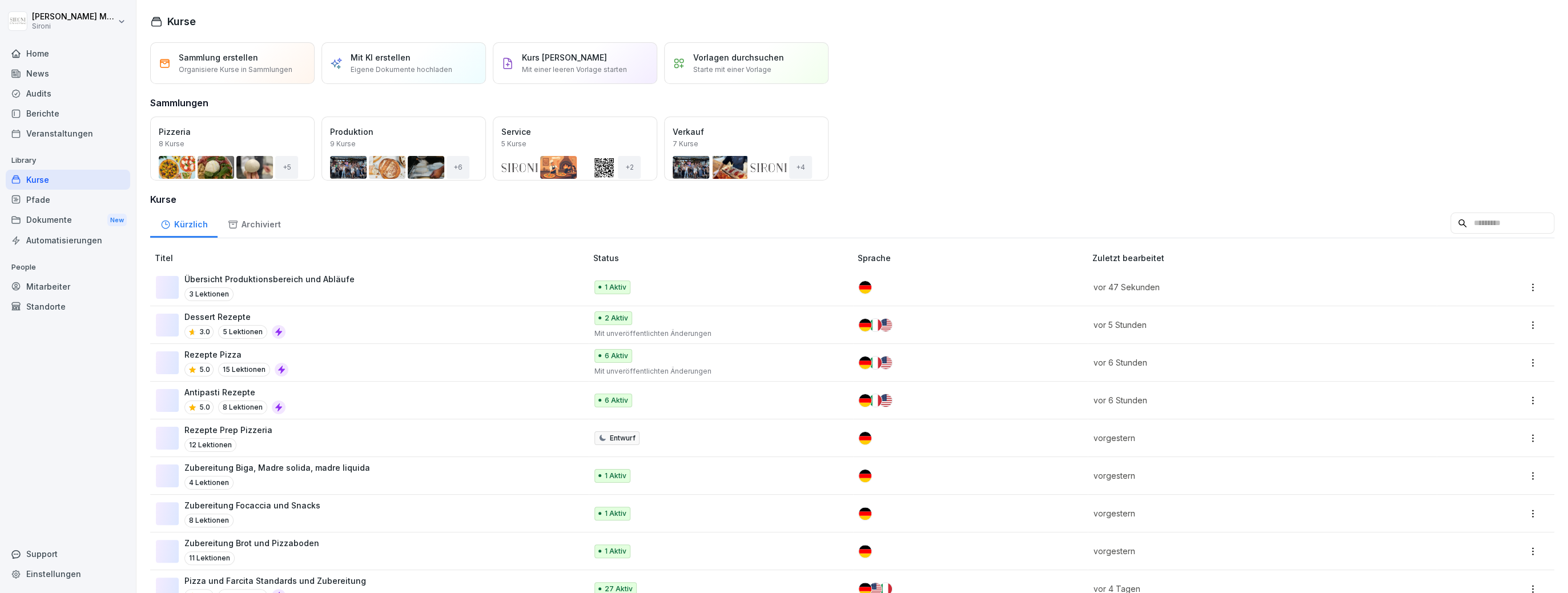
click at [42, 180] on div "Kurse" at bounding box center [68, 180] width 125 height 20
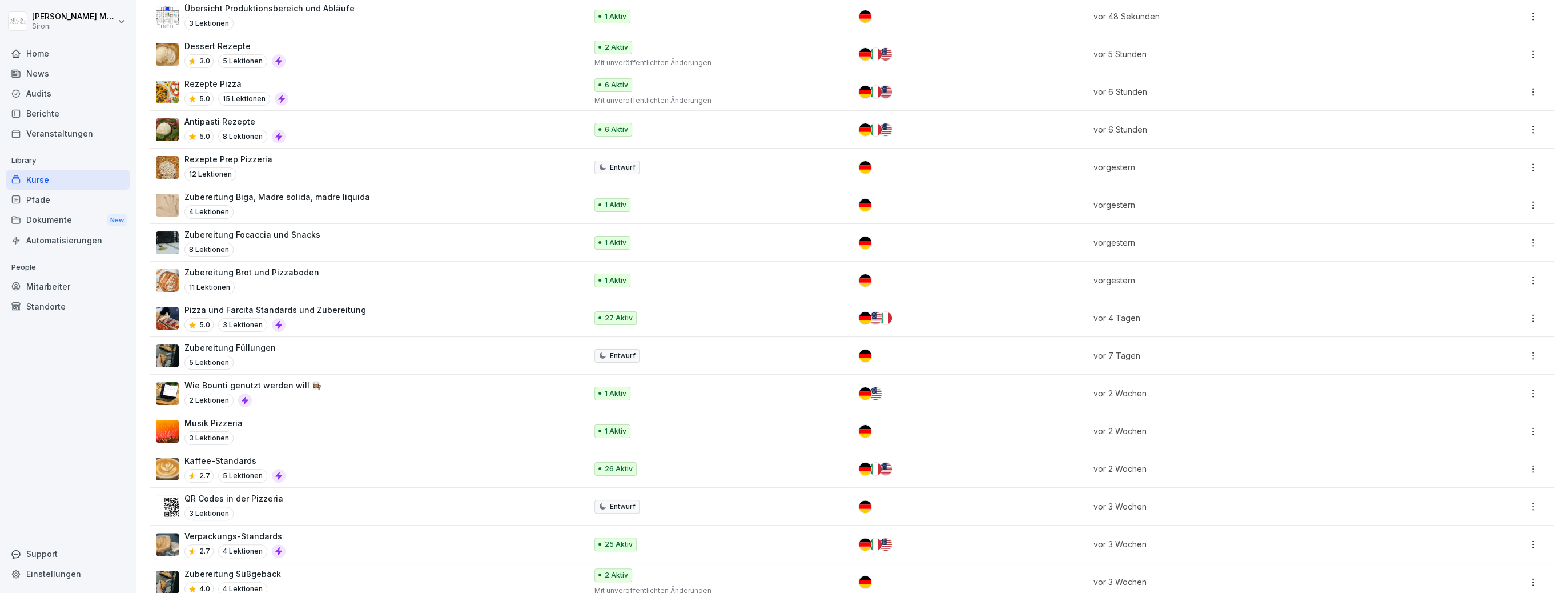
scroll to position [272, 0]
click at [217, 421] on p "Musik Pizzeria" at bounding box center [213, 422] width 58 height 12
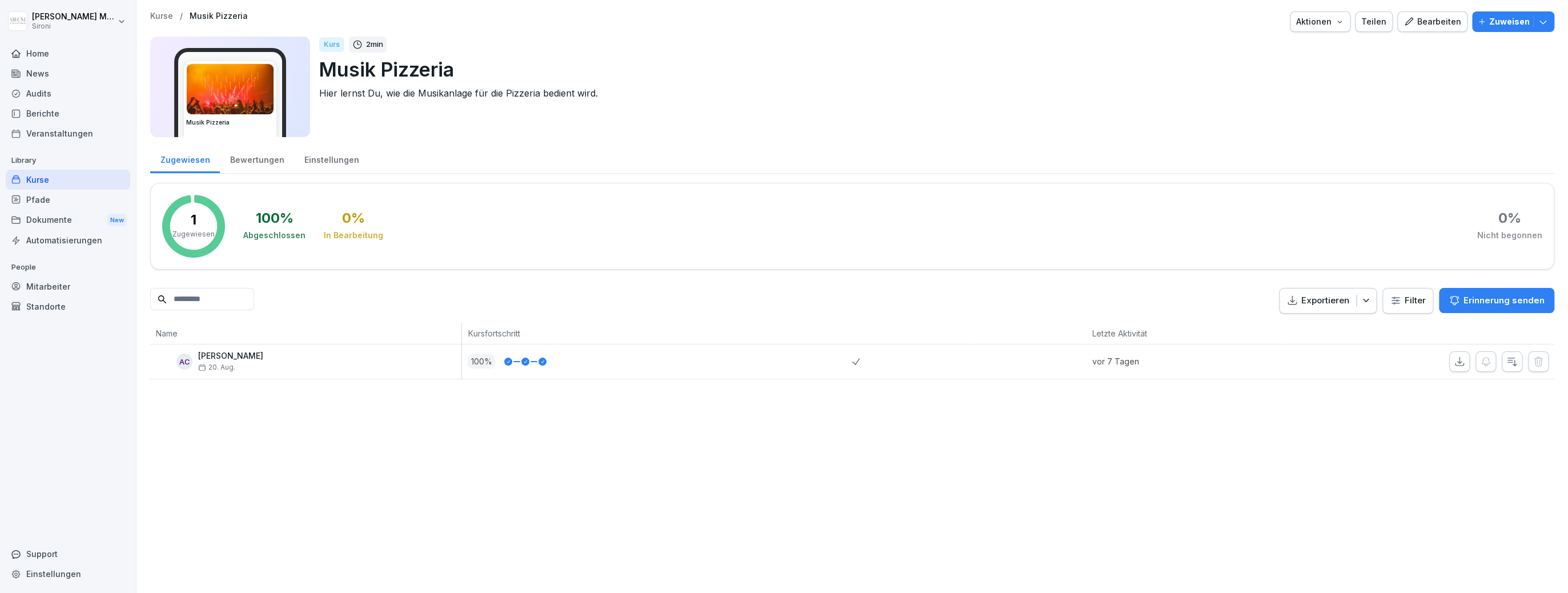
click at [166, 15] on p "Kurse" at bounding box center [161, 17] width 23 height 10
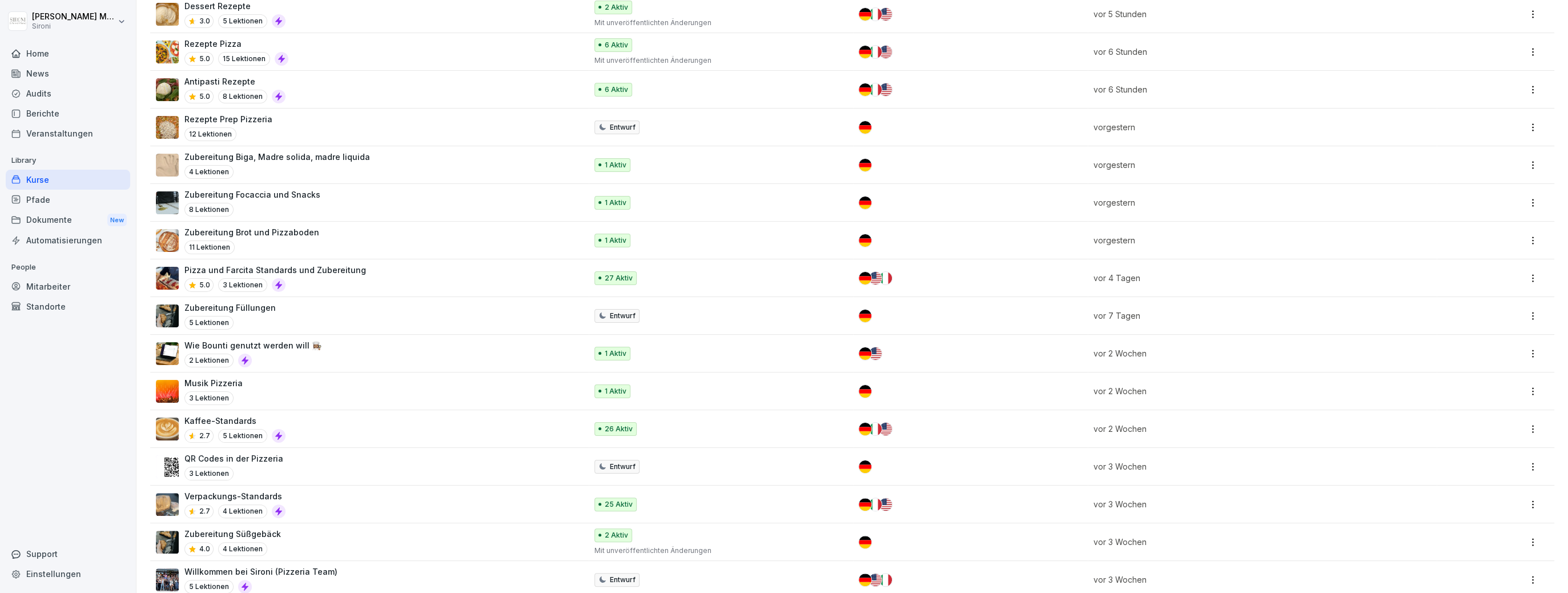
scroll to position [325, 0]
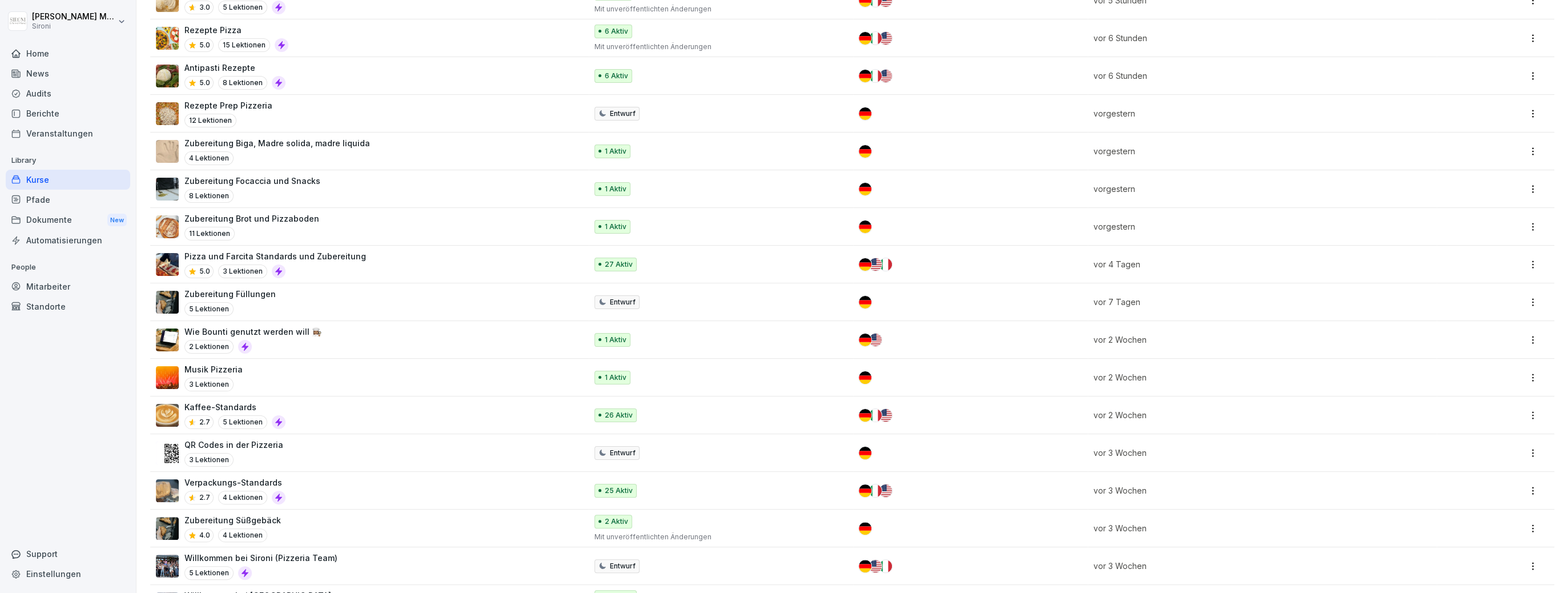
click at [1535, 369] on html "[PERSON_NAME] Sironi Home News Audits Berichte Veranstaltungen Library Kurse Pf…" at bounding box center [784, 296] width 1568 height 593
click at [1458, 439] on div "Zu Sammlung hinzufügen" at bounding box center [1483, 439] width 94 height 12
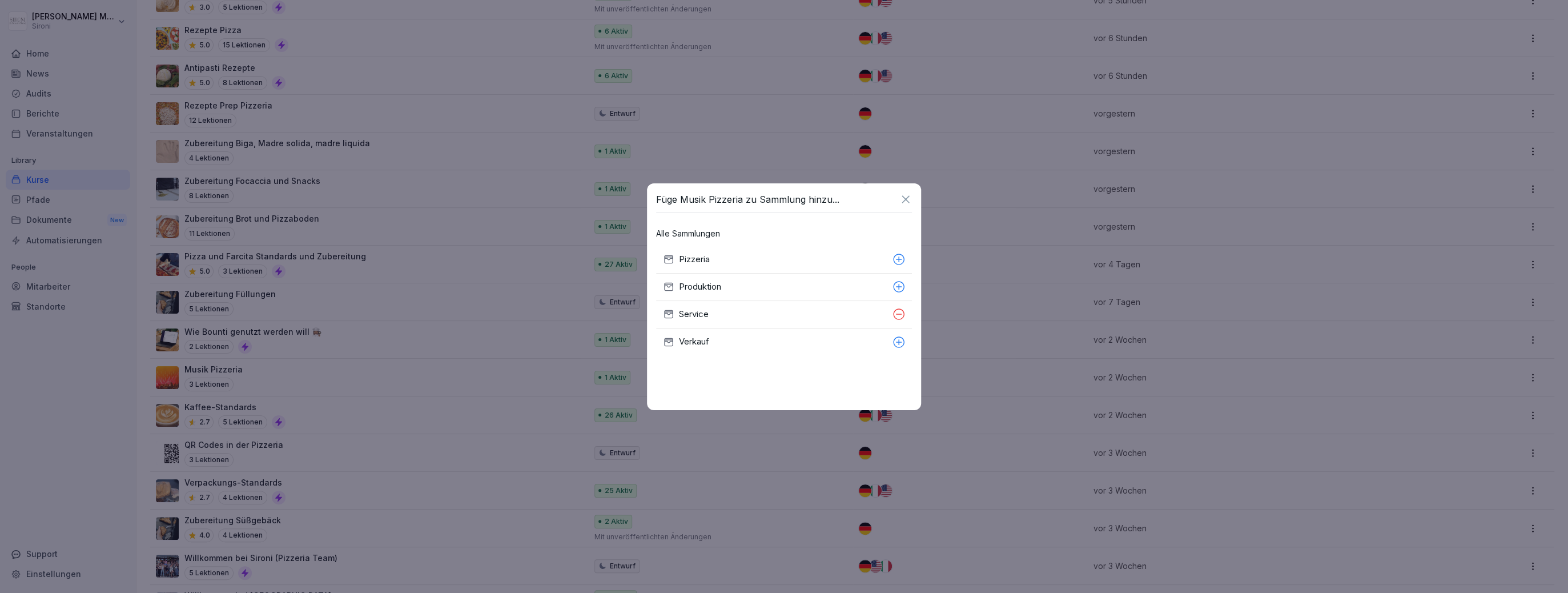
click at [711, 260] on p "Pizzeria" at bounding box center [783, 260] width 209 height 13
click at [905, 201] on icon at bounding box center [905, 199] width 13 height 13
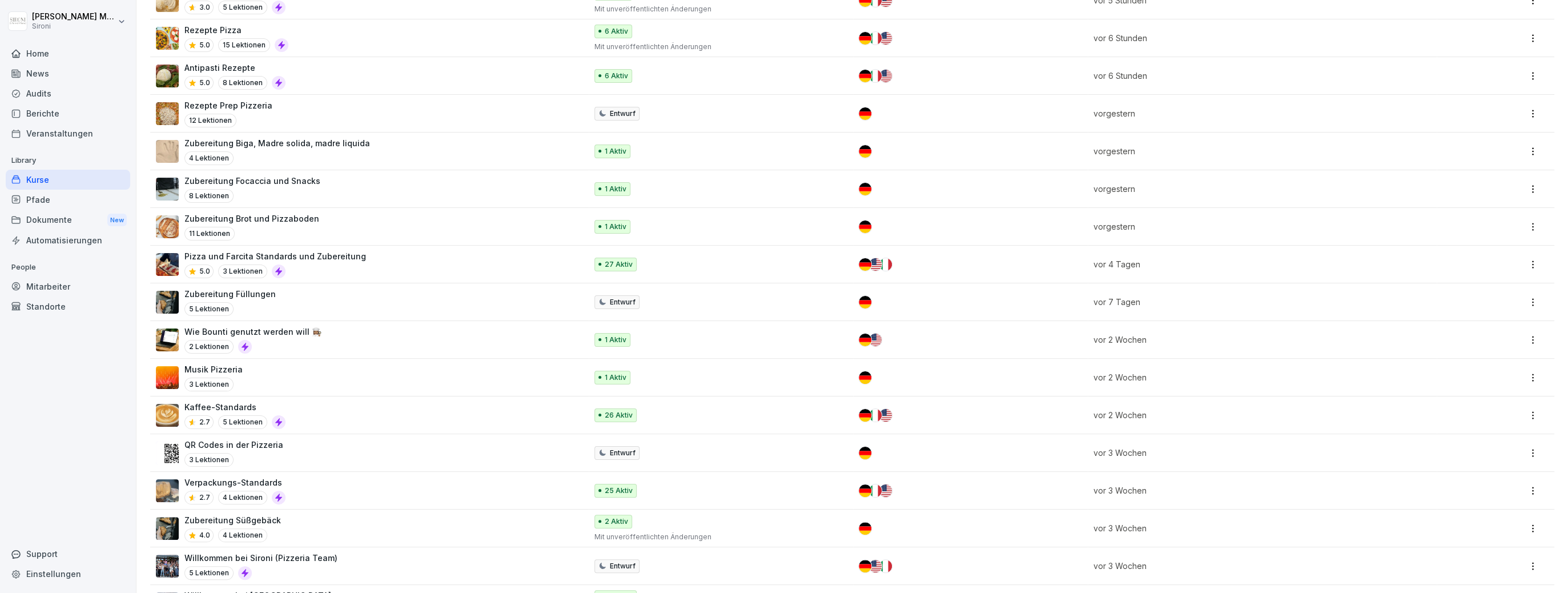
scroll to position [0, 0]
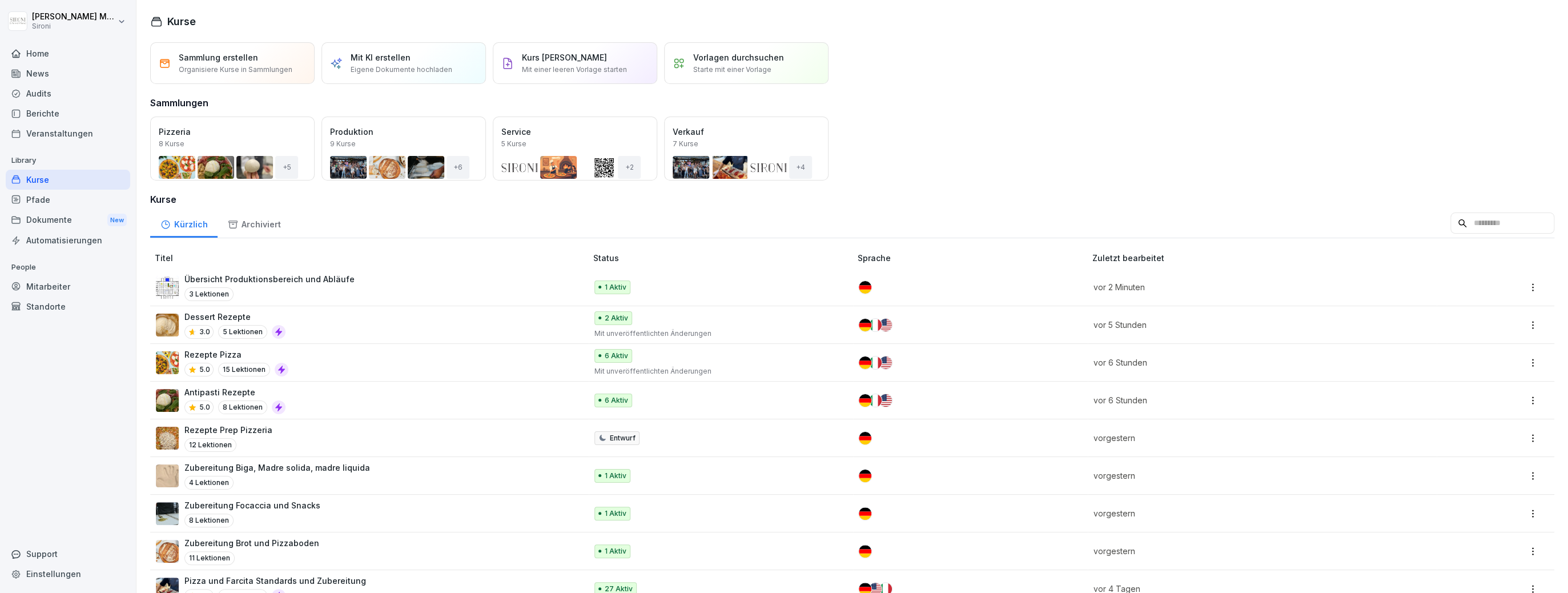
click at [0, 0] on div "Öffnen" at bounding box center [0, 0] width 0 height 0
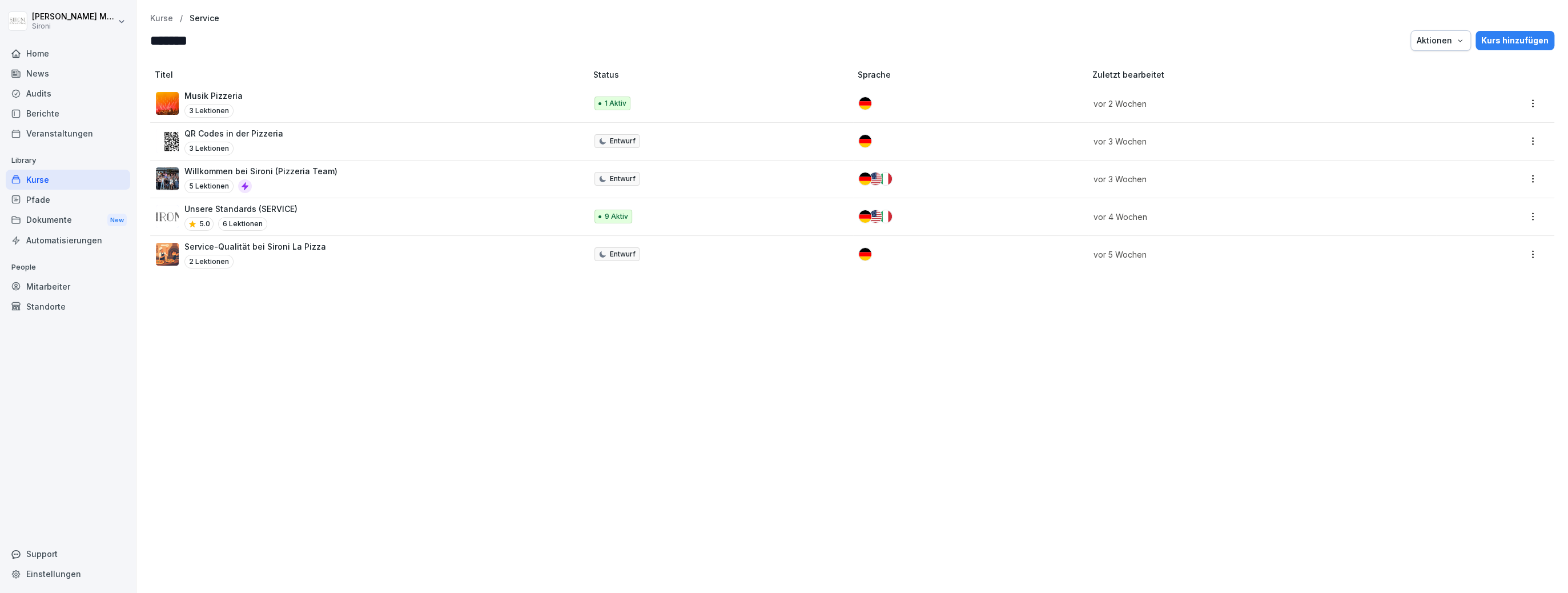
click at [257, 112] on div "Musik Pizzeria 3 Lektionen" at bounding box center [365, 103] width 419 height 28
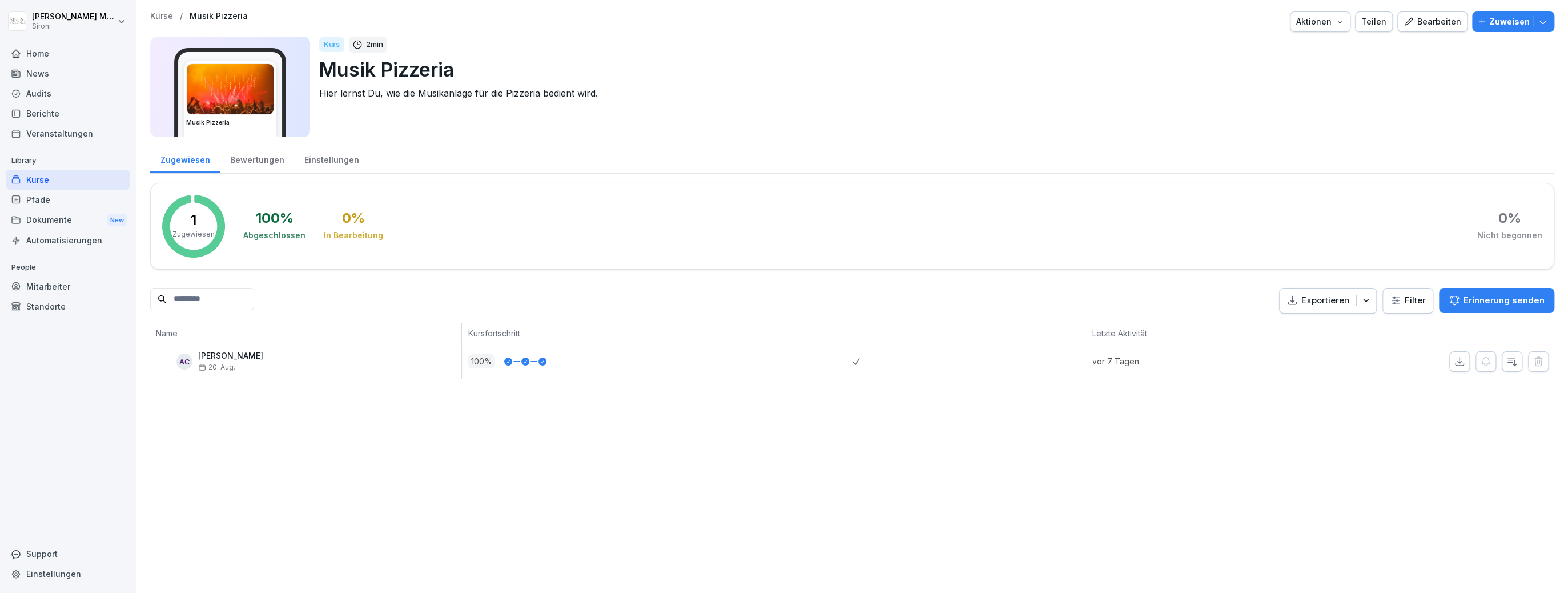
click at [1435, 27] on div "Bearbeiten" at bounding box center [1432, 21] width 57 height 13
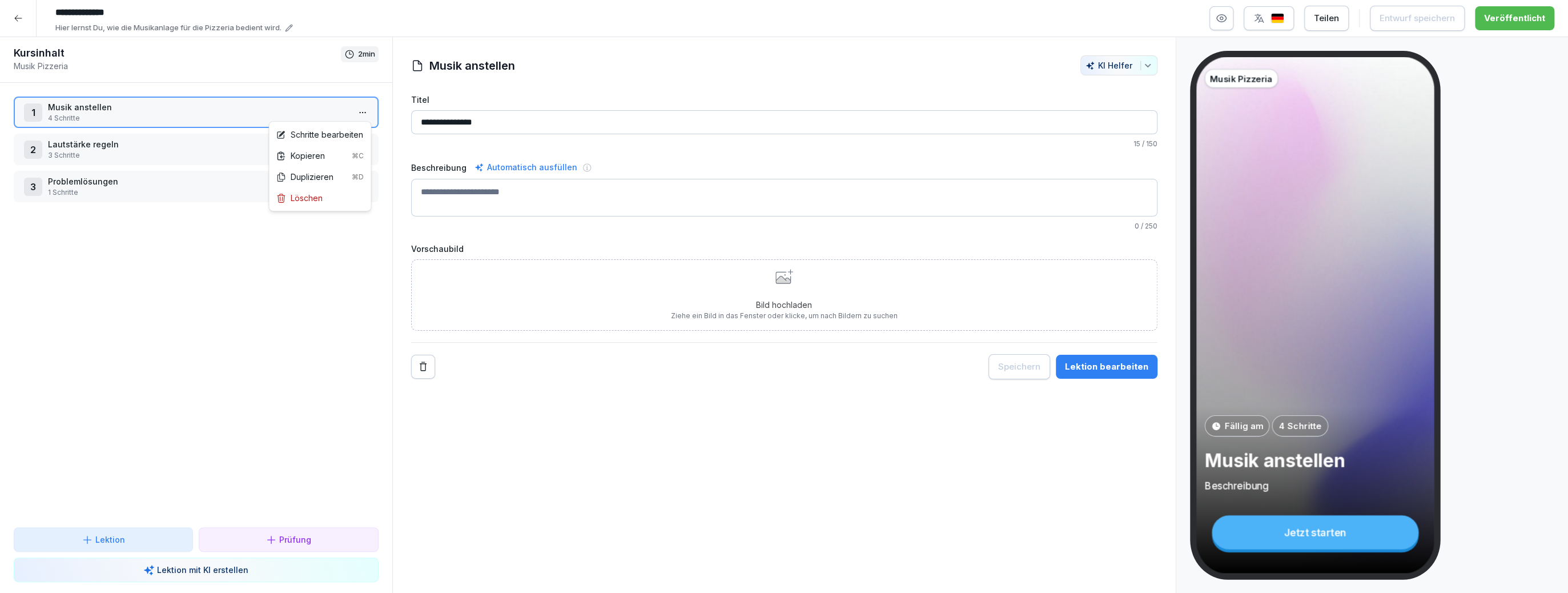
click at [363, 116] on html "**********" at bounding box center [784, 296] width 1568 height 593
click at [339, 135] on div "Schritte bearbeiten" at bounding box center [320, 134] width 88 height 12
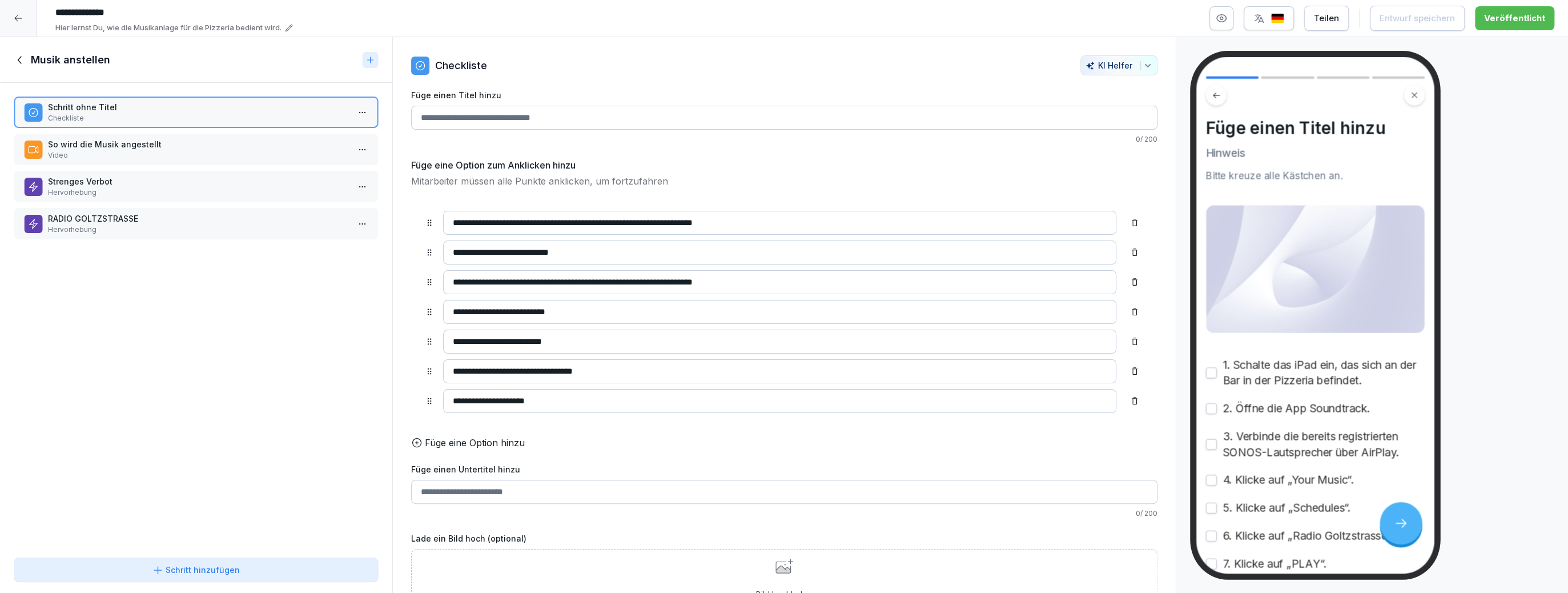
click at [293, 146] on p "So wird die Musik angestellt" at bounding box center [198, 144] width 301 height 12
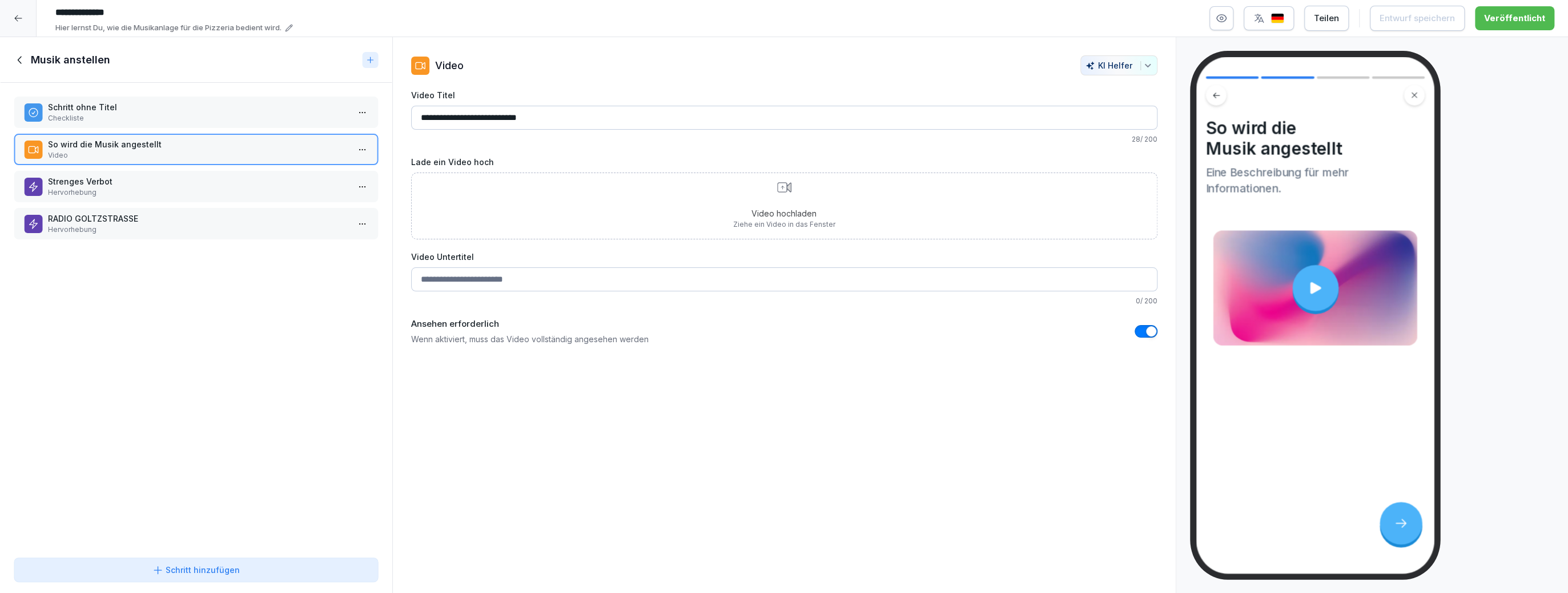
click at [273, 183] on p "Strenges Verbot" at bounding box center [198, 181] width 301 height 12
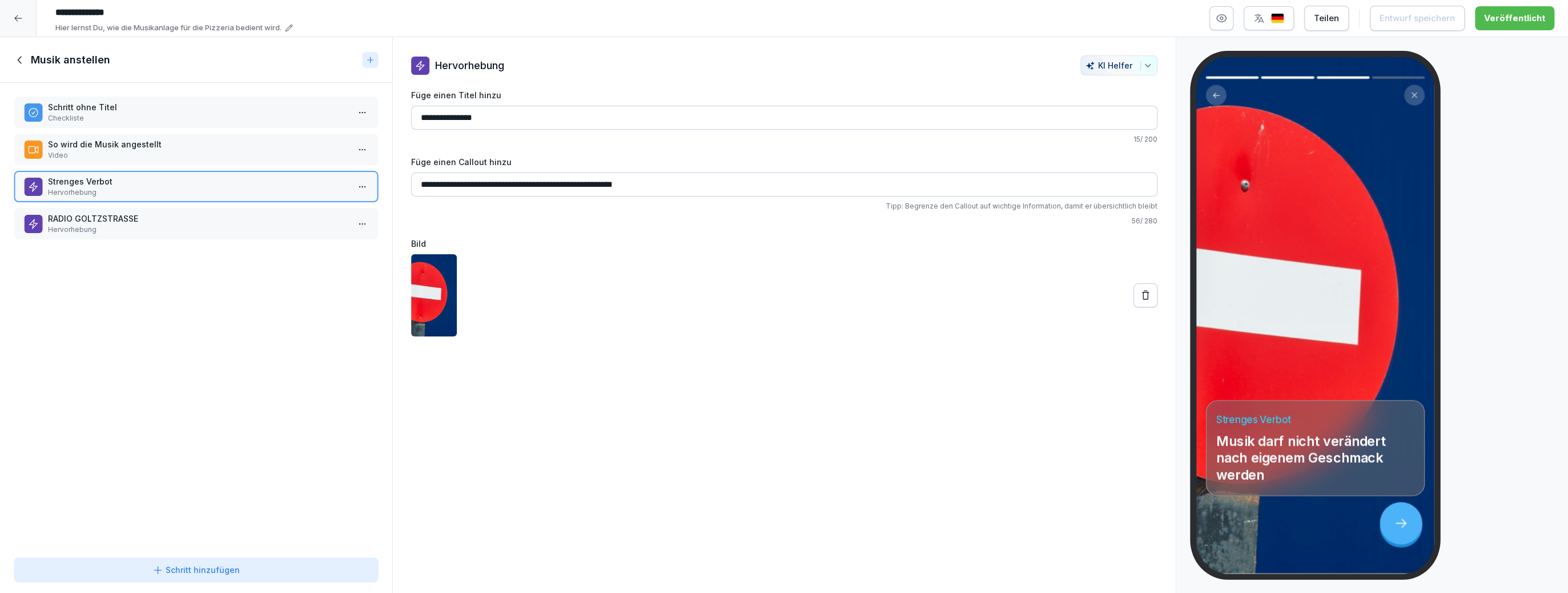
click at [265, 218] on p "RADIO GOLTZSTRASSE" at bounding box center [198, 218] width 301 height 12
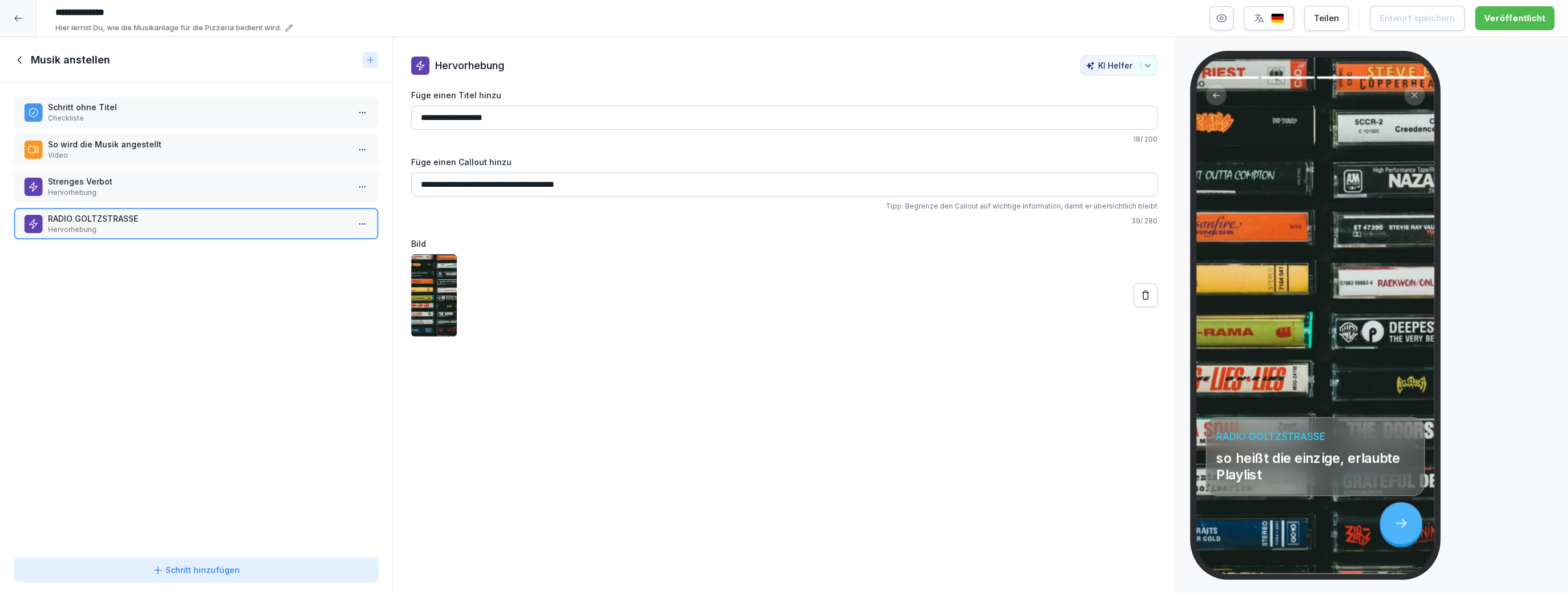
click at [25, 61] on icon at bounding box center [19, 60] width 13 height 13
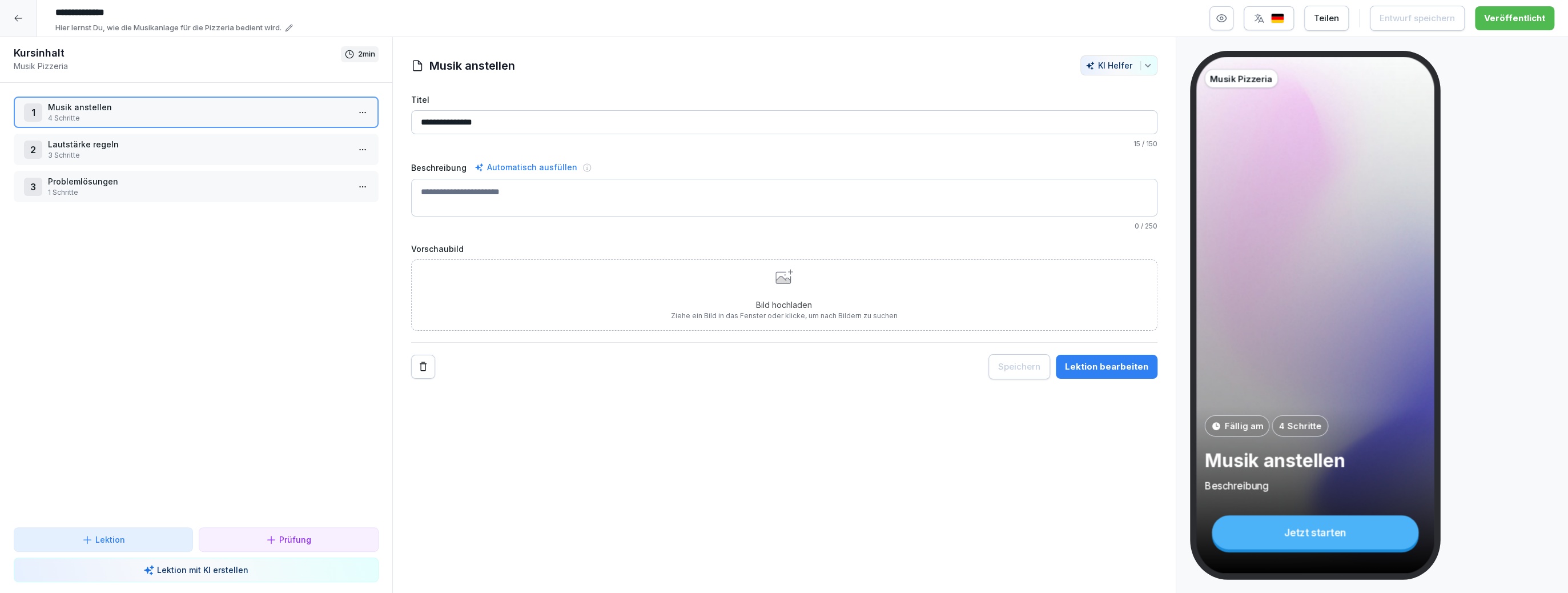
click at [118, 151] on p "3 Schritte" at bounding box center [198, 155] width 301 height 10
click at [360, 149] on html "**********" at bounding box center [784, 296] width 1568 height 593
click at [339, 168] on div "Schritte bearbeiten" at bounding box center [320, 171] width 88 height 12
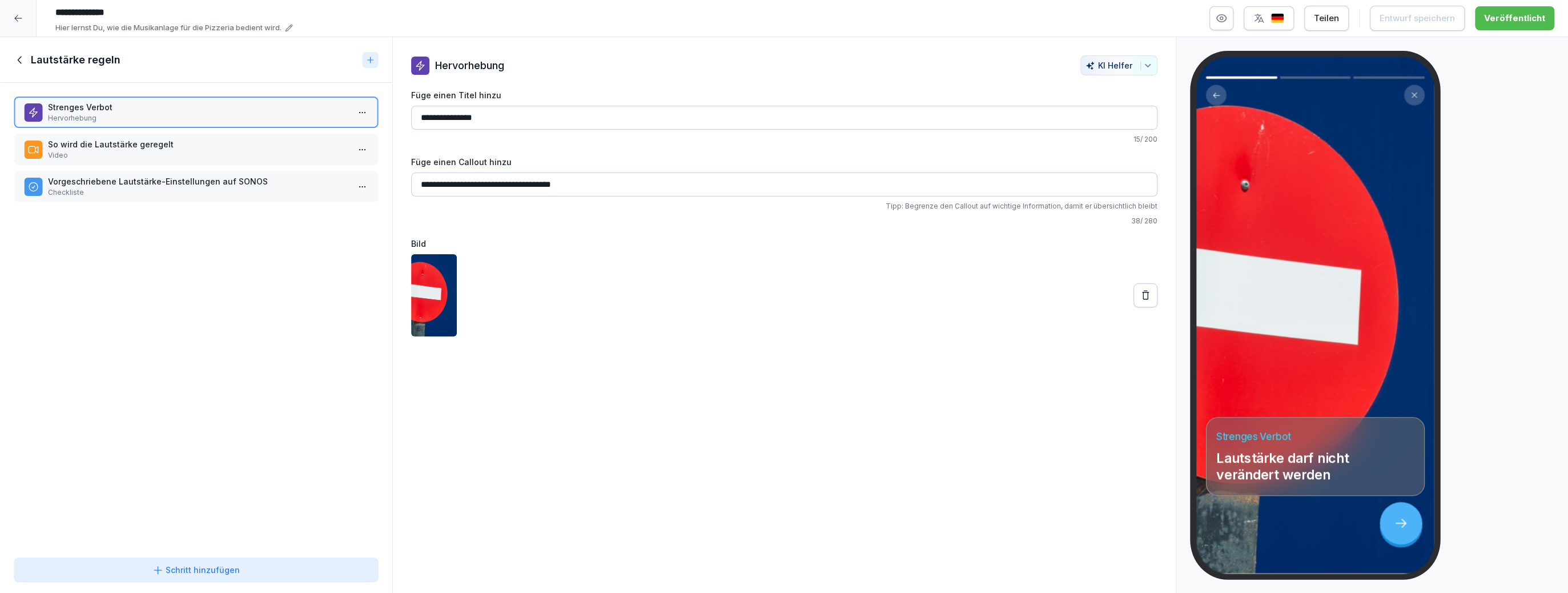
click at [251, 117] on p "Hervorhebung" at bounding box center [198, 118] width 301 height 10
click at [250, 133] on div "So wird die Lautstärke geregelt Video" at bounding box center [196, 148] width 365 height 31
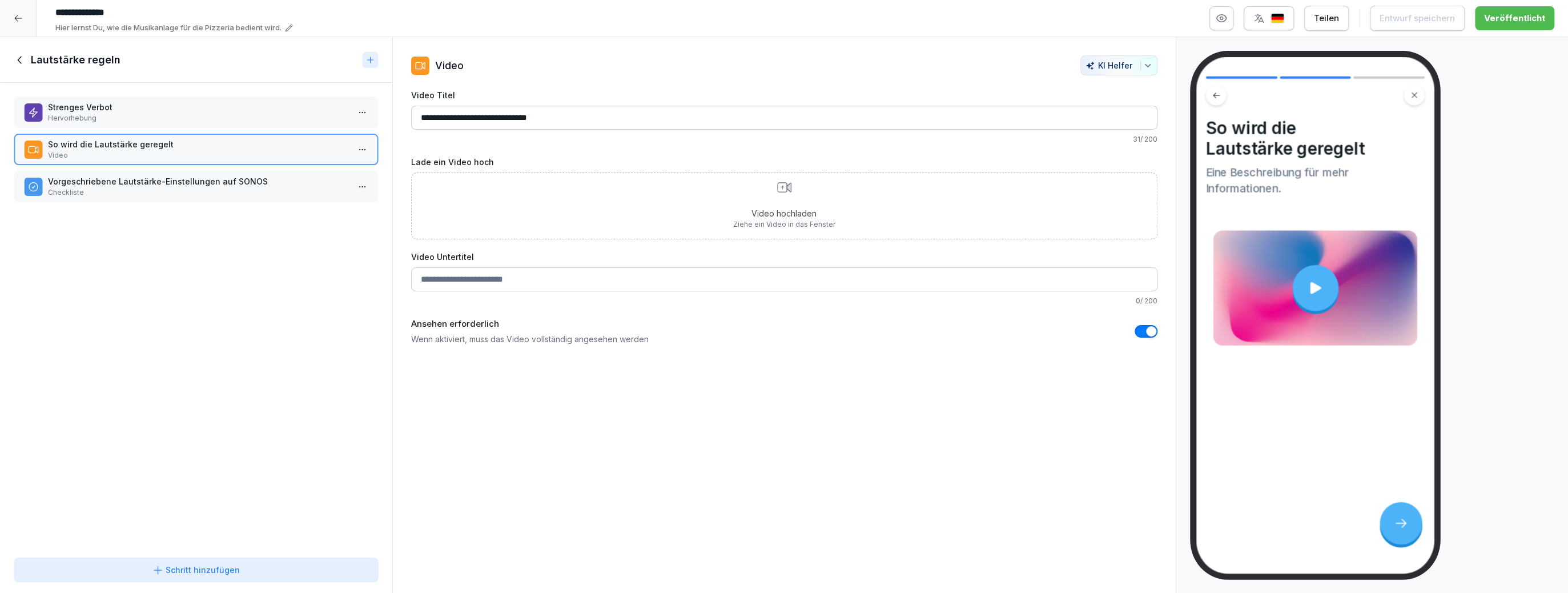
click at [243, 171] on div "Vorgeschriebene Lautstärke-Einstellungen auf SONOS Checkliste" at bounding box center [196, 186] width 365 height 31
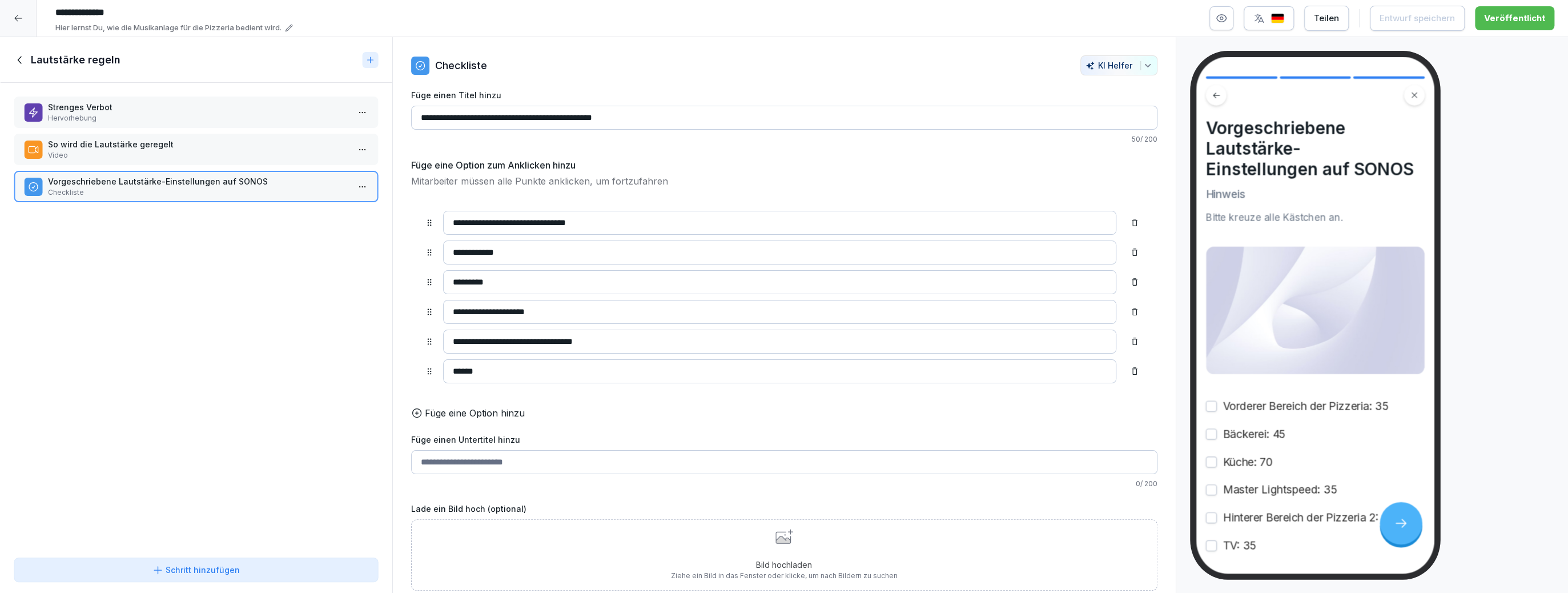
click at [20, 59] on icon at bounding box center [19, 60] width 13 height 13
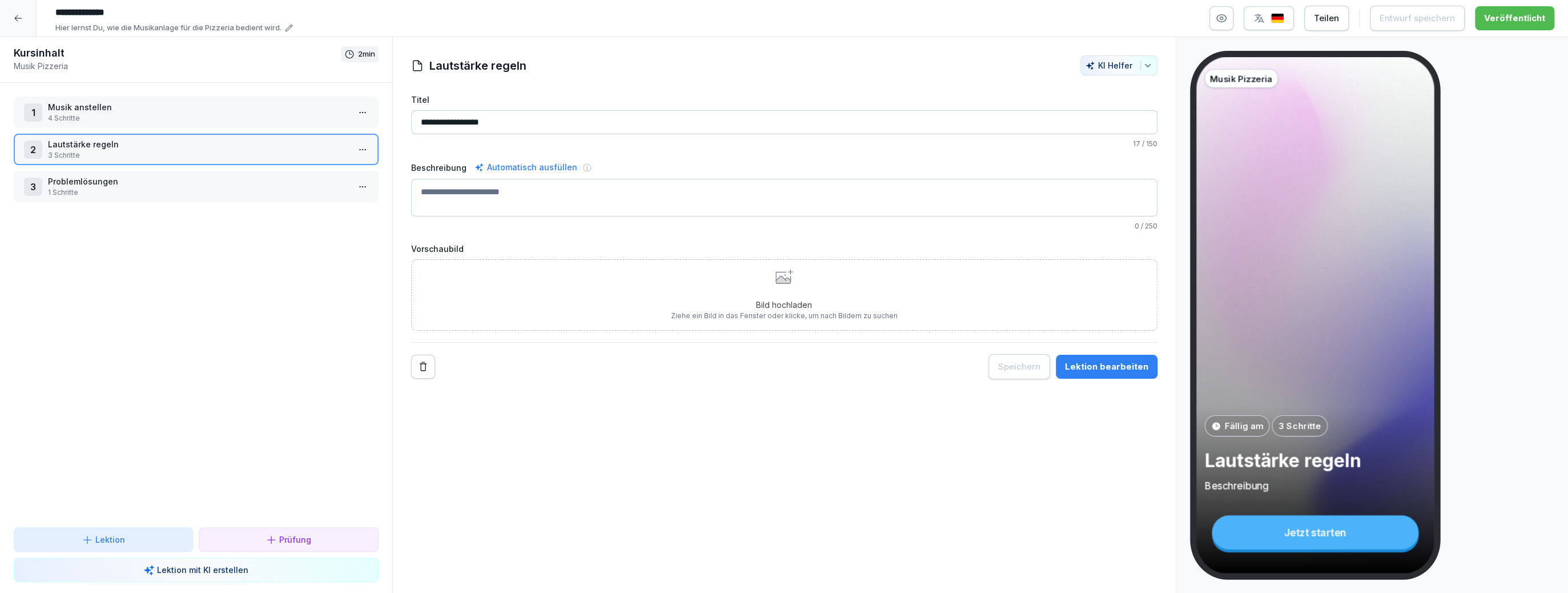
click at [88, 195] on p "1 Schritte" at bounding box center [198, 192] width 301 height 10
click at [350, 186] on div "3 Problemlösungen 1 Schritte" at bounding box center [196, 186] width 344 height 22
click at [360, 186] on html "**********" at bounding box center [784, 296] width 1568 height 593
click at [342, 197] on div "Schritte bearbeiten" at bounding box center [320, 208] width 97 height 21
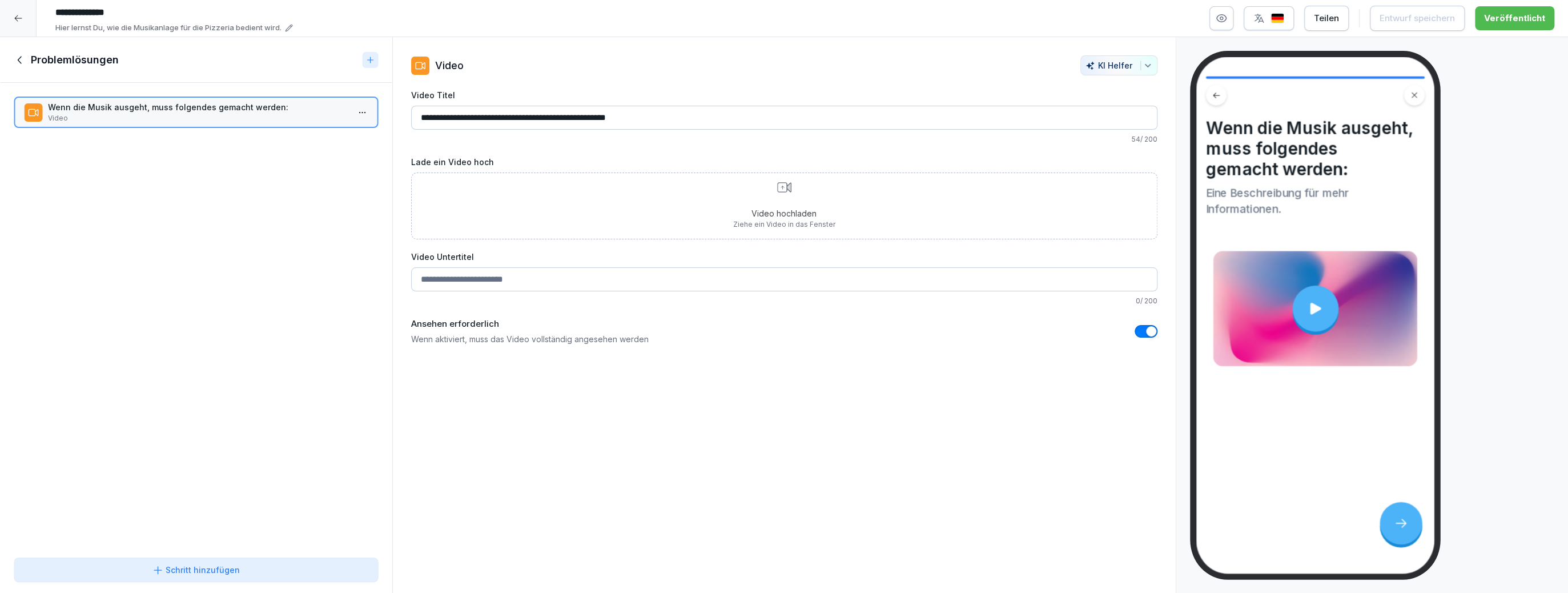
click at [154, 118] on p "Video" at bounding box center [198, 118] width 301 height 10
click at [22, 59] on icon at bounding box center [19, 60] width 13 height 13
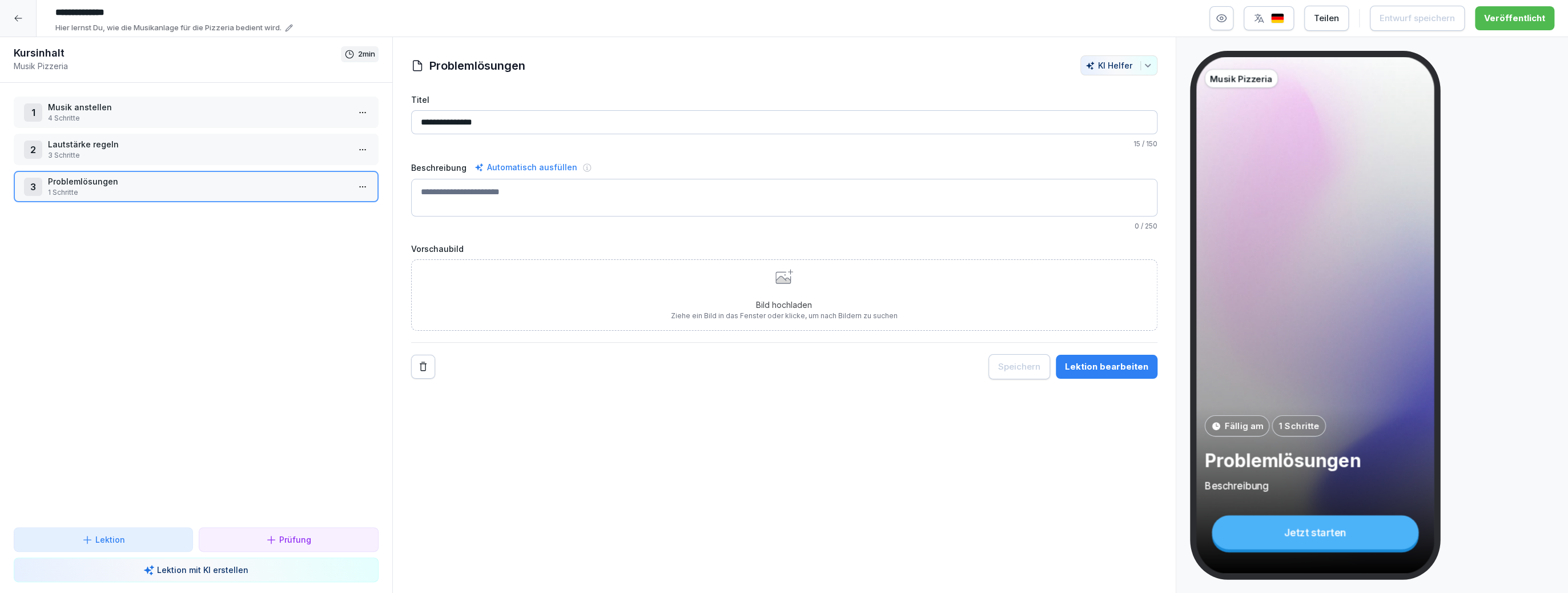
click at [22, 14] on icon at bounding box center [18, 18] width 9 height 9
